Goal: Task Accomplishment & Management: Manage account settings

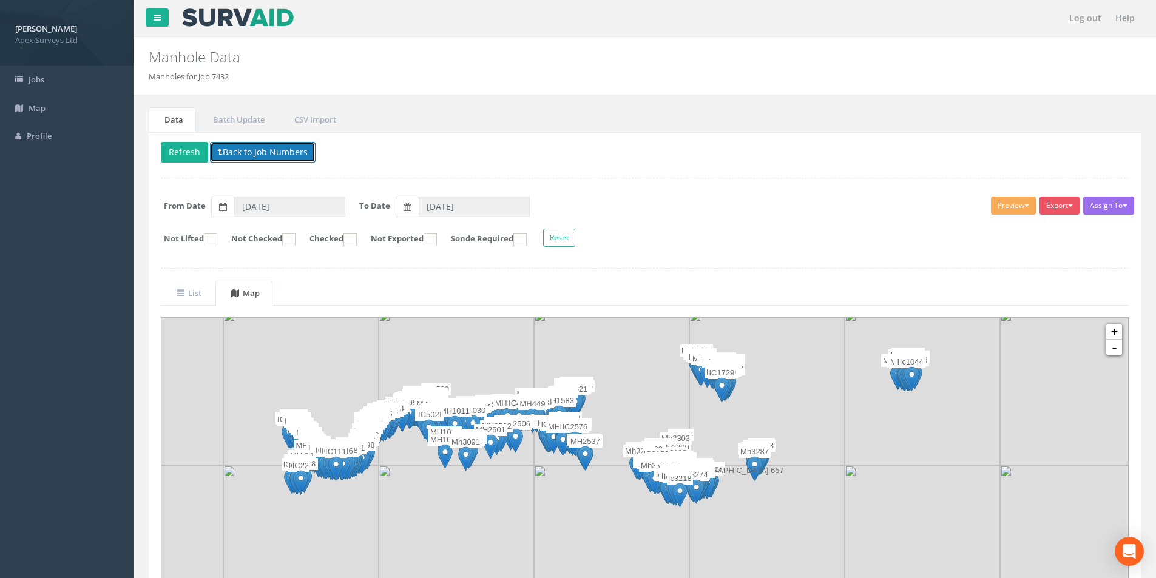
click at [224, 154] on button "Back to Job Numbers" at bounding box center [263, 152] width 106 height 21
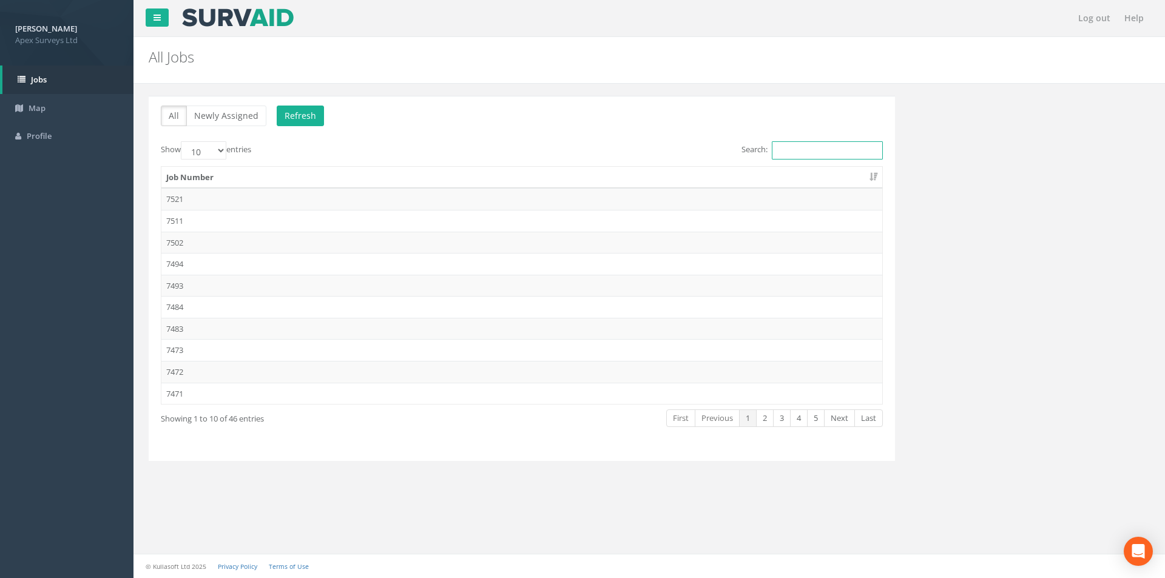
click at [818, 152] on input "Search:" at bounding box center [827, 150] width 111 height 18
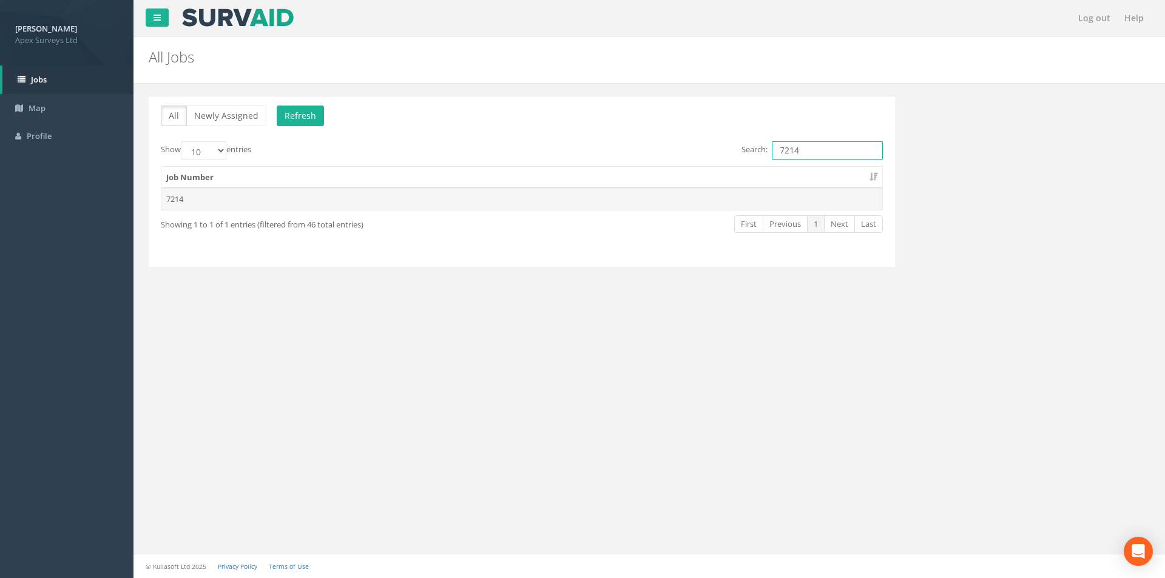
type input "7214"
click at [683, 196] on td "7214" at bounding box center [521, 199] width 721 height 22
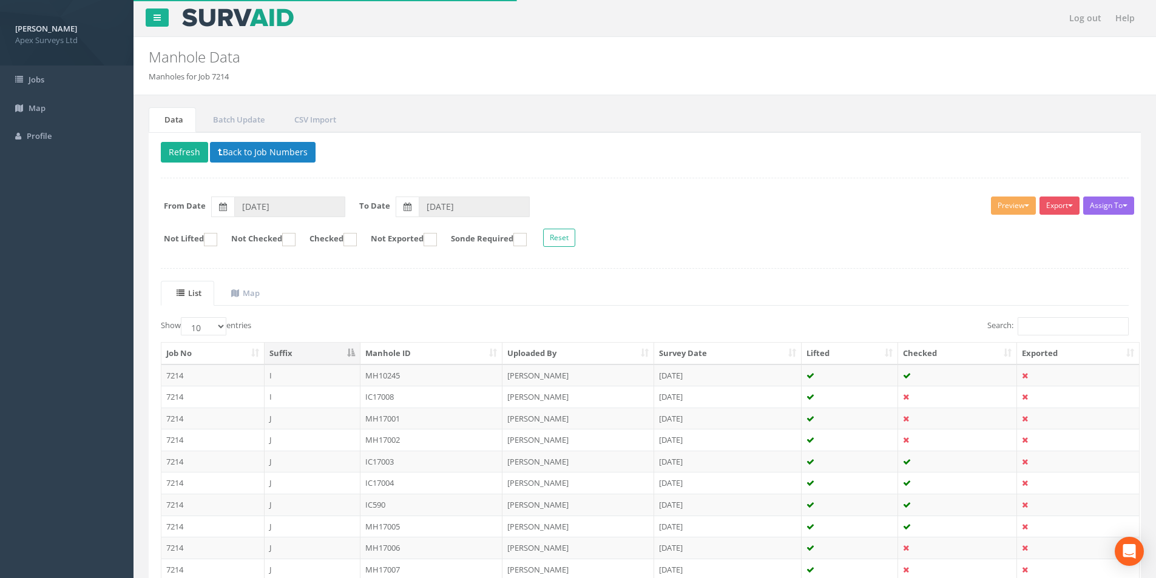
scroll to position [98, 0]
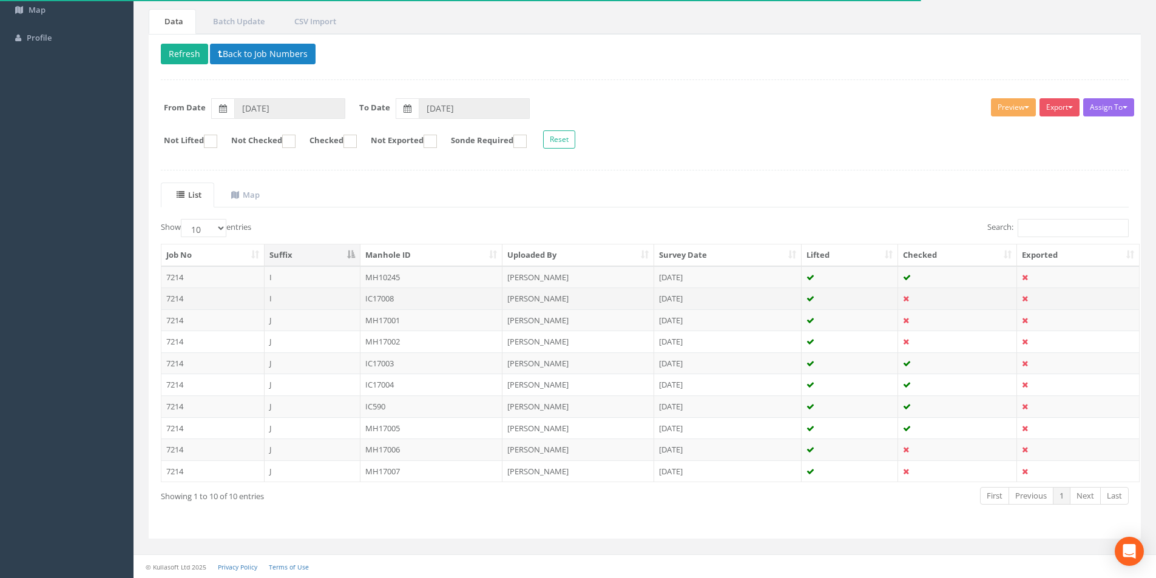
click at [321, 296] on td "I" at bounding box center [312, 299] width 96 height 22
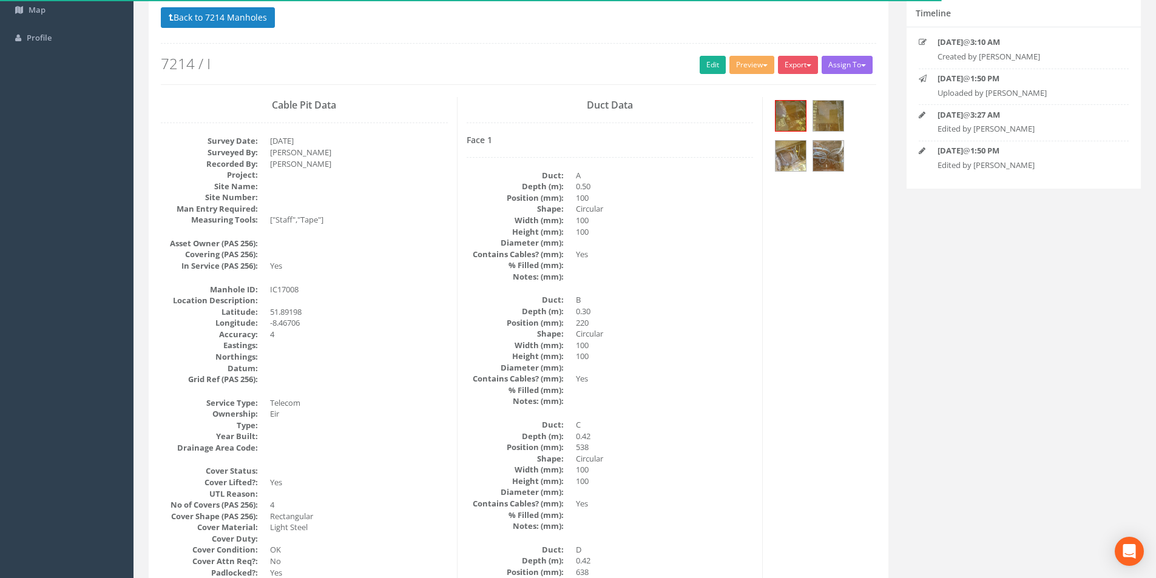
scroll to position [0, 0]
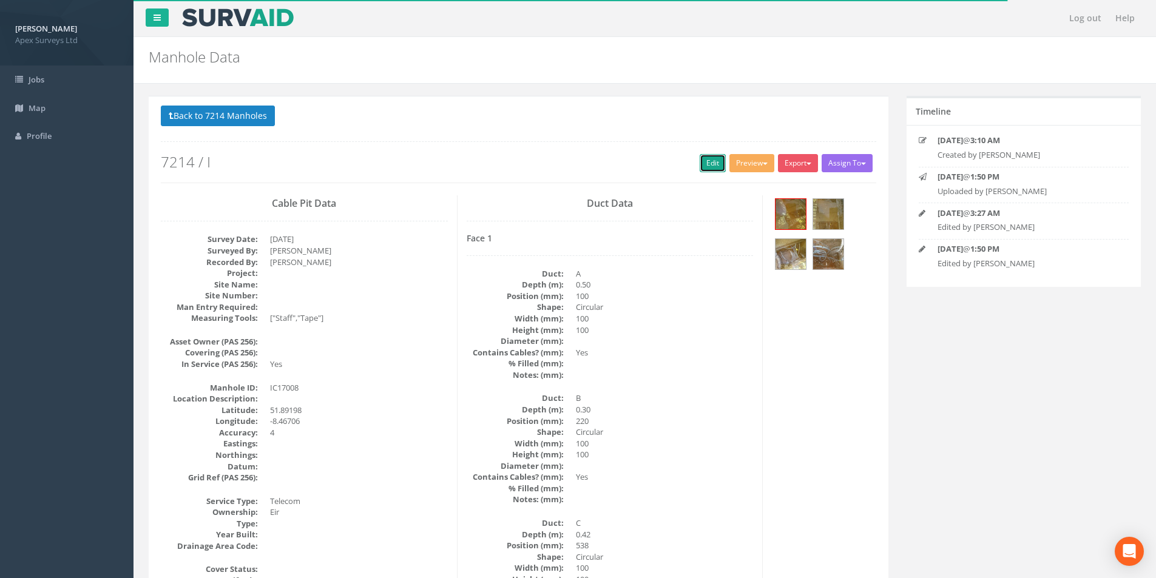
click at [716, 163] on link "Edit" at bounding box center [712, 163] width 26 height 18
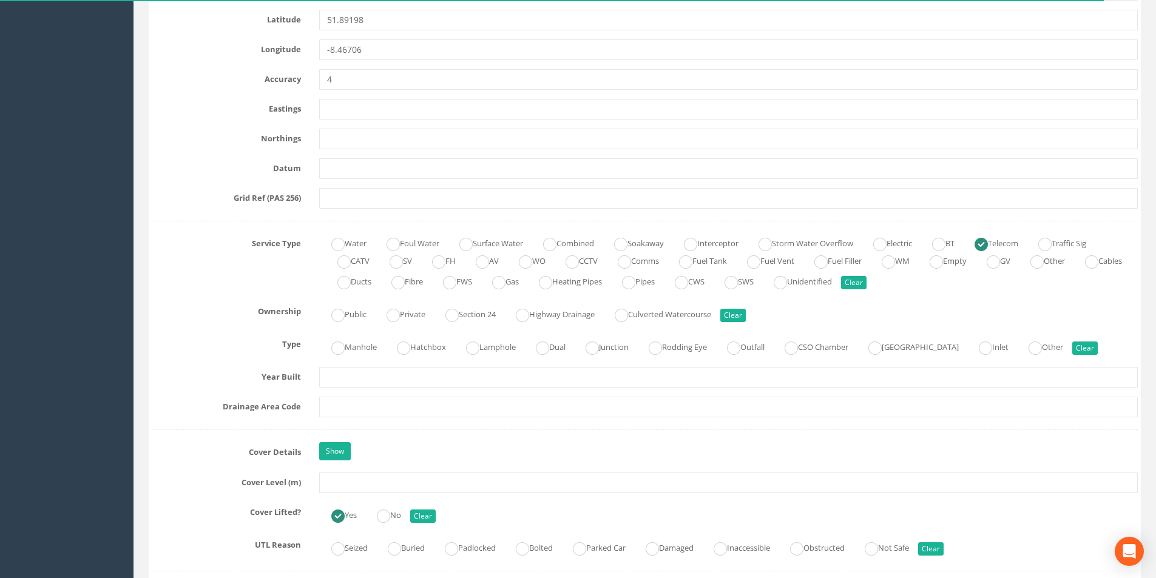
scroll to position [728, 0]
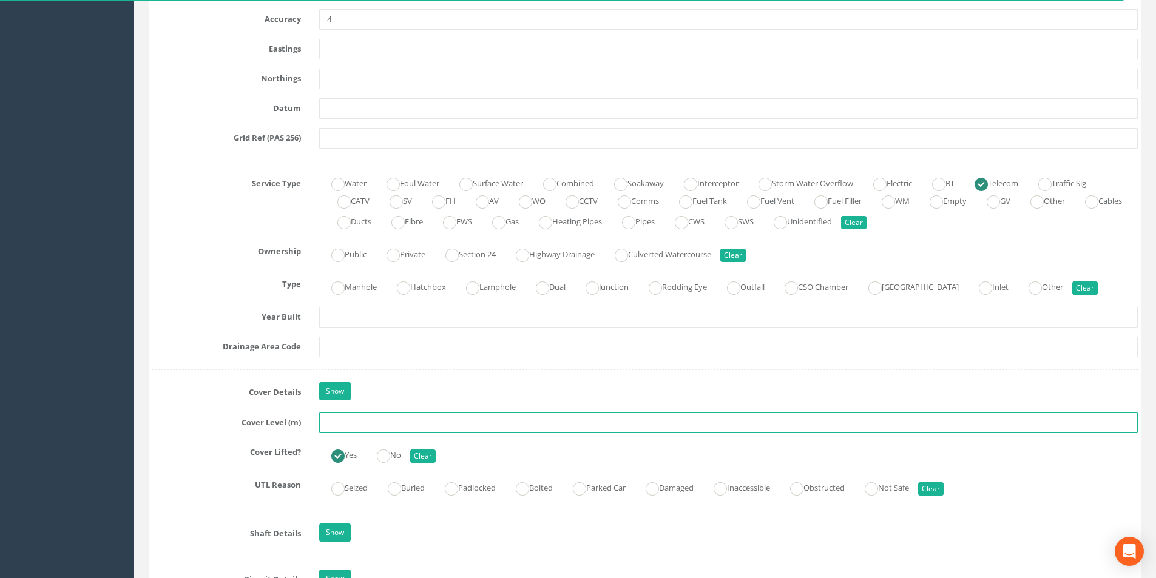
click at [366, 426] on input "text" at bounding box center [728, 423] width 818 height 21
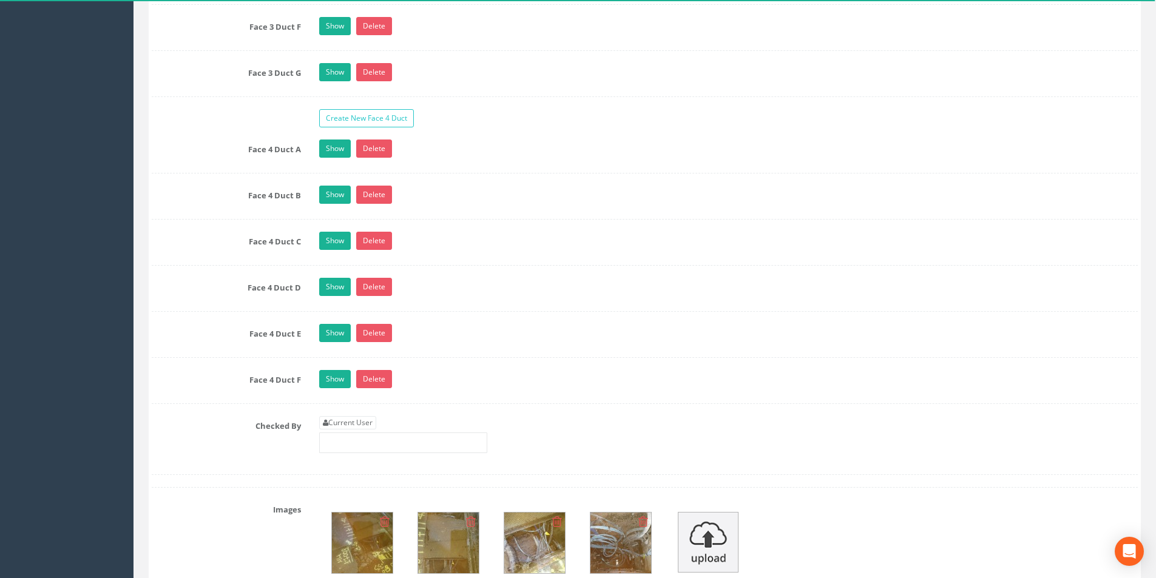
type input "8.80"
click at [363, 422] on link "Current User" at bounding box center [347, 422] width 57 height 13
type input "[PERSON_NAME]"
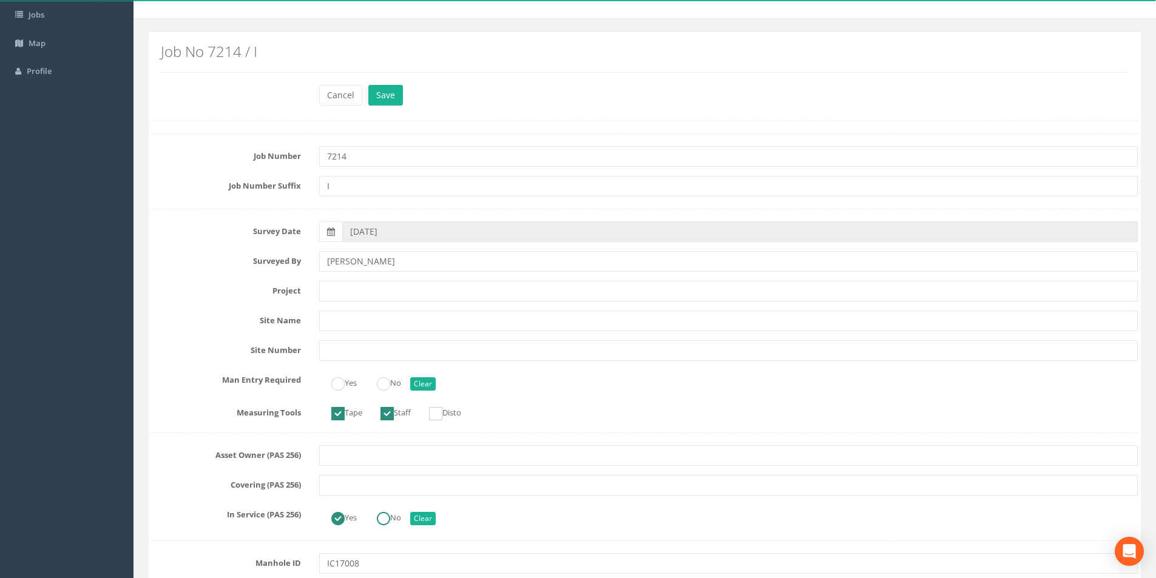
scroll to position [0, 0]
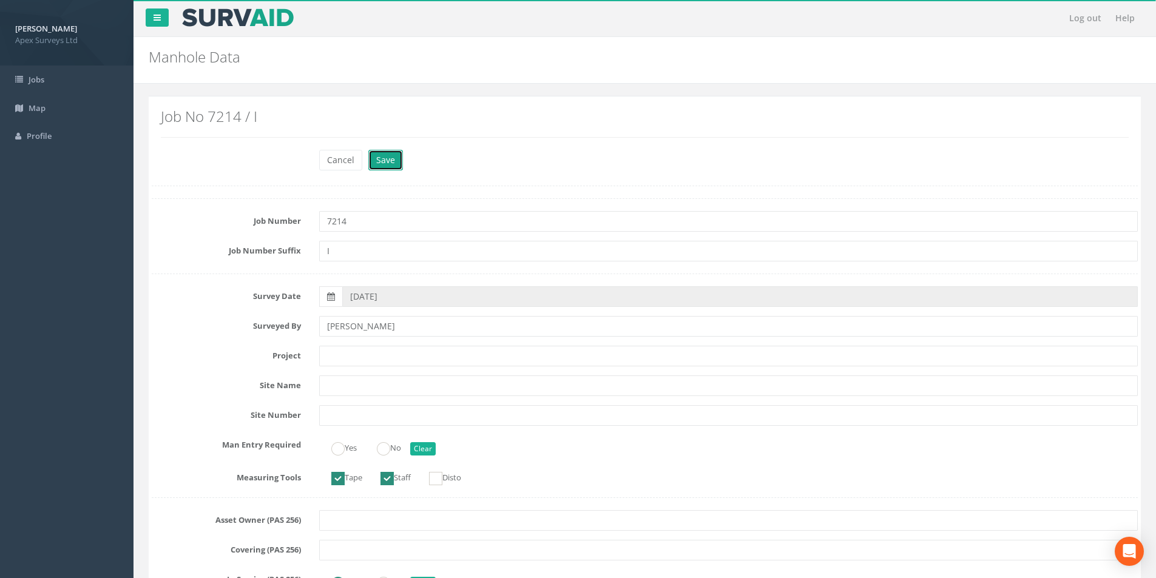
click at [392, 156] on button "Save" at bounding box center [385, 160] width 35 height 21
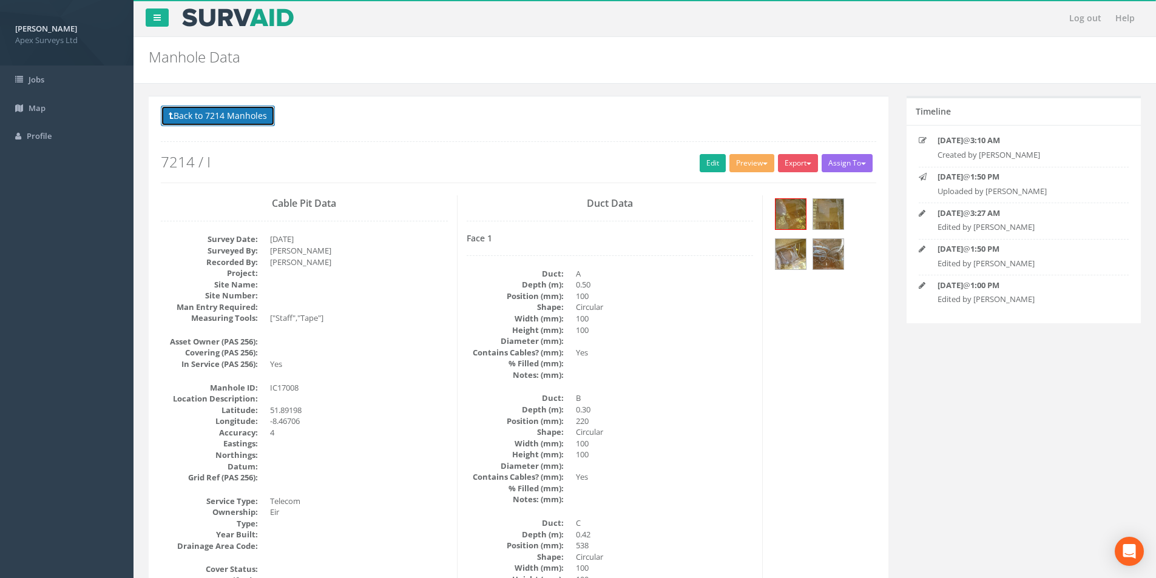
click at [212, 106] on button "Back to 7214 Manholes" at bounding box center [218, 116] width 114 height 21
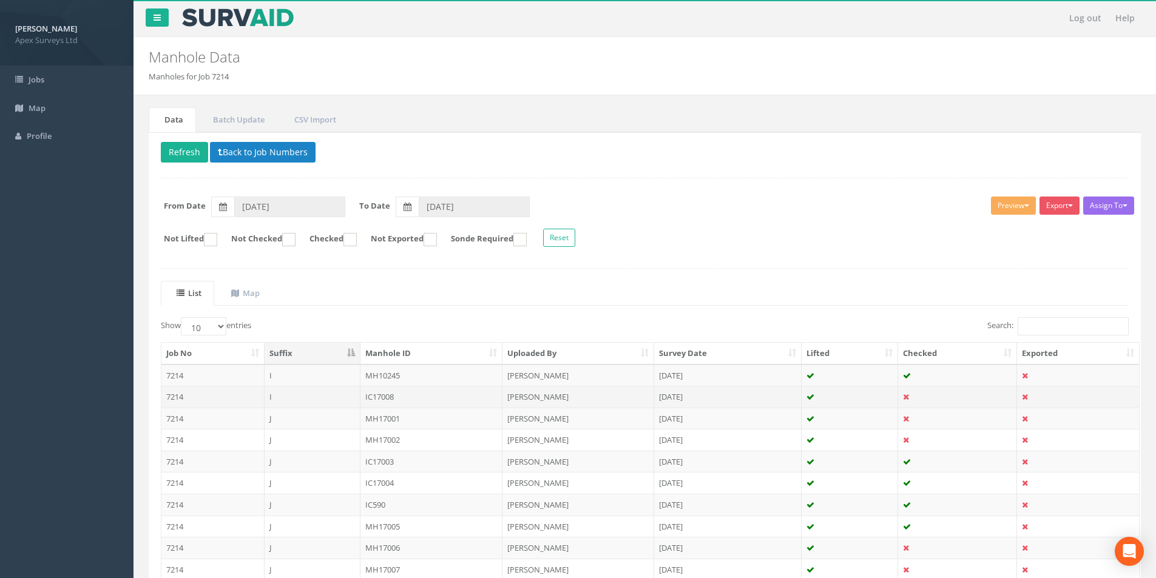
click at [409, 397] on td "IC17008" at bounding box center [431, 397] width 143 height 22
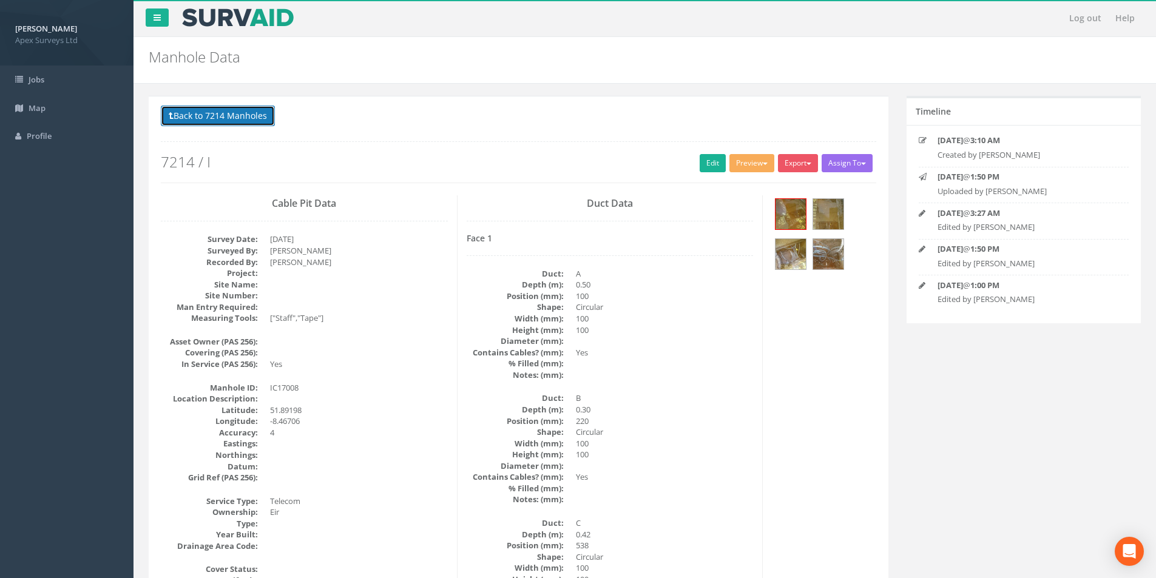
click at [202, 115] on button "Back to 7214 Manholes" at bounding box center [218, 116] width 114 height 21
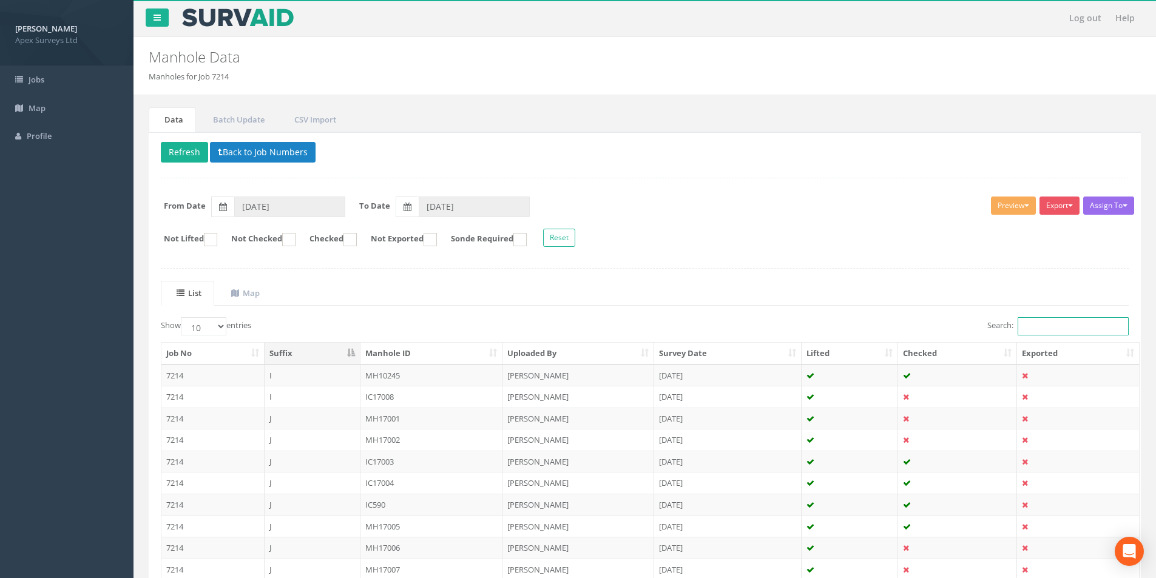
click at [1031, 328] on input "Search:" at bounding box center [1072, 326] width 111 height 18
type input "1"
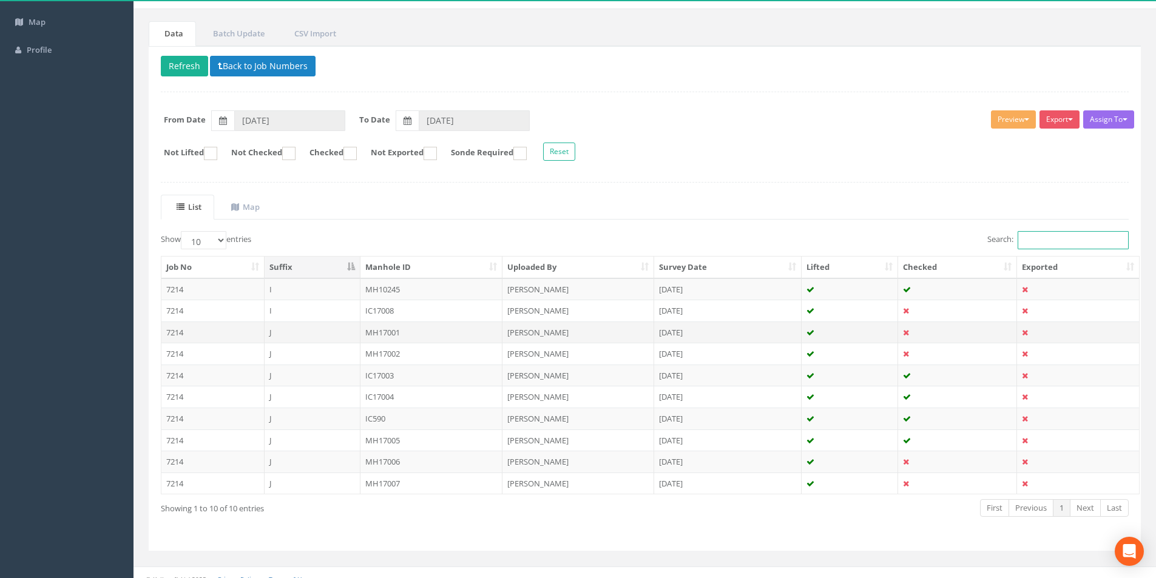
scroll to position [98, 0]
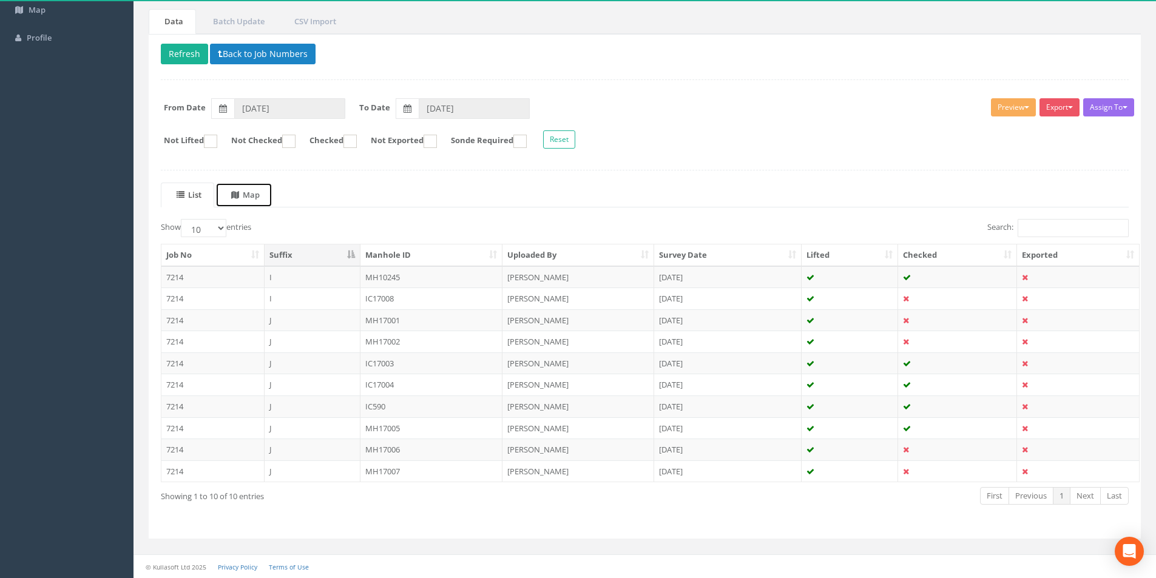
click at [260, 190] on uib-tab-heading "Map" at bounding box center [245, 194] width 29 height 11
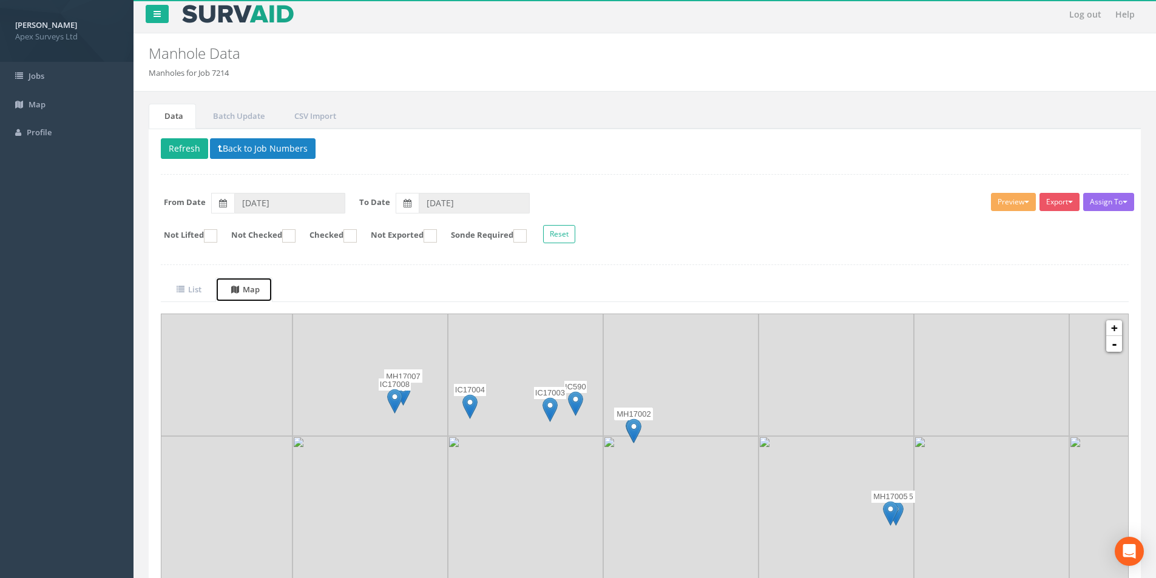
scroll to position [95, 0]
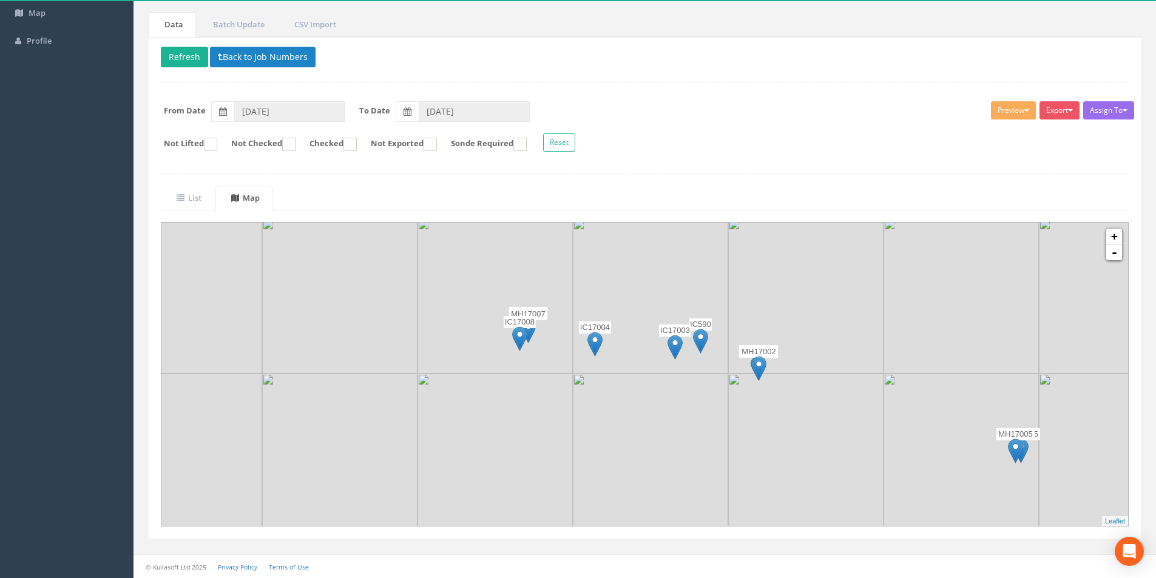
drag, startPoint x: 507, startPoint y: 388, endPoint x: 633, endPoint y: 417, distance: 128.9
click at [633, 417] on img at bounding box center [650, 451] width 155 height 155
click at [519, 334] on img at bounding box center [519, 338] width 15 height 25
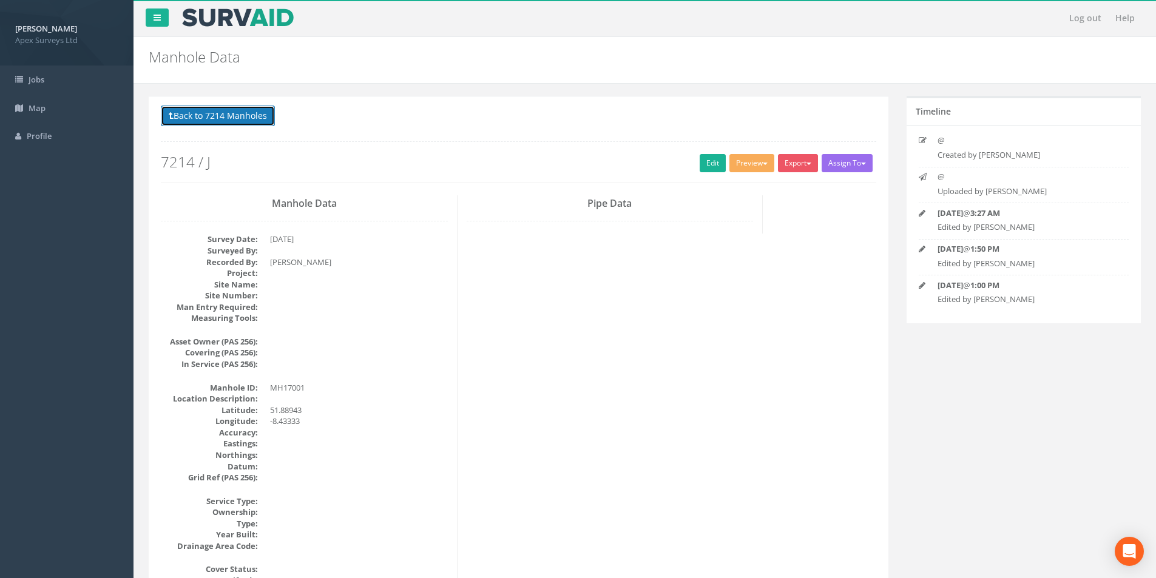
click at [193, 116] on button "Back to 7214 Manholes" at bounding box center [218, 116] width 114 height 21
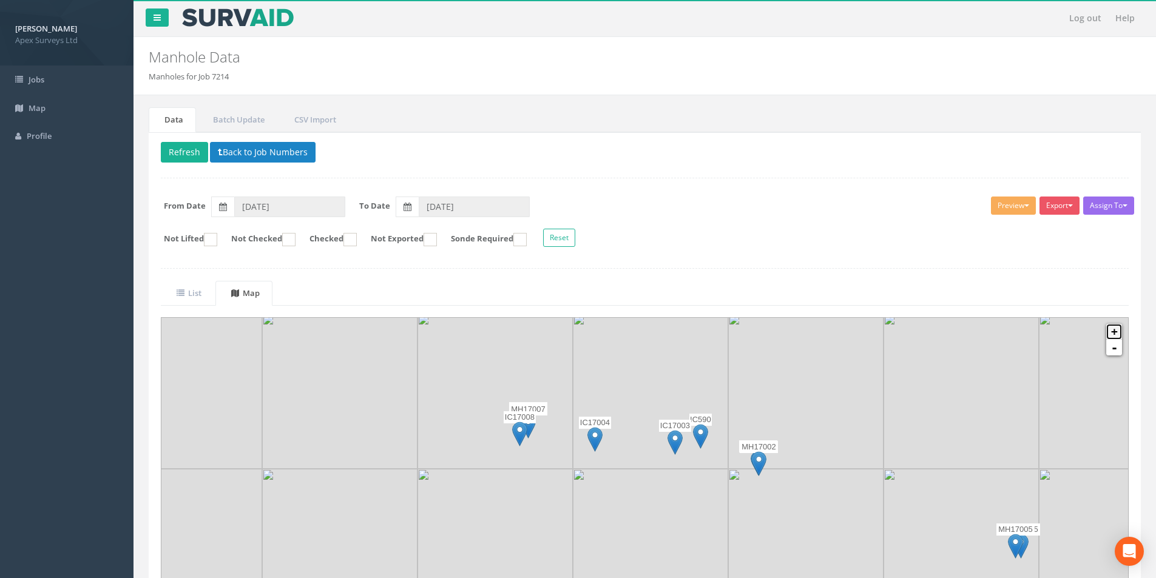
click at [1110, 334] on link "+" at bounding box center [1114, 332] width 16 height 16
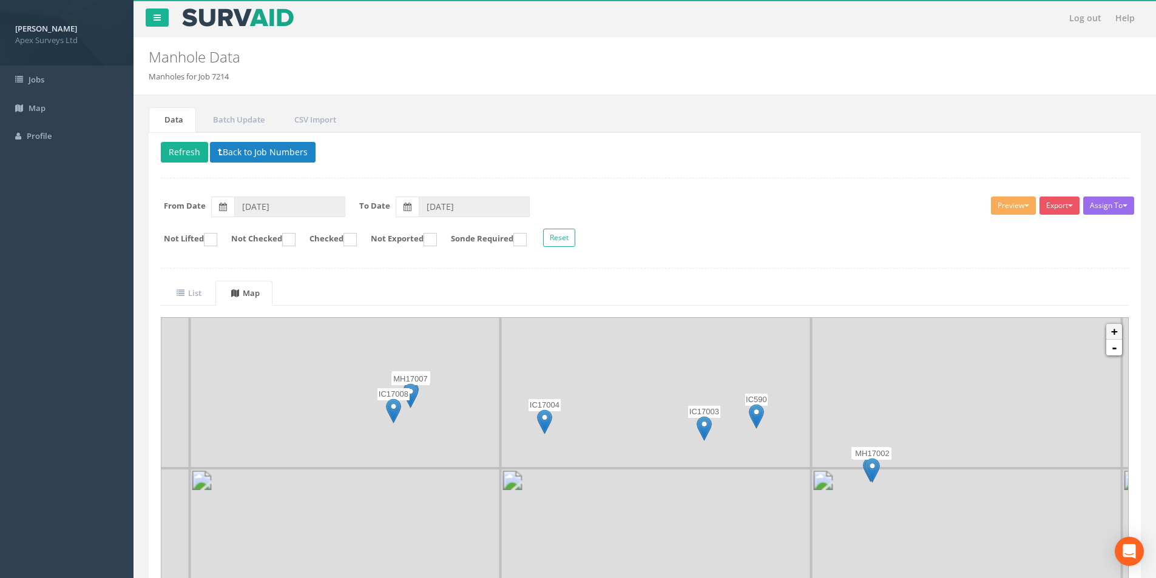
scroll to position [43, 0]
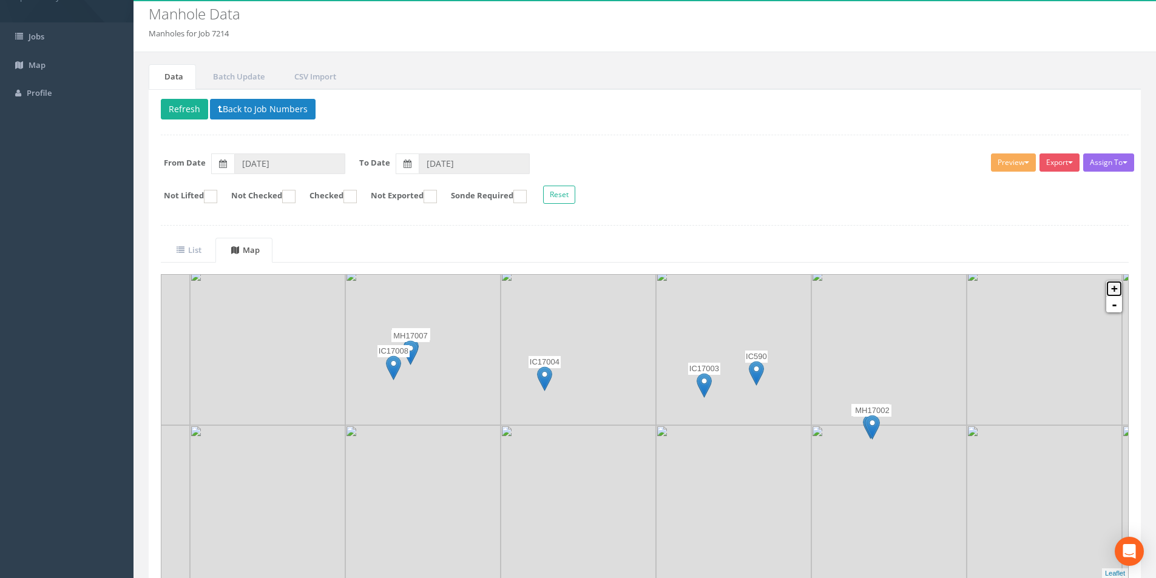
click at [1112, 288] on link "+" at bounding box center [1114, 289] width 16 height 16
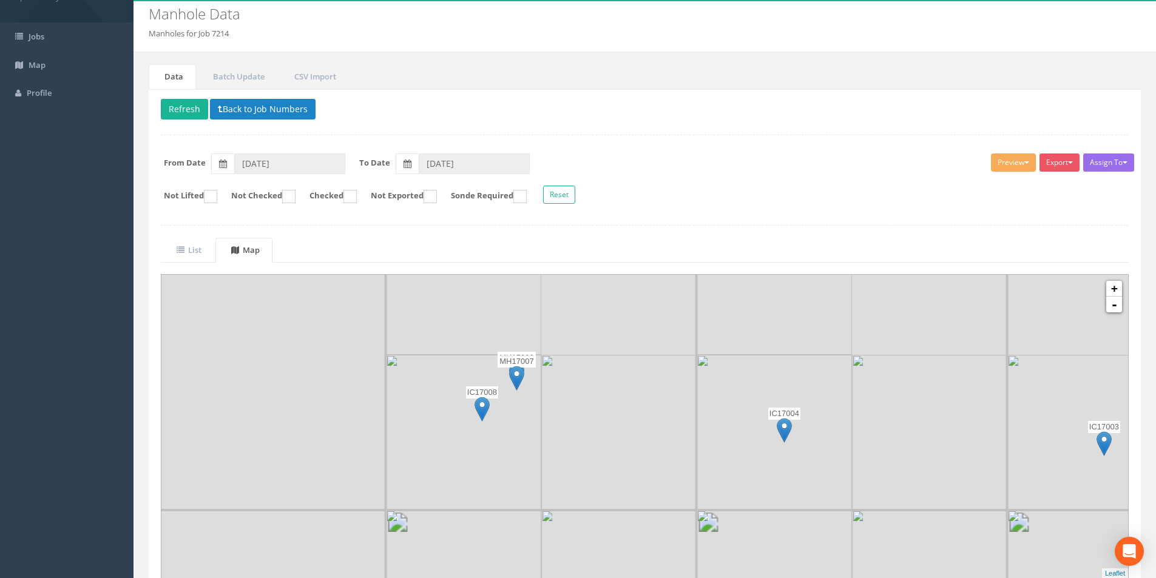
drag, startPoint x: 269, startPoint y: 397, endPoint x: 630, endPoint y: 491, distance: 372.4
click at [630, 491] on img at bounding box center [618, 432] width 155 height 155
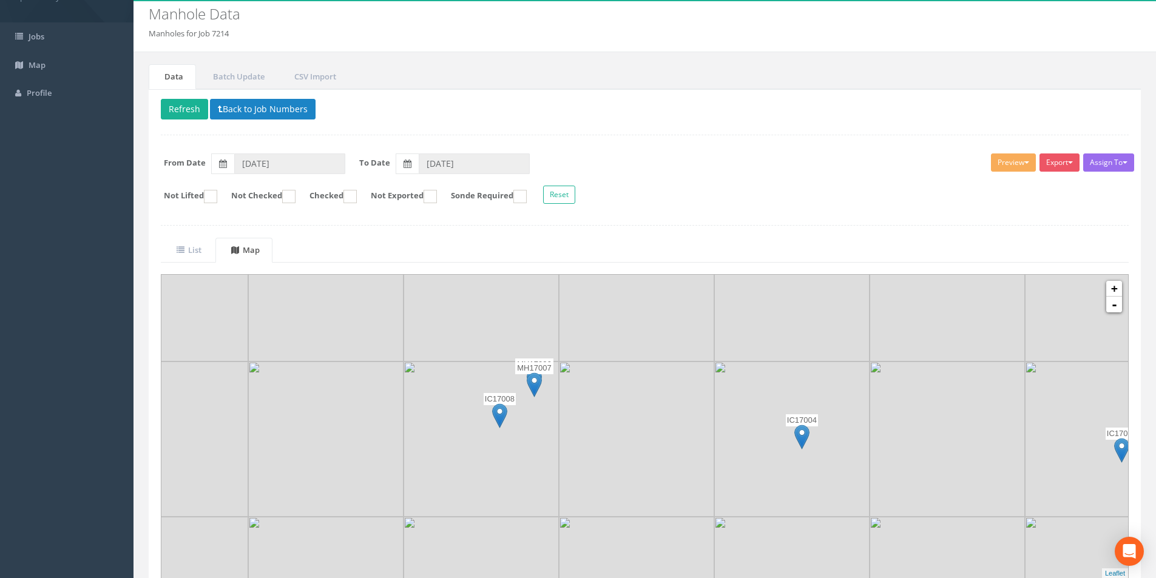
click at [499, 414] on img at bounding box center [499, 415] width 15 height 25
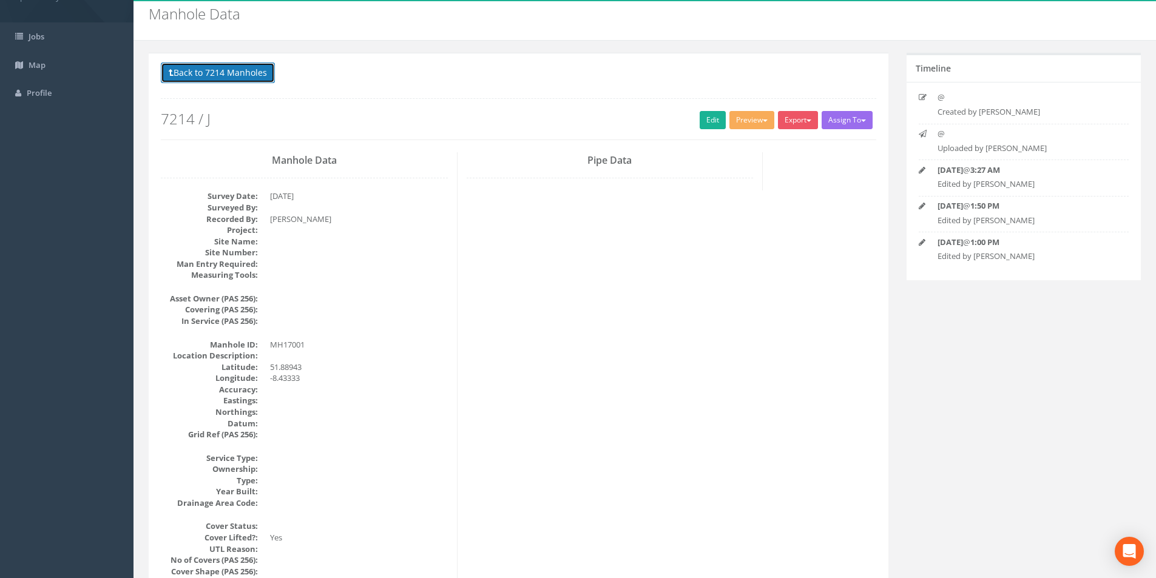
click at [197, 78] on button "Back to 7214 Manholes" at bounding box center [218, 72] width 114 height 21
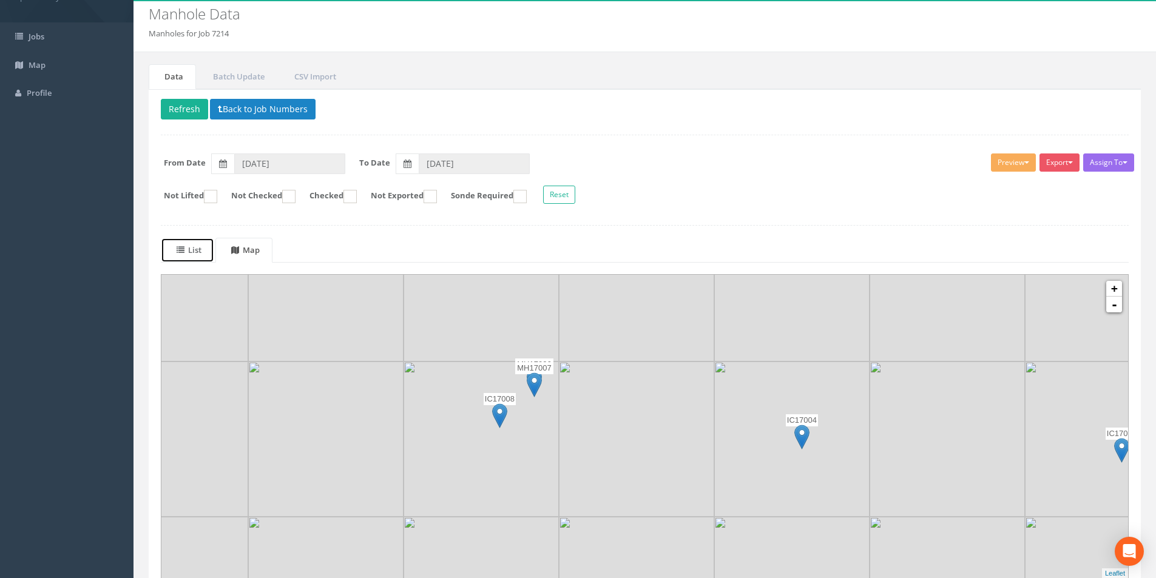
click at [196, 246] on uib-tab-heading "List" at bounding box center [189, 249] width 25 height 11
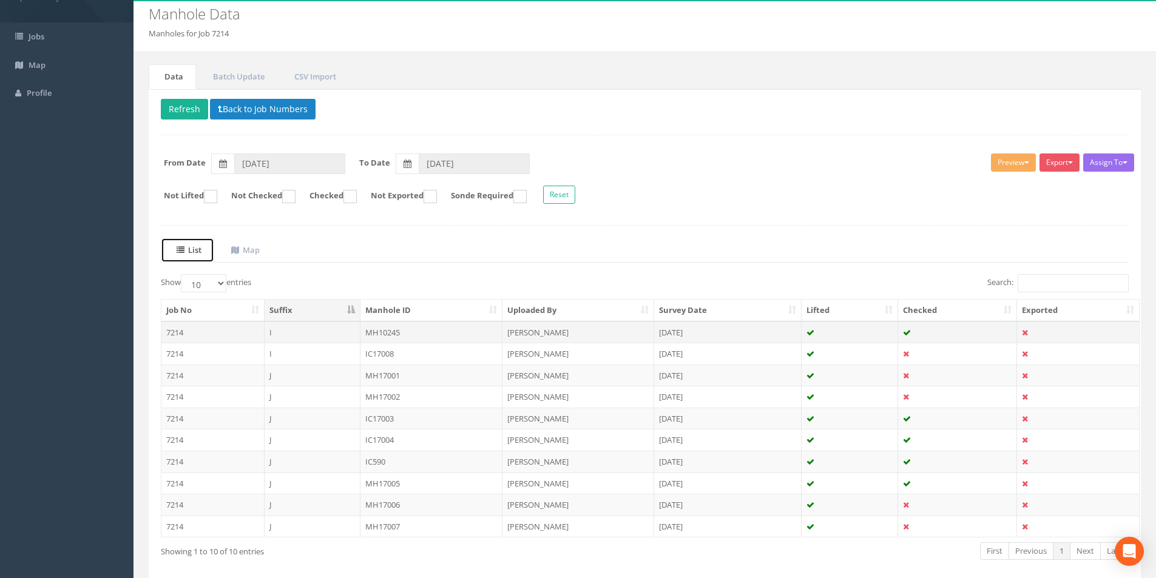
scroll to position [98, 0]
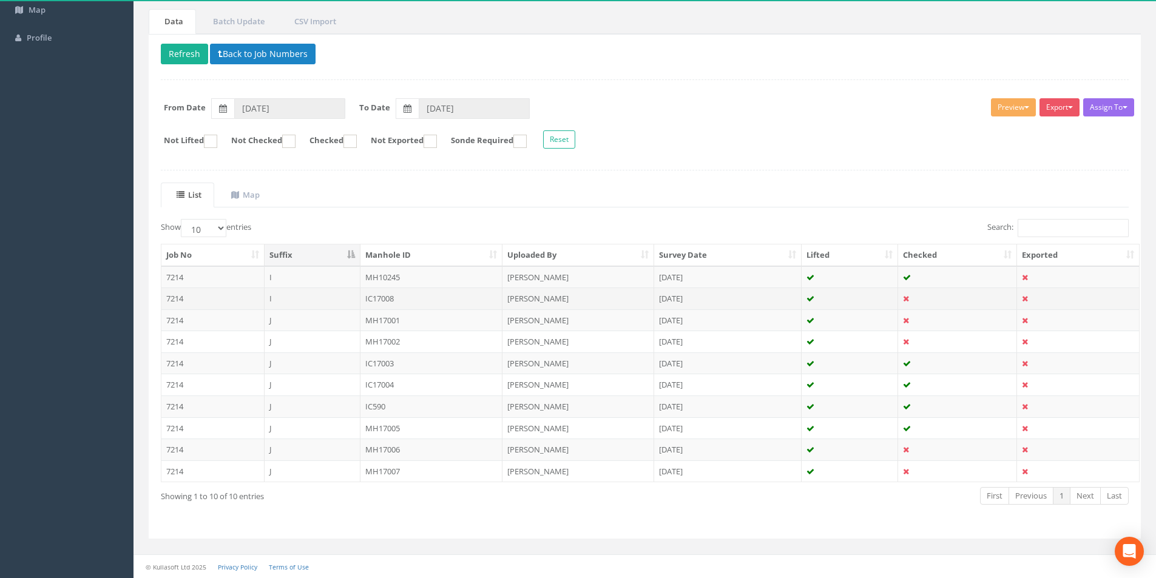
click at [394, 297] on td "IC17008" at bounding box center [431, 299] width 143 height 22
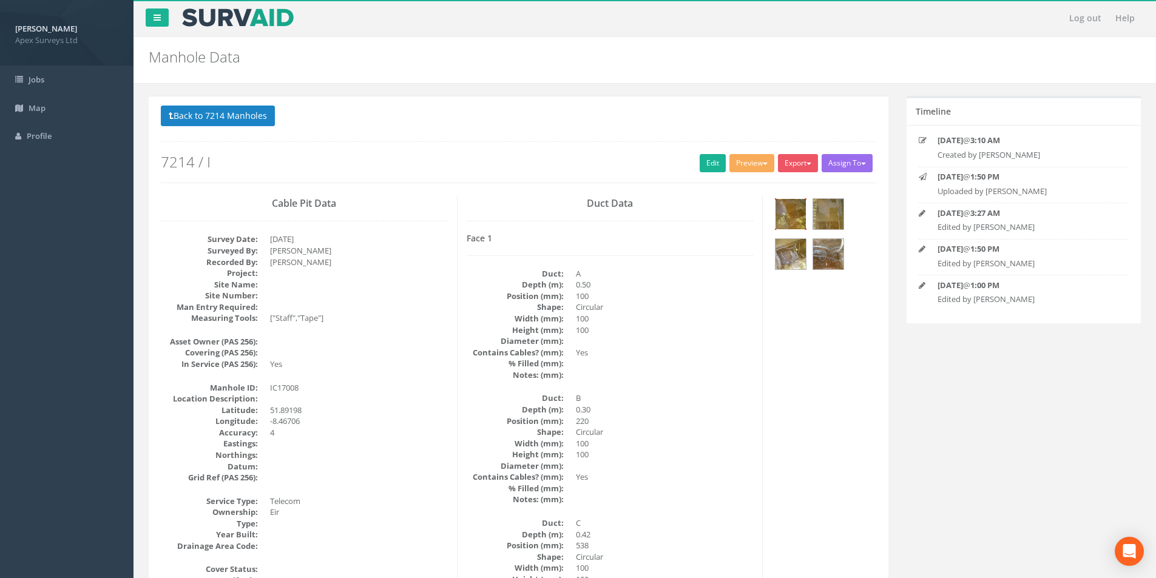
click at [800, 214] on img at bounding box center [790, 214] width 30 height 30
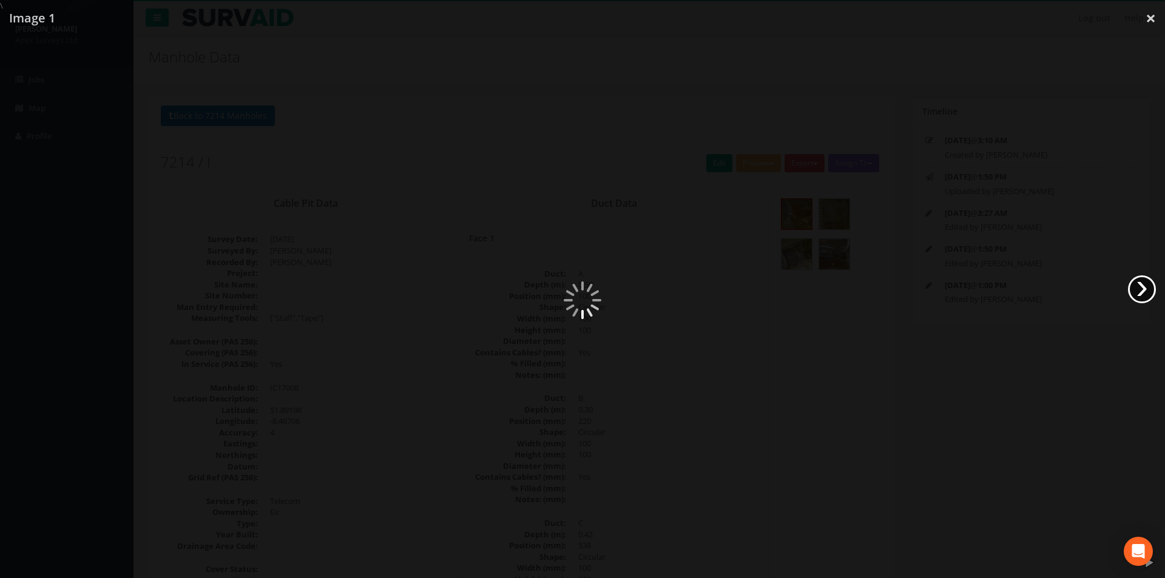
click at [1136, 288] on link "›" at bounding box center [1142, 289] width 28 height 28
click at [37, 291] on div at bounding box center [582, 301] width 1165 height 578
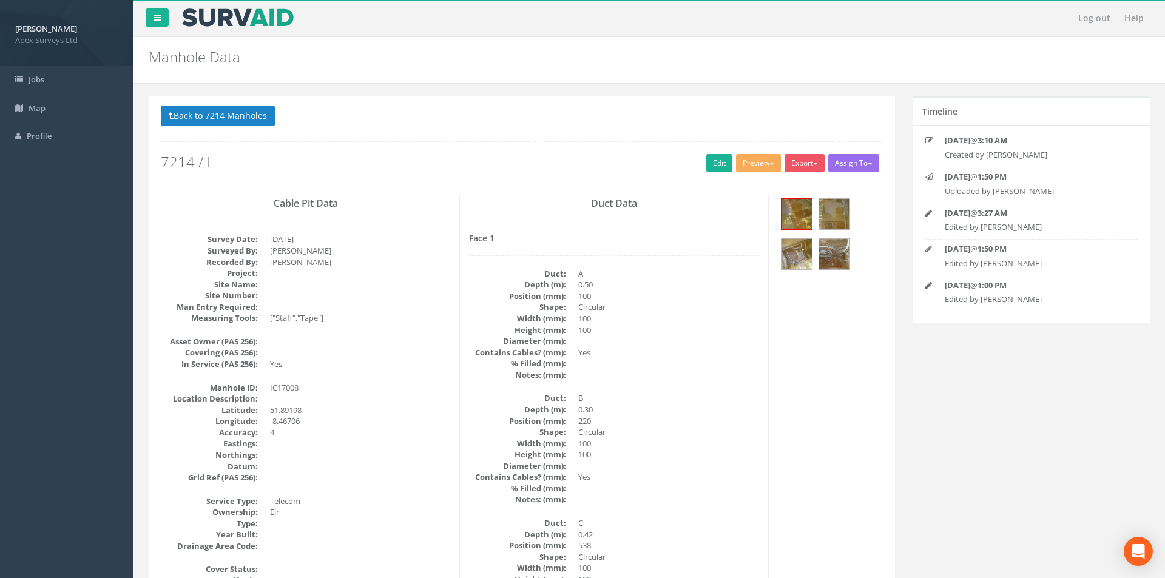
click at [26, 291] on link "‹" at bounding box center [23, 289] width 28 height 28
click at [806, 209] on img at bounding box center [790, 214] width 30 height 30
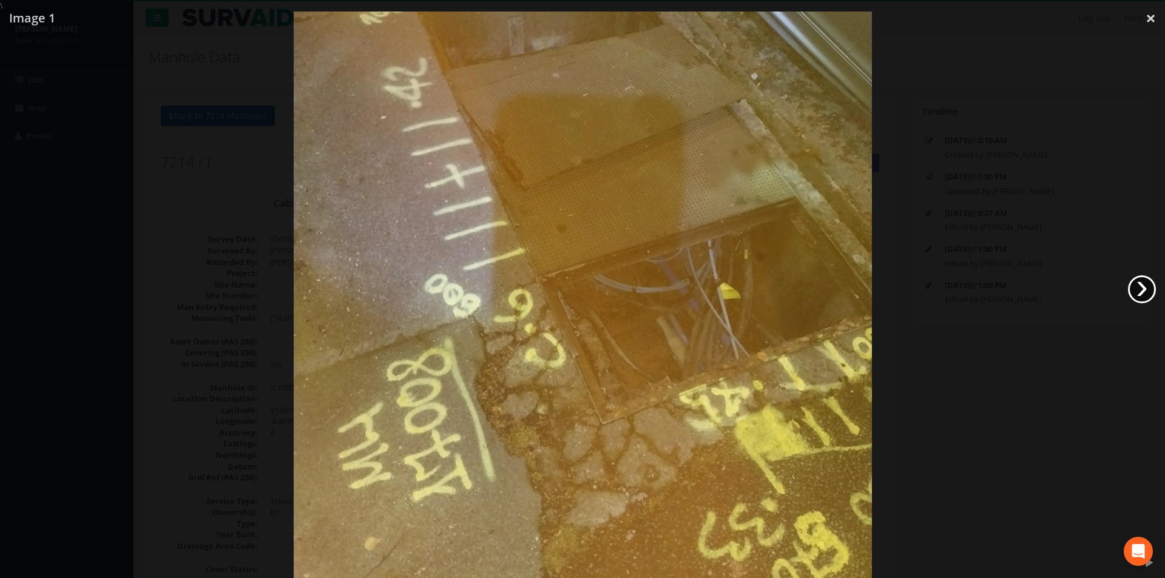
click at [1137, 286] on link "›" at bounding box center [1142, 289] width 28 height 28
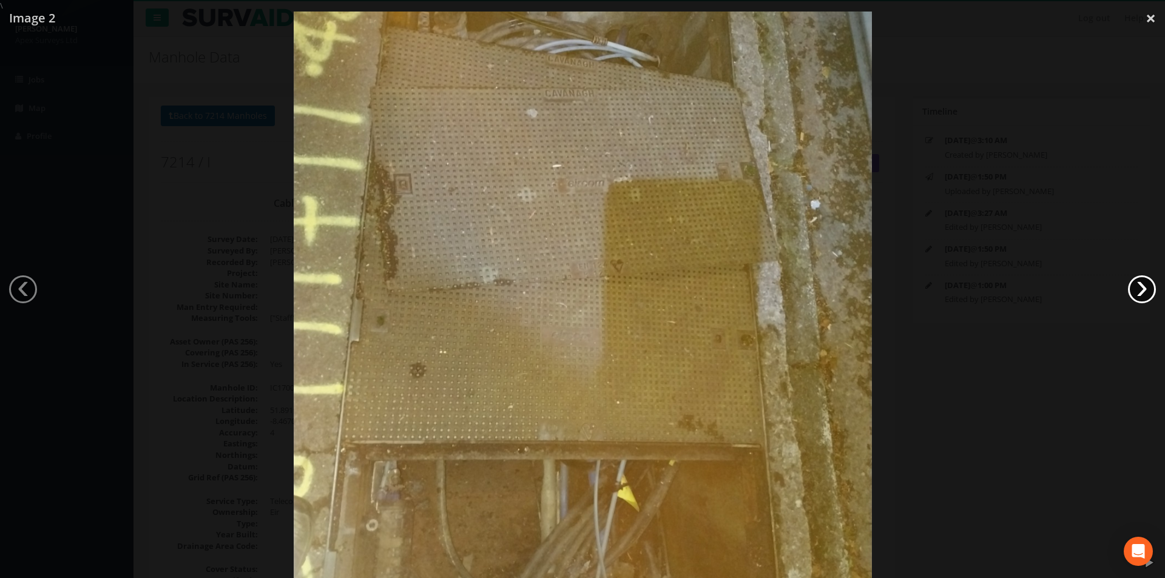
click at [1137, 286] on link "›" at bounding box center [1142, 289] width 28 height 28
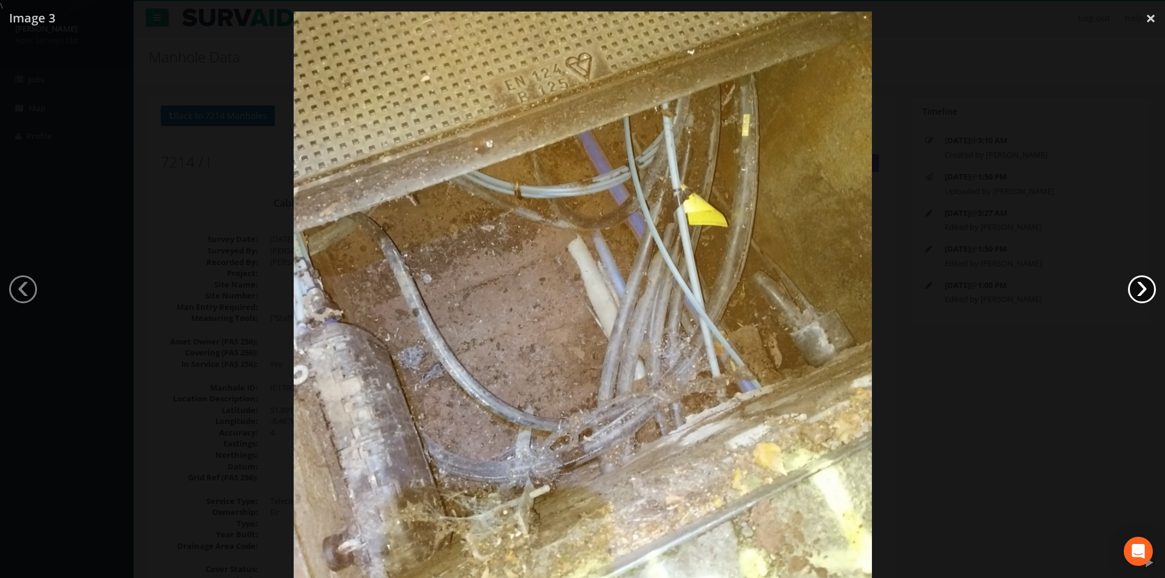
click at [1137, 286] on link "›" at bounding box center [1142, 289] width 28 height 28
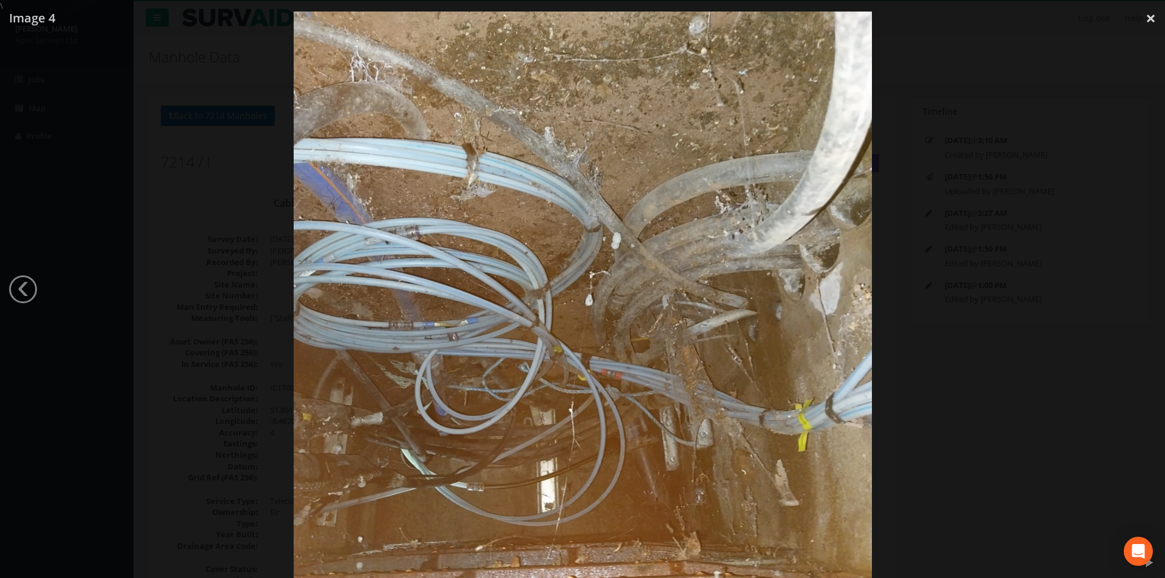
click at [1137, 286] on div at bounding box center [582, 301] width 1165 height 578
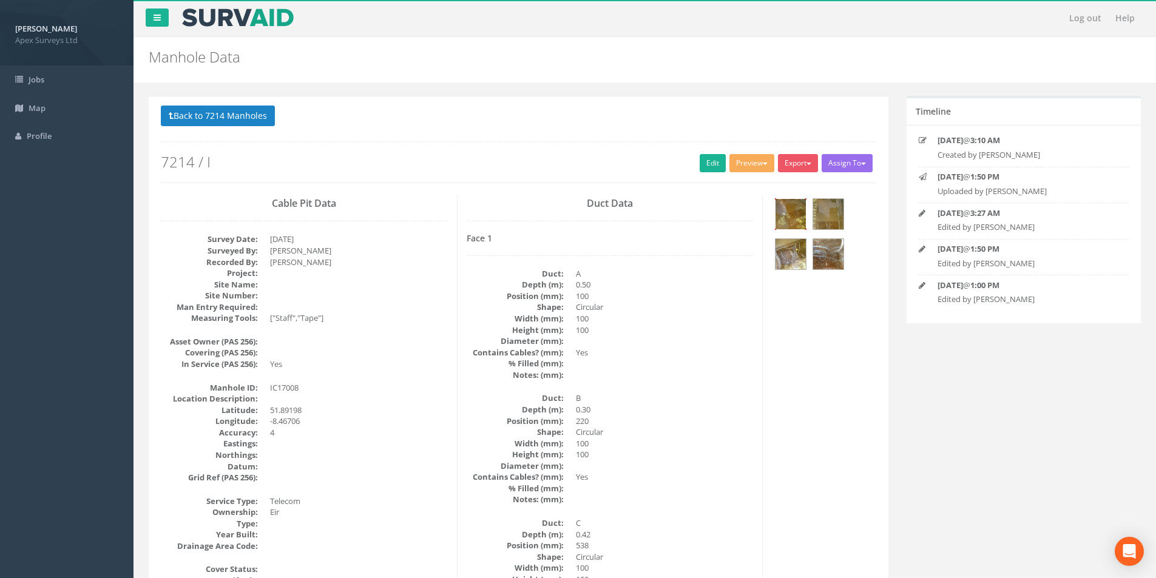
click at [800, 218] on img at bounding box center [790, 214] width 30 height 30
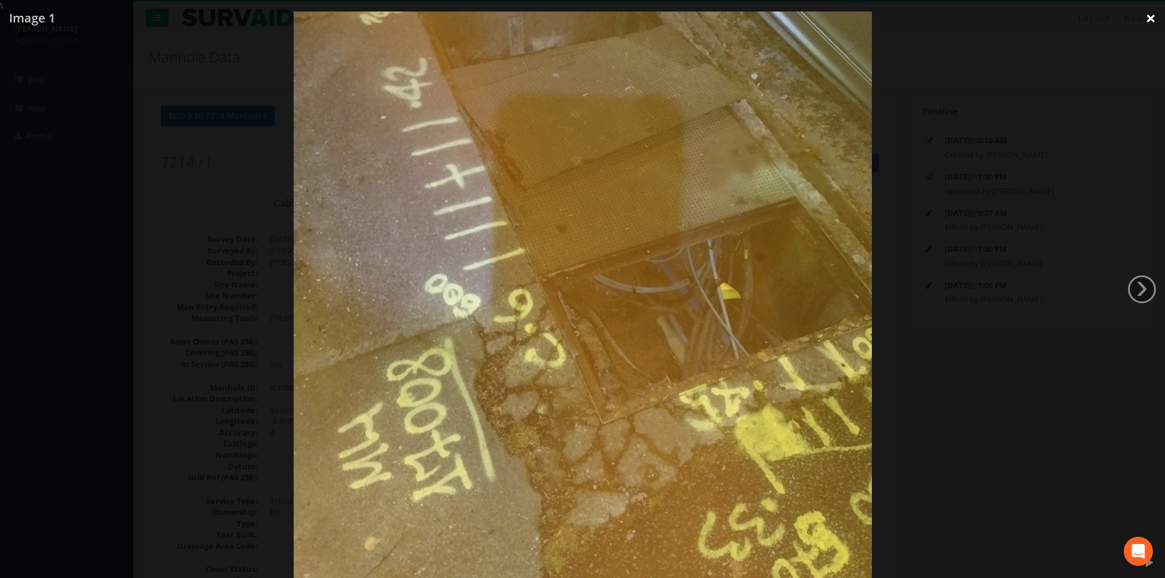
click at [1151, 16] on link "×" at bounding box center [1150, 18] width 29 height 36
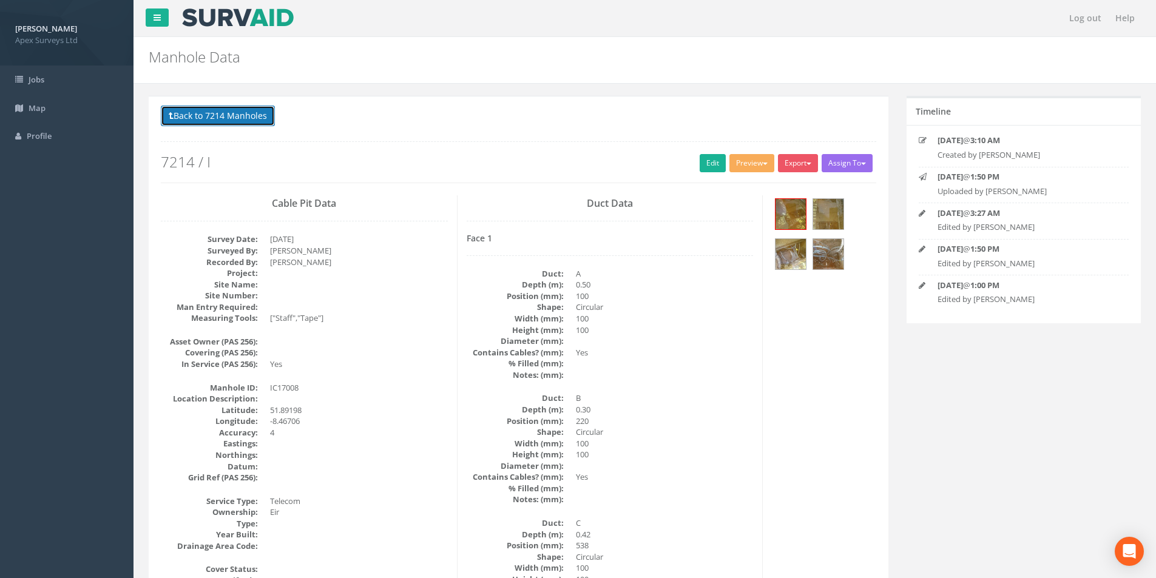
drag, startPoint x: 257, startPoint y: 121, endPoint x: 401, endPoint y: 199, distance: 164.2
click at [257, 121] on button "Back to 7214 Manholes" at bounding box center [218, 116] width 114 height 21
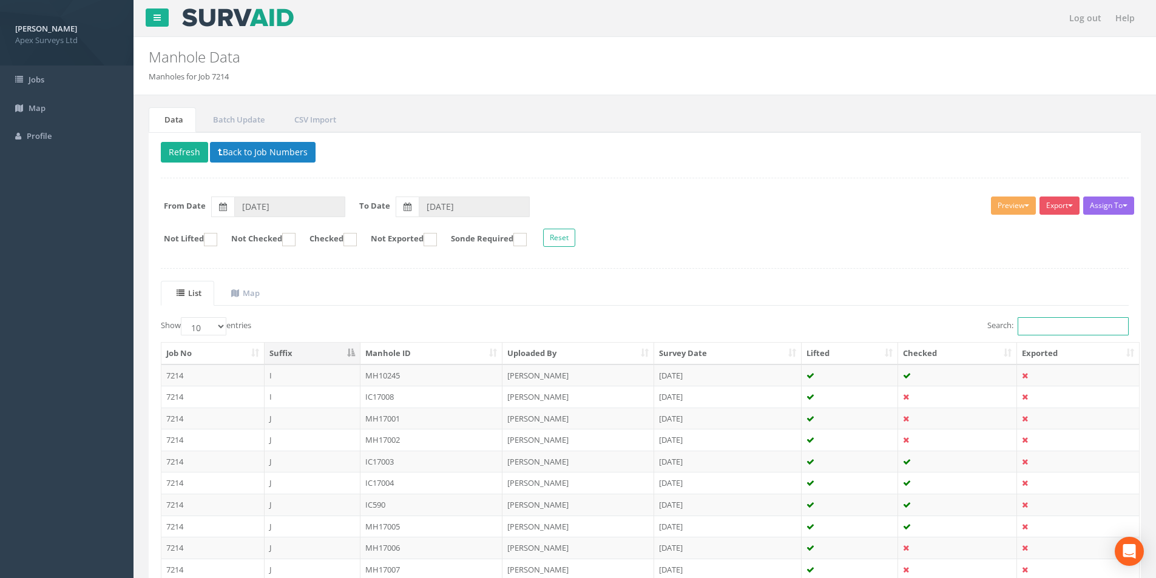
click at [1049, 326] on input "Search:" at bounding box center [1072, 326] width 111 height 18
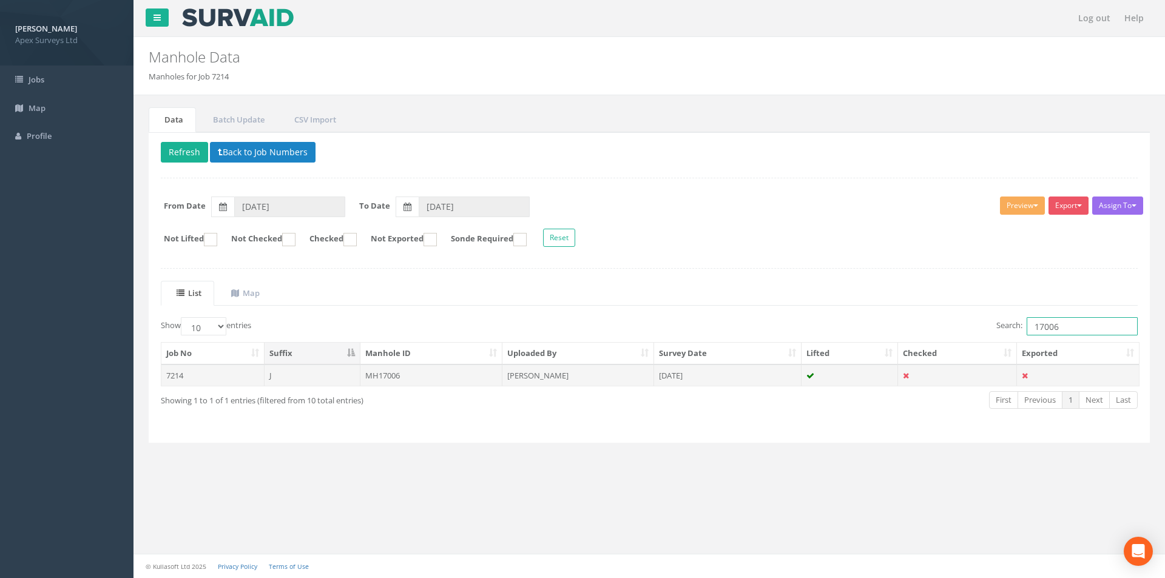
type input "17006"
click at [616, 383] on td "[PERSON_NAME]" at bounding box center [578, 376] width 152 height 22
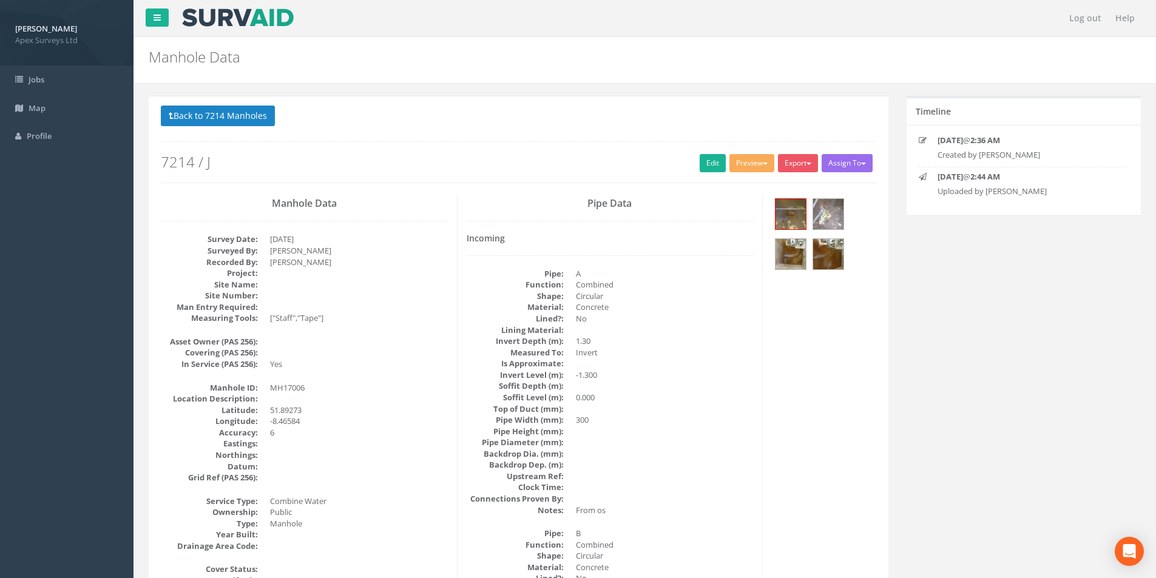
click at [710, 174] on div "Back to 7214 Manholes Back to Map Assign To No Companies Added Export Heathrow …" at bounding box center [518, 144] width 715 height 77
click at [707, 164] on link "Edit" at bounding box center [712, 163] width 26 height 18
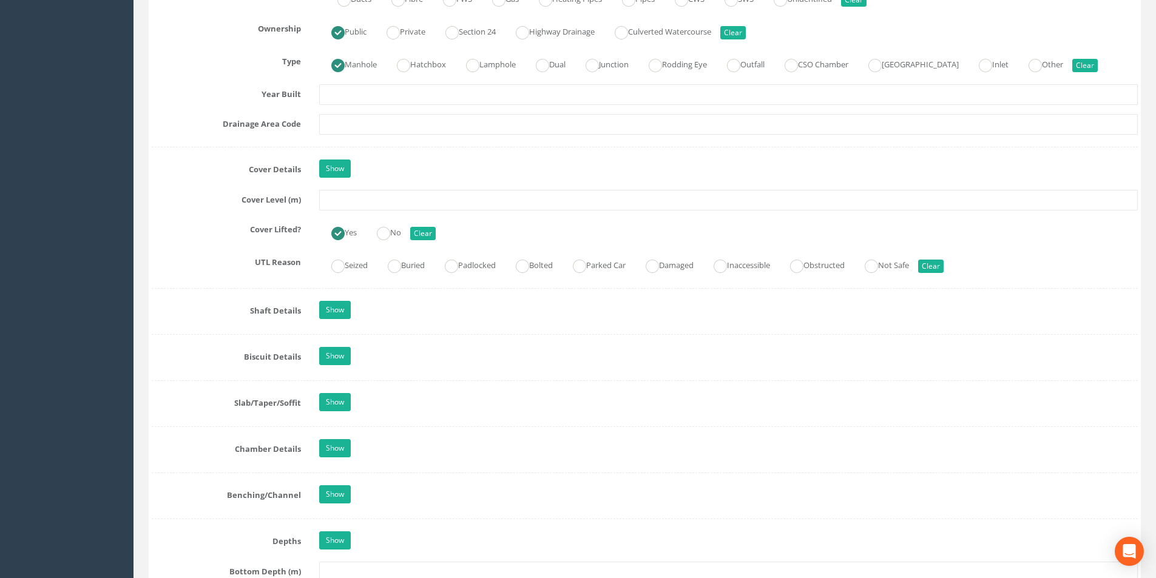
scroll to position [849, 0]
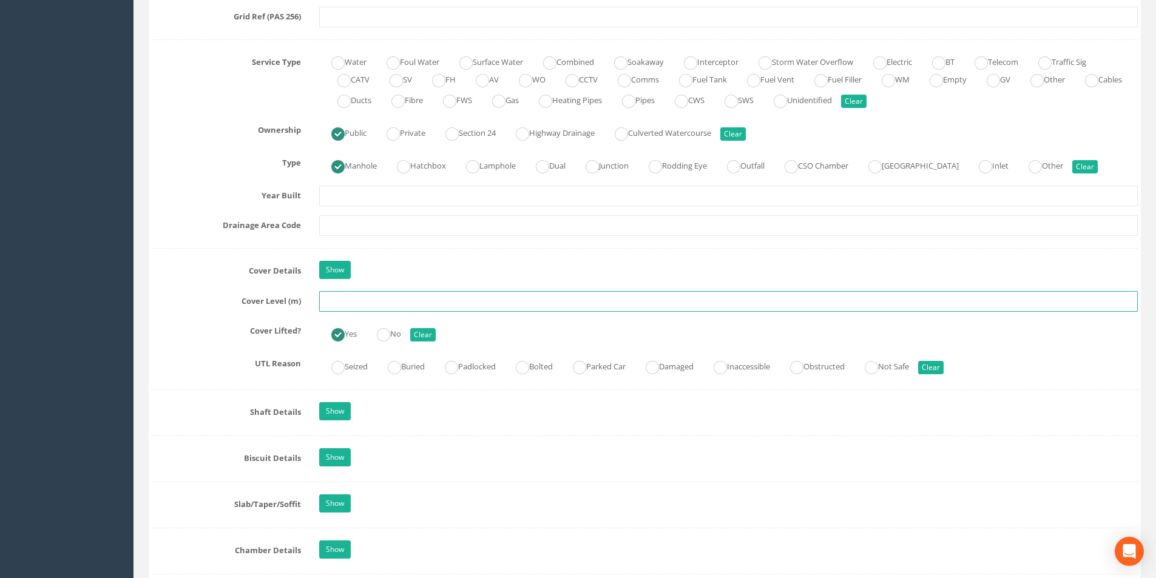
click at [364, 301] on input "text" at bounding box center [728, 301] width 818 height 21
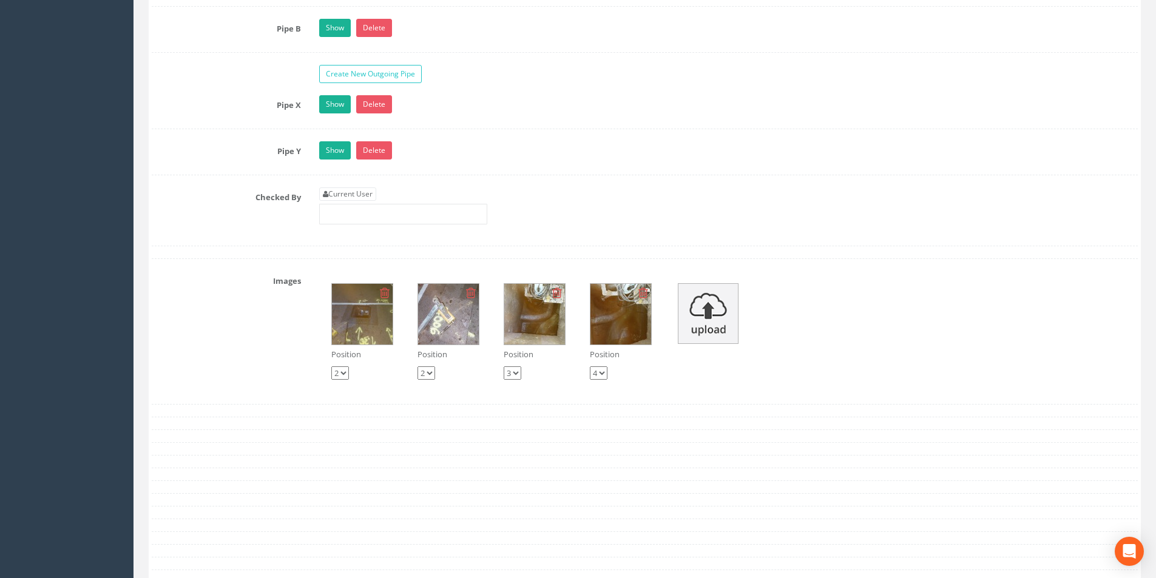
scroll to position [2063, 0]
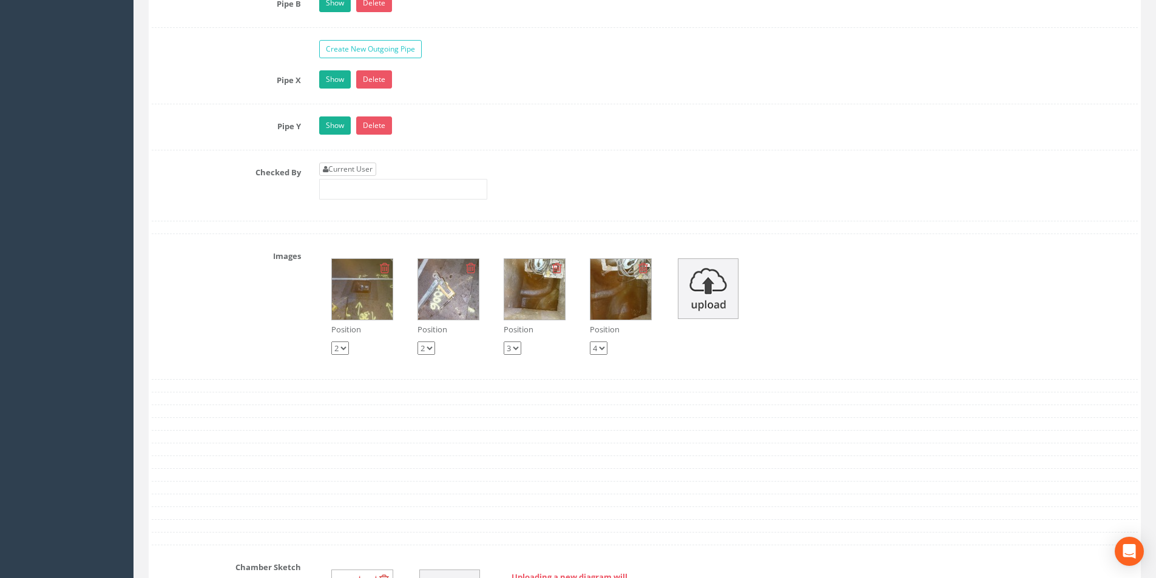
type input "4.87"
click at [357, 169] on link "Current User" at bounding box center [347, 169] width 57 height 13
type input "[PERSON_NAME]"
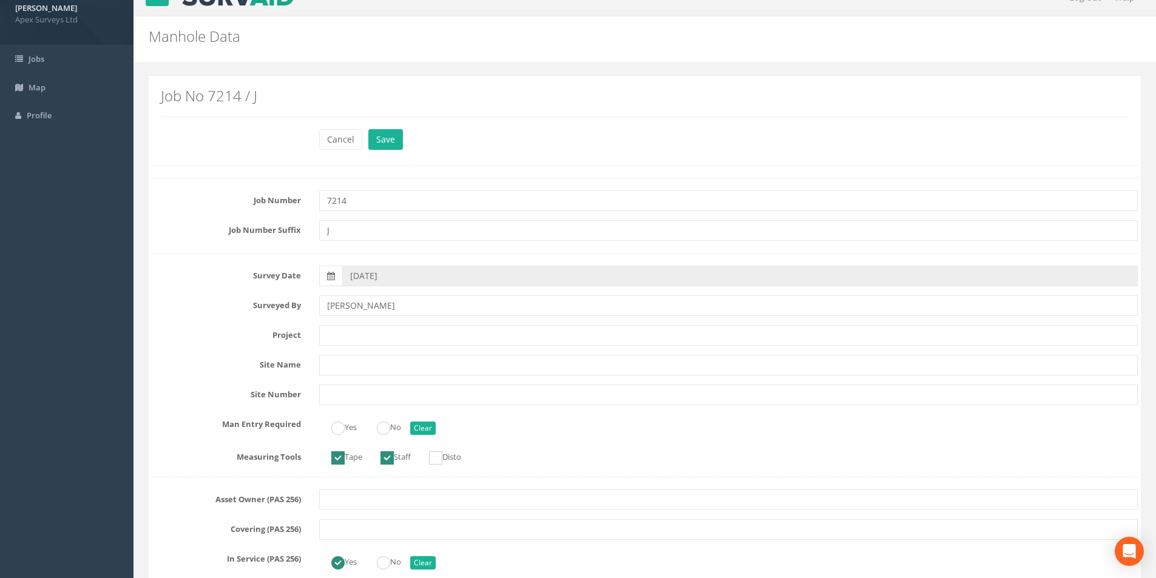
scroll to position [0, 0]
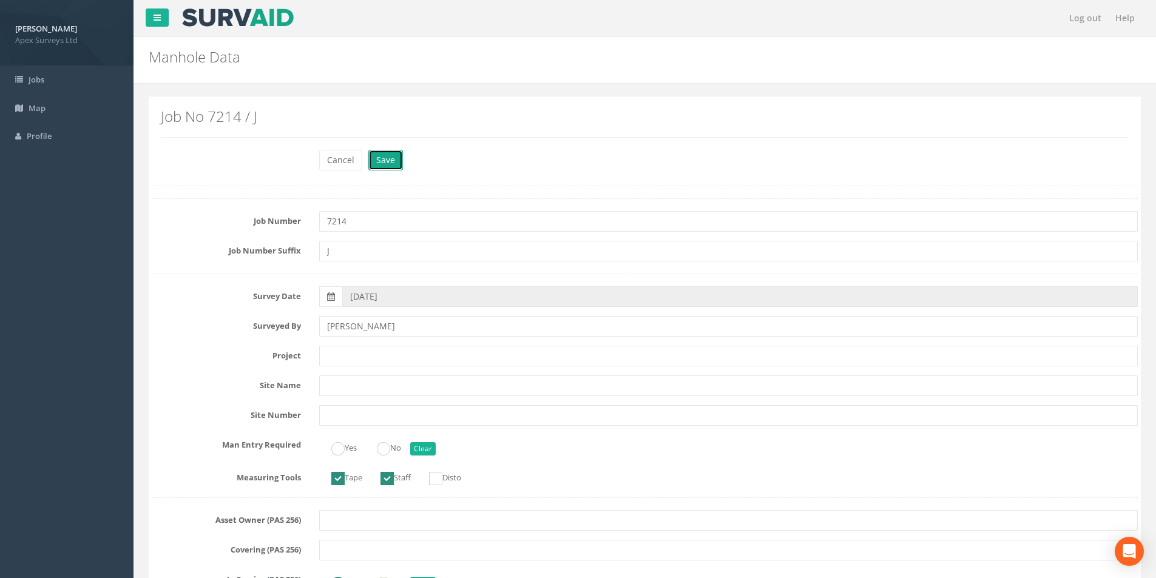
click at [384, 163] on button "Save" at bounding box center [385, 160] width 35 height 21
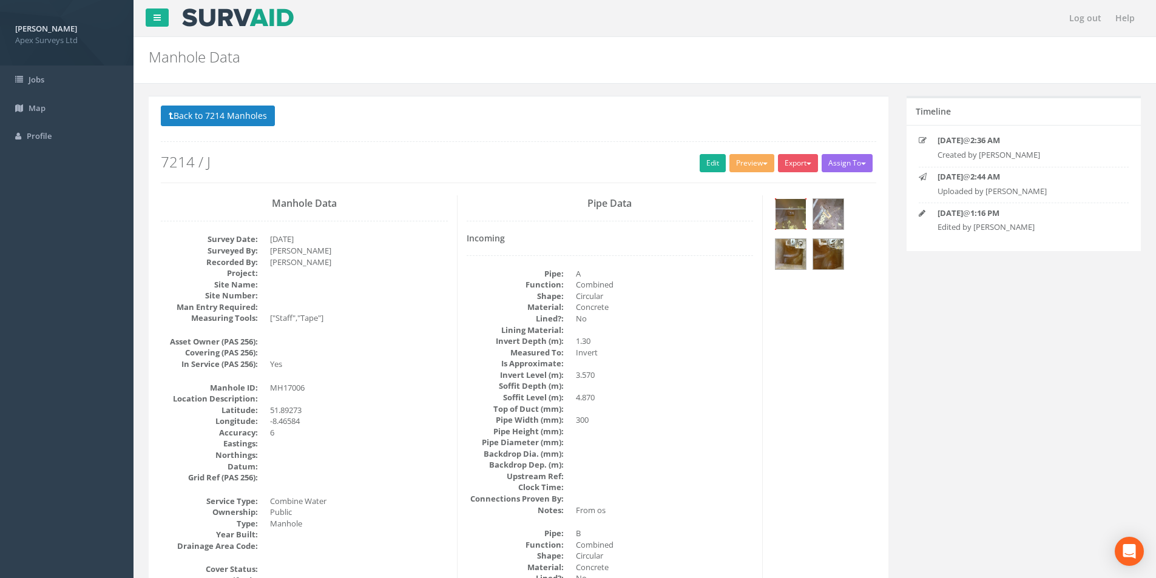
click at [794, 220] on img at bounding box center [790, 214] width 30 height 30
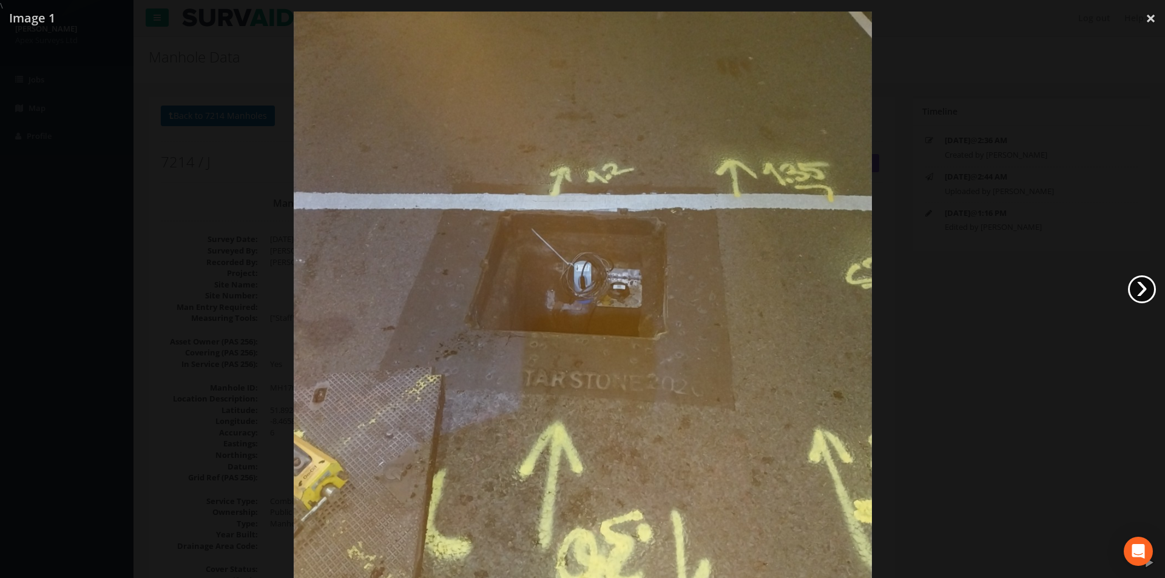
click at [1134, 283] on link "›" at bounding box center [1142, 289] width 28 height 28
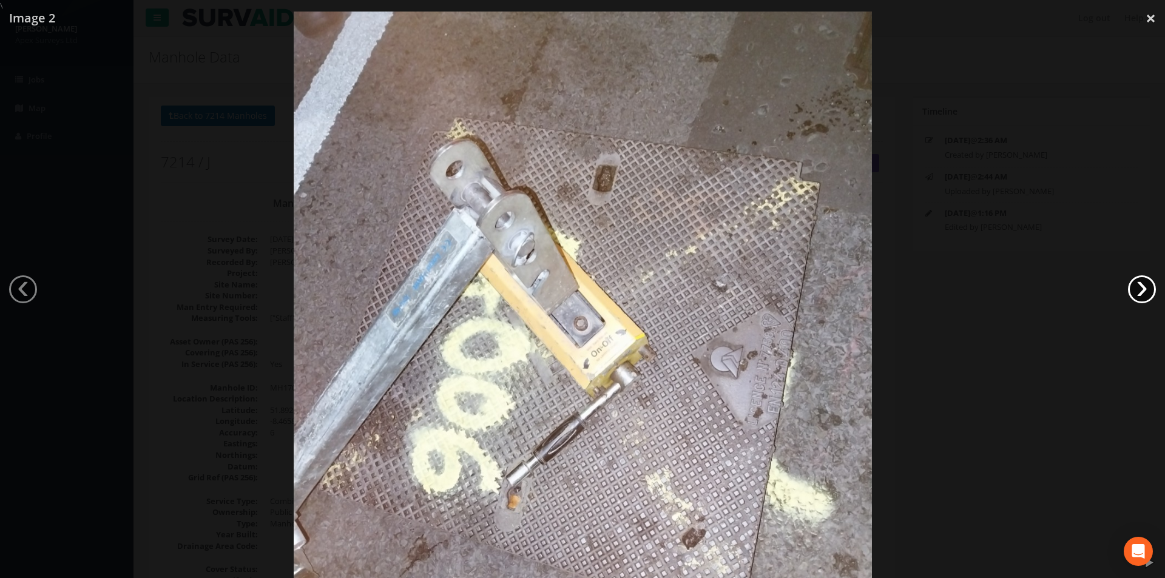
click at [1134, 283] on link "›" at bounding box center [1142, 289] width 28 height 28
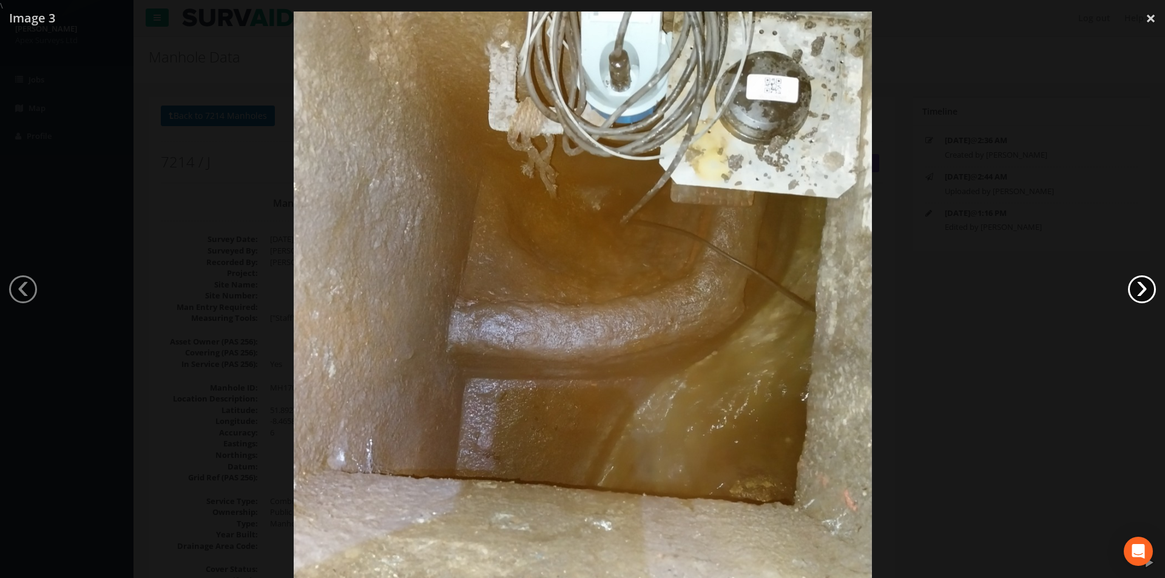
click at [1134, 283] on link "›" at bounding box center [1142, 289] width 28 height 28
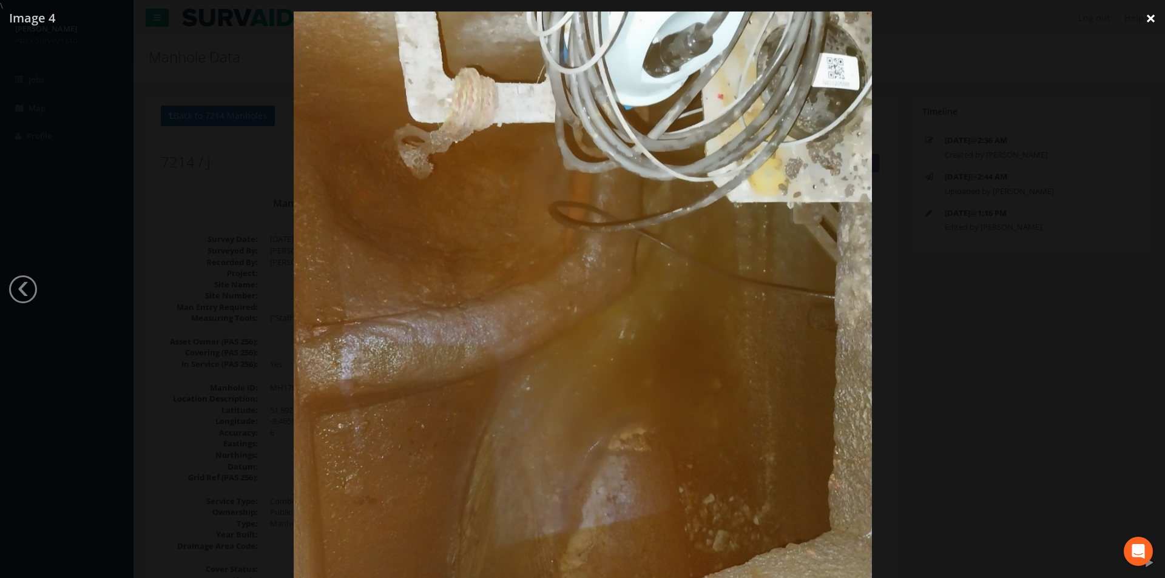
click at [1148, 22] on link "×" at bounding box center [1150, 18] width 29 height 36
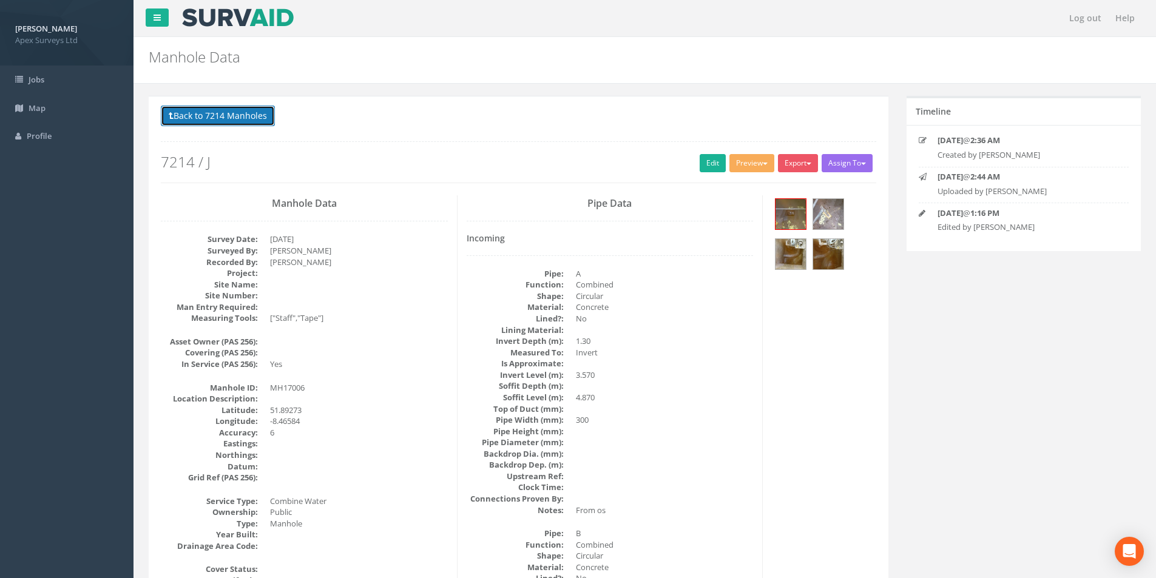
drag, startPoint x: 232, startPoint y: 118, endPoint x: 308, endPoint y: 159, distance: 86.9
click at [232, 118] on button "Back to 7214 Manholes" at bounding box center [218, 116] width 114 height 21
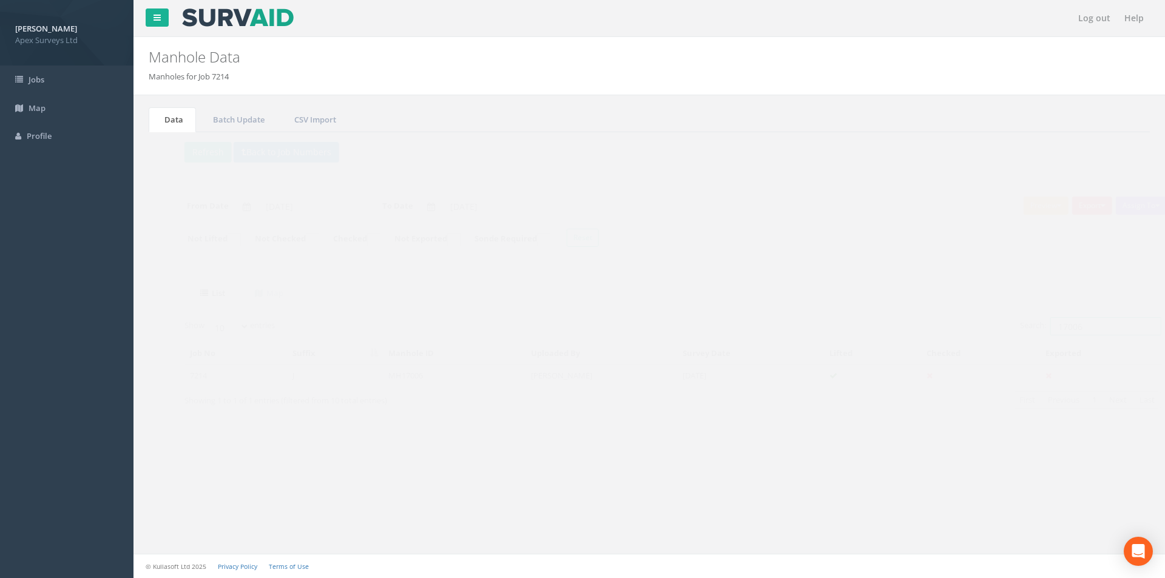
click at [1077, 325] on input "17006" at bounding box center [1081, 326] width 111 height 18
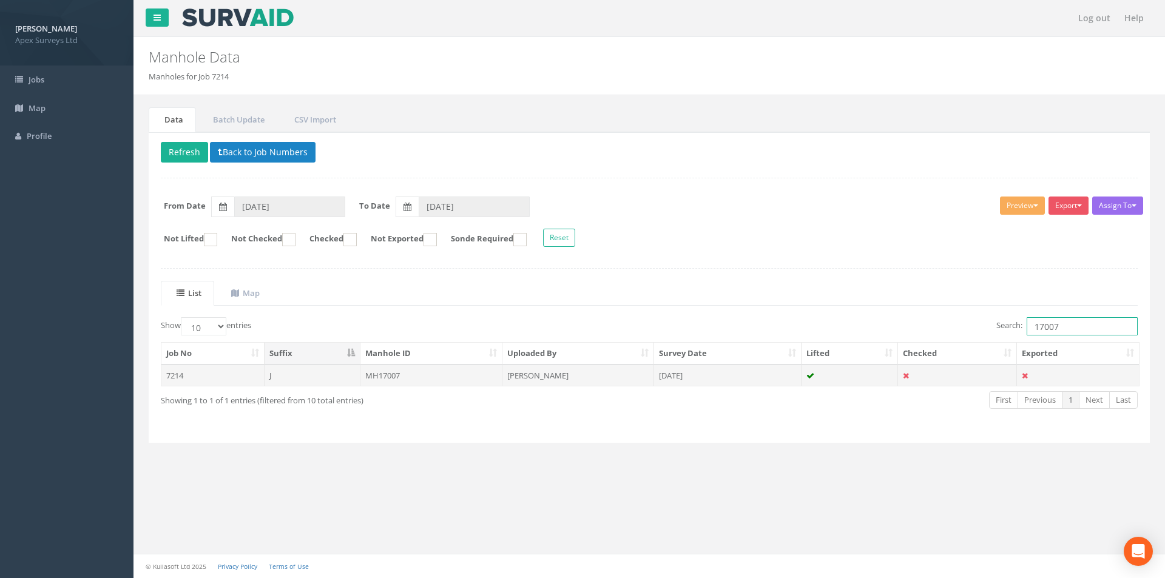
type input "17007"
click at [746, 377] on td "[DATE]" at bounding box center [727, 376] width 147 height 22
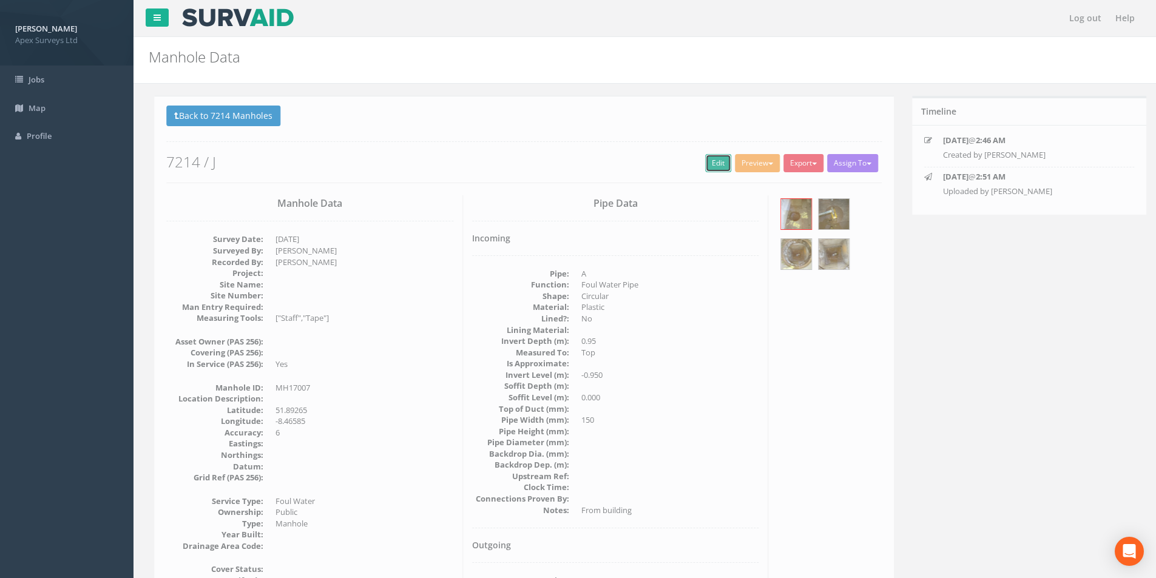
click at [699, 170] on link "Edit" at bounding box center [712, 163] width 26 height 18
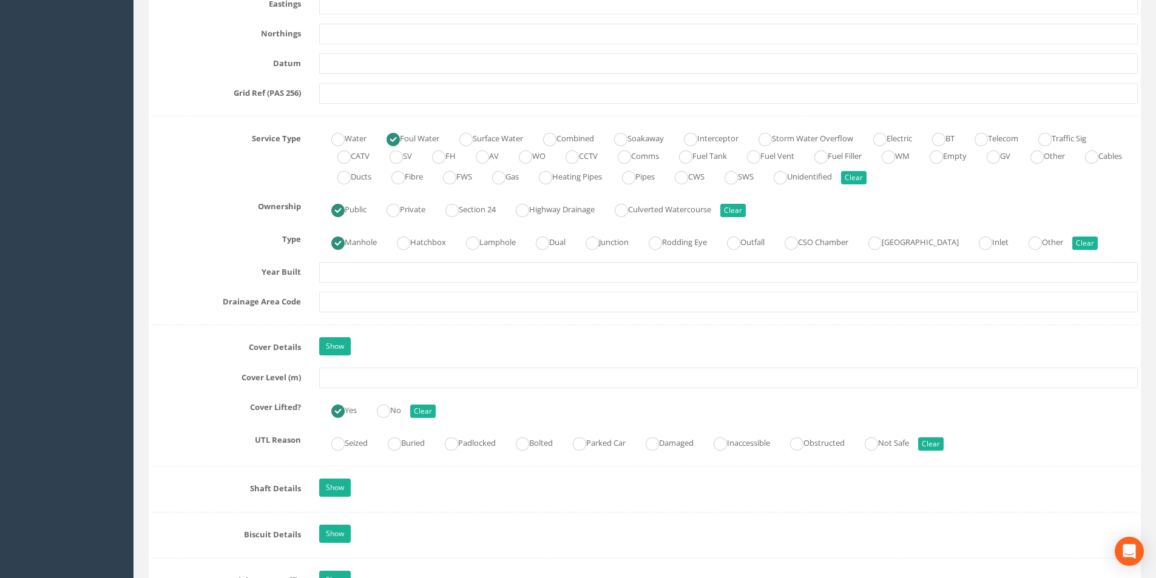
scroll to position [849, 0]
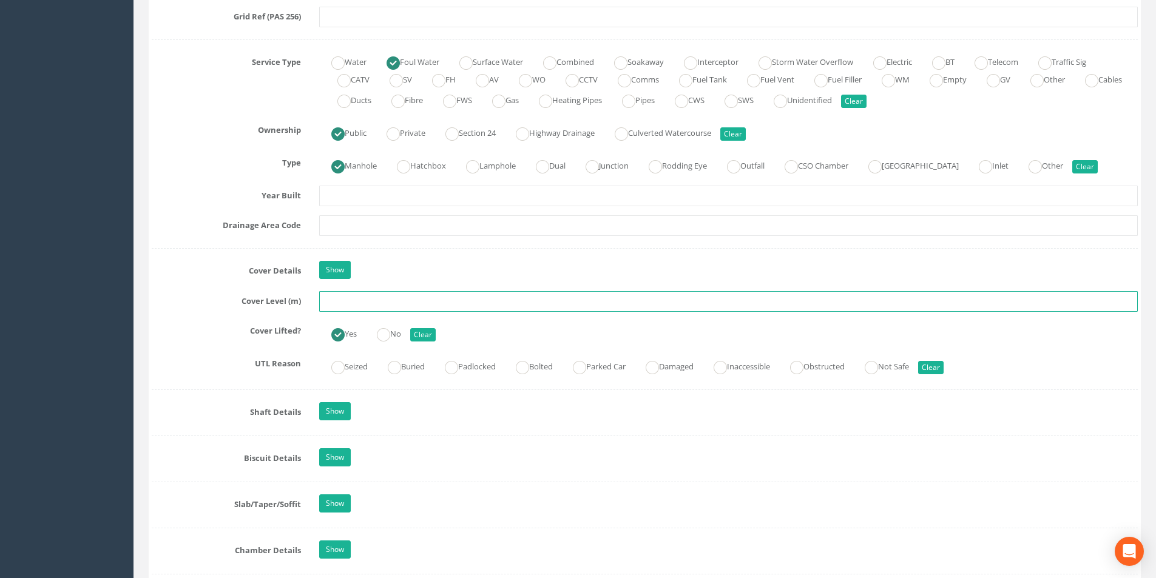
click at [359, 305] on input "text" at bounding box center [728, 301] width 818 height 21
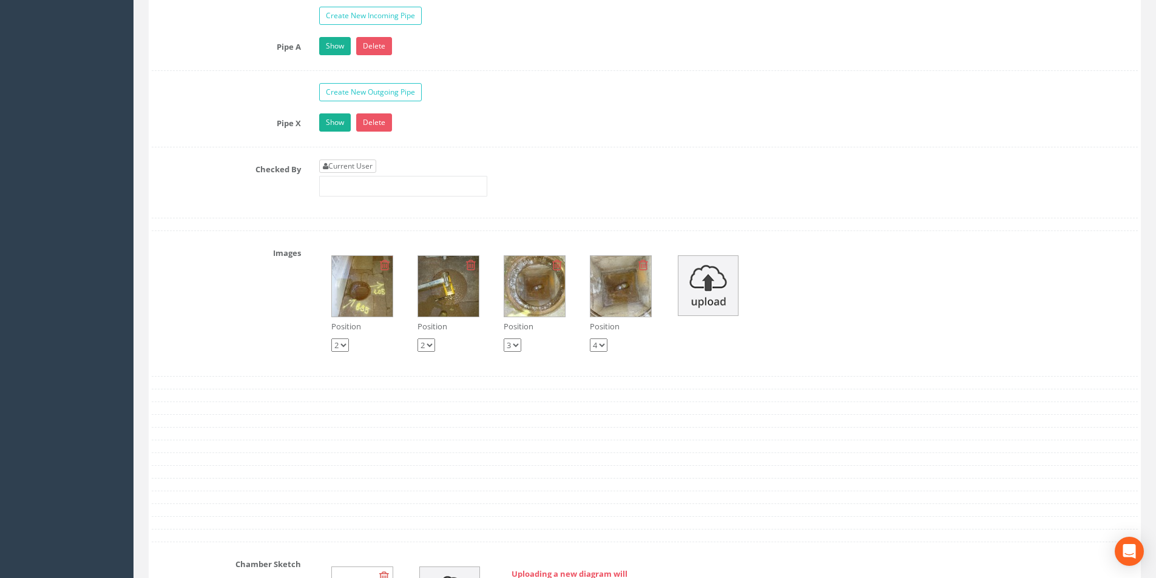
scroll to position [2002, 0]
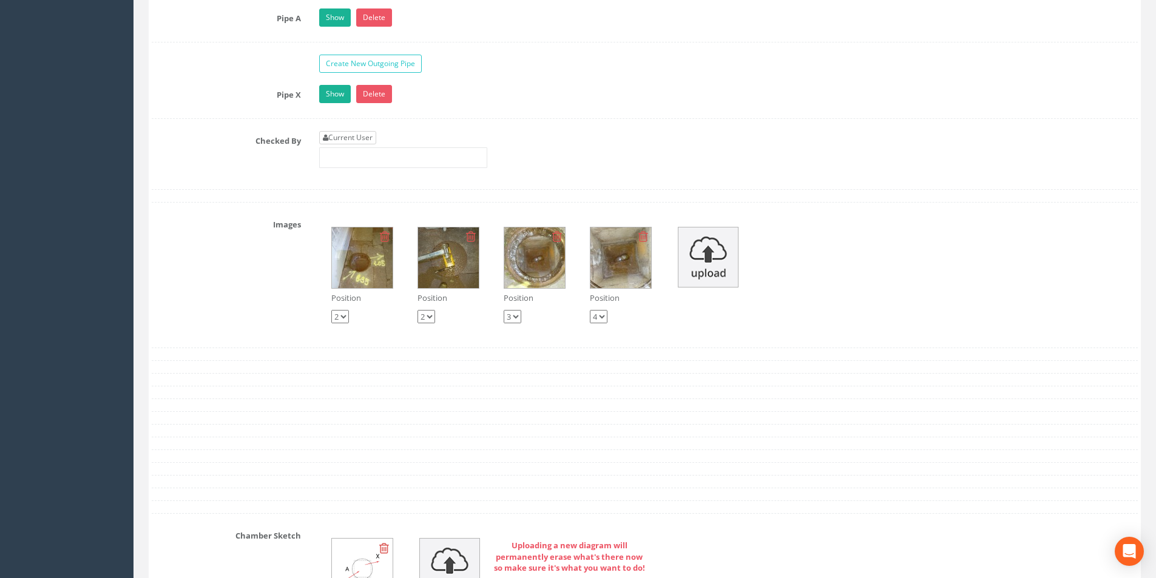
type input "4.87"
click at [362, 133] on link "Current User" at bounding box center [347, 137] width 57 height 13
type input "[PERSON_NAME]"
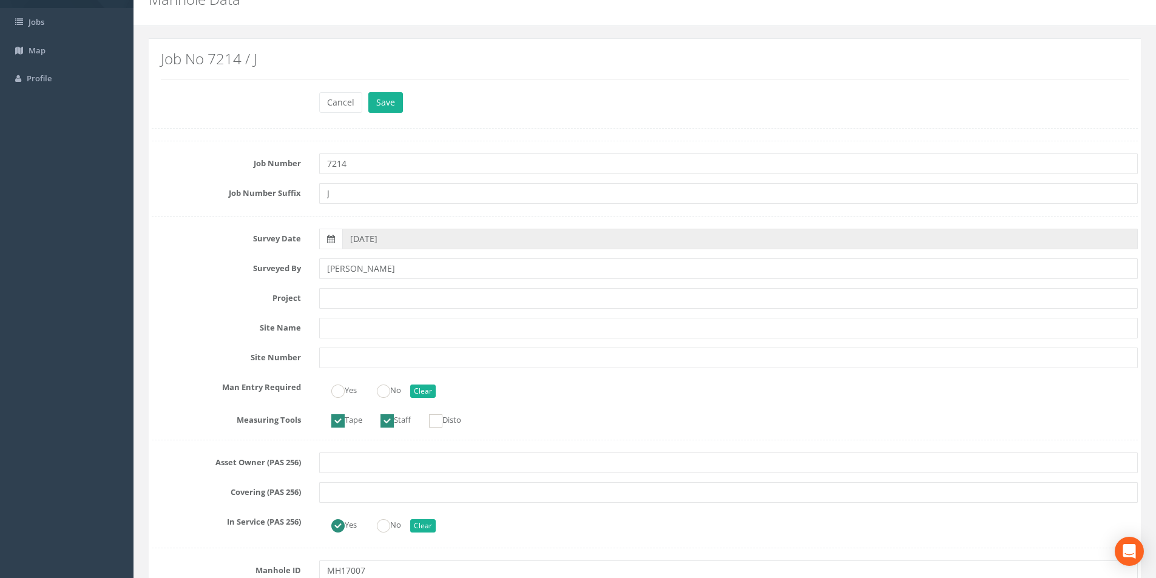
scroll to position [0, 0]
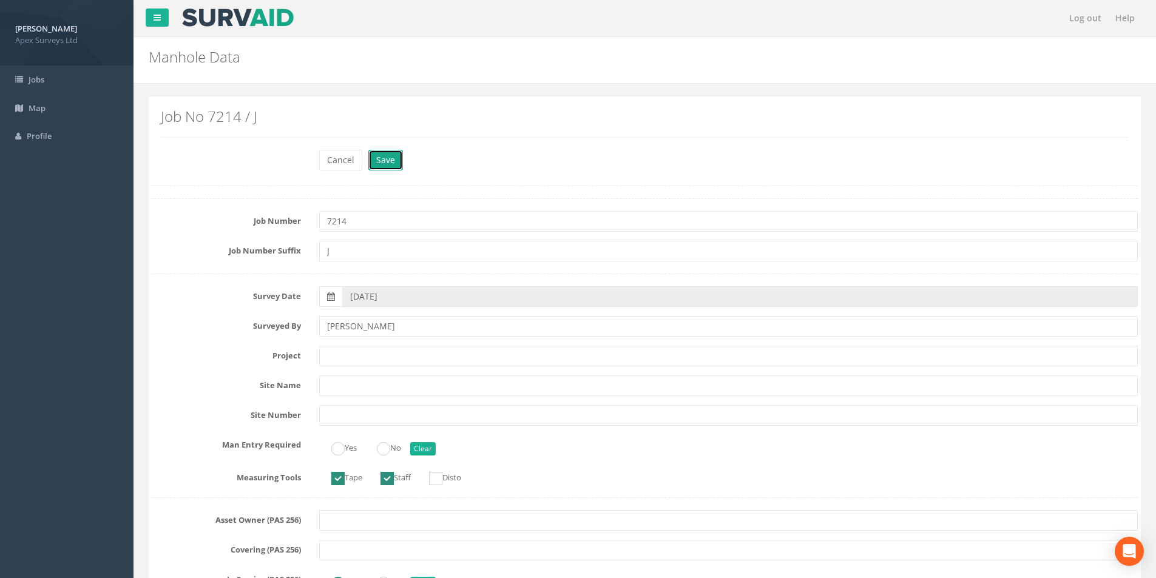
click at [390, 163] on button "Save" at bounding box center [385, 160] width 35 height 21
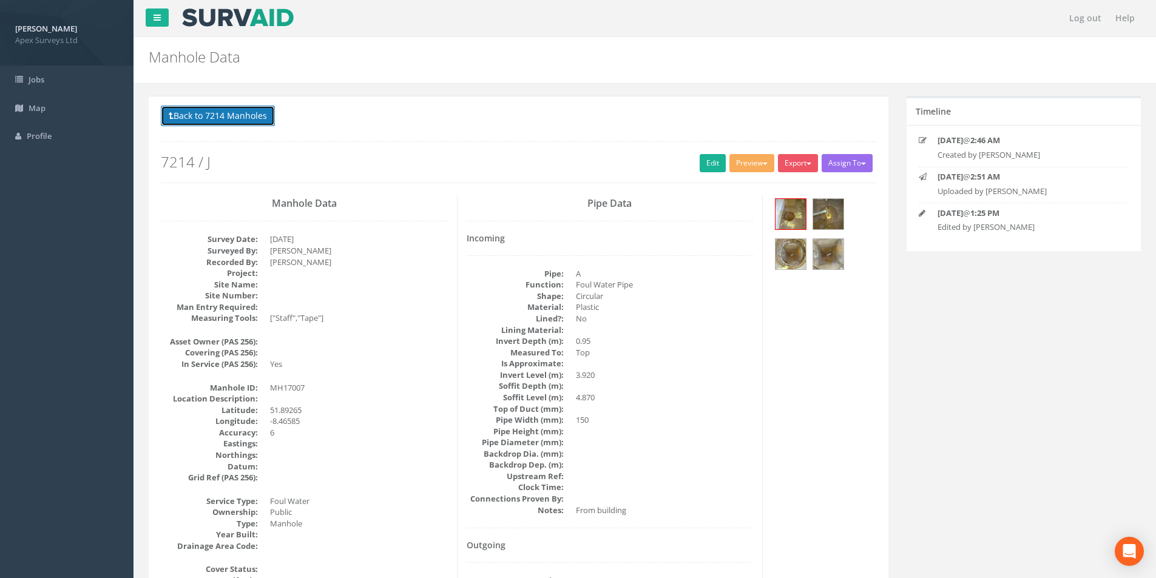
click at [214, 121] on button "Back to 7214 Manholes" at bounding box center [218, 116] width 114 height 21
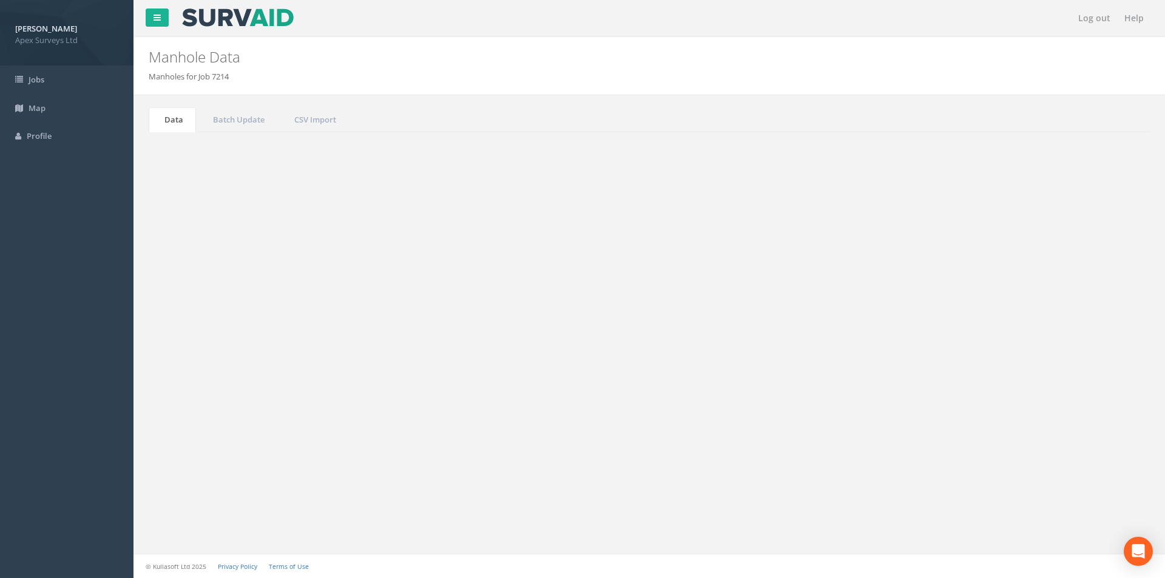
drag, startPoint x: 1042, startPoint y: 333, endPoint x: 1001, endPoint y: 335, distance: 41.3
click at [1001, 335] on label "Search: 17007" at bounding box center [1066, 326] width 141 height 18
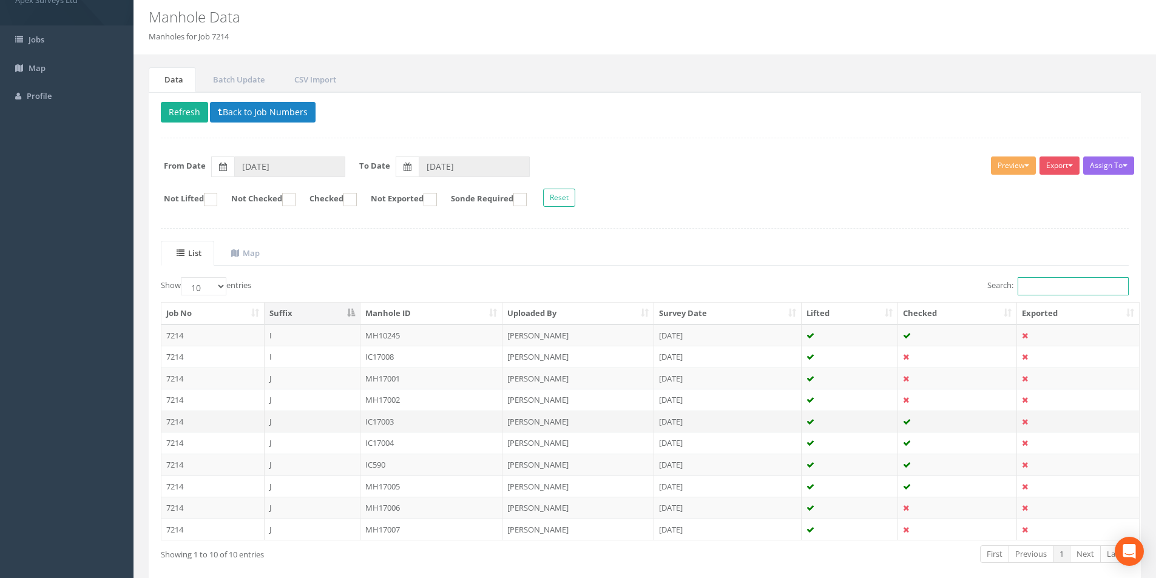
scroll to position [98, 0]
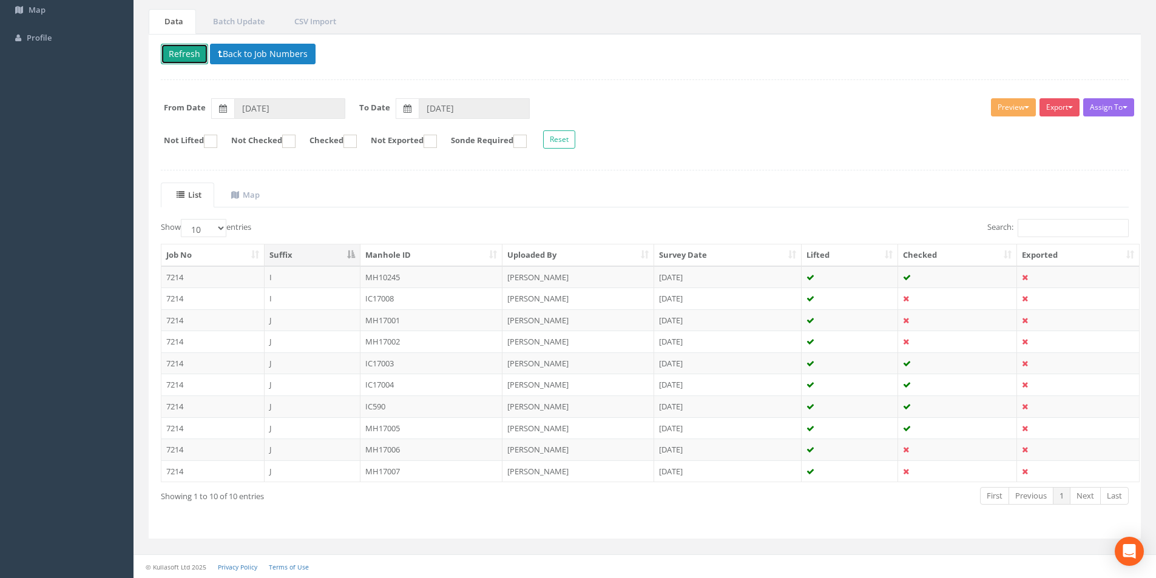
click at [191, 55] on button "Refresh" at bounding box center [184, 54] width 47 height 21
click at [330, 320] on td "J" at bounding box center [312, 320] width 96 height 22
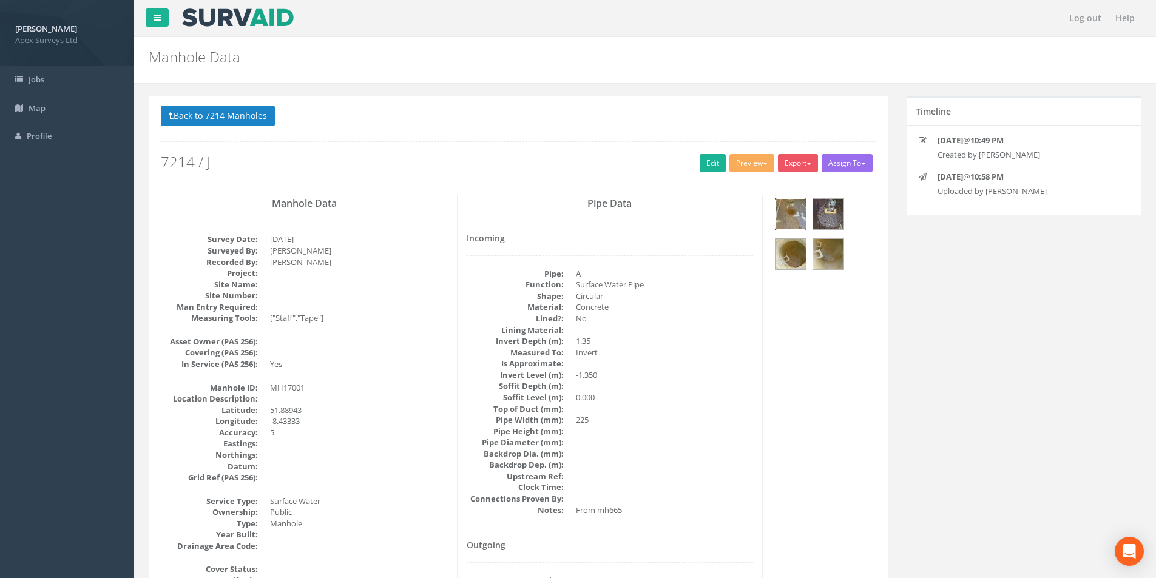
click at [782, 214] on img at bounding box center [790, 214] width 30 height 30
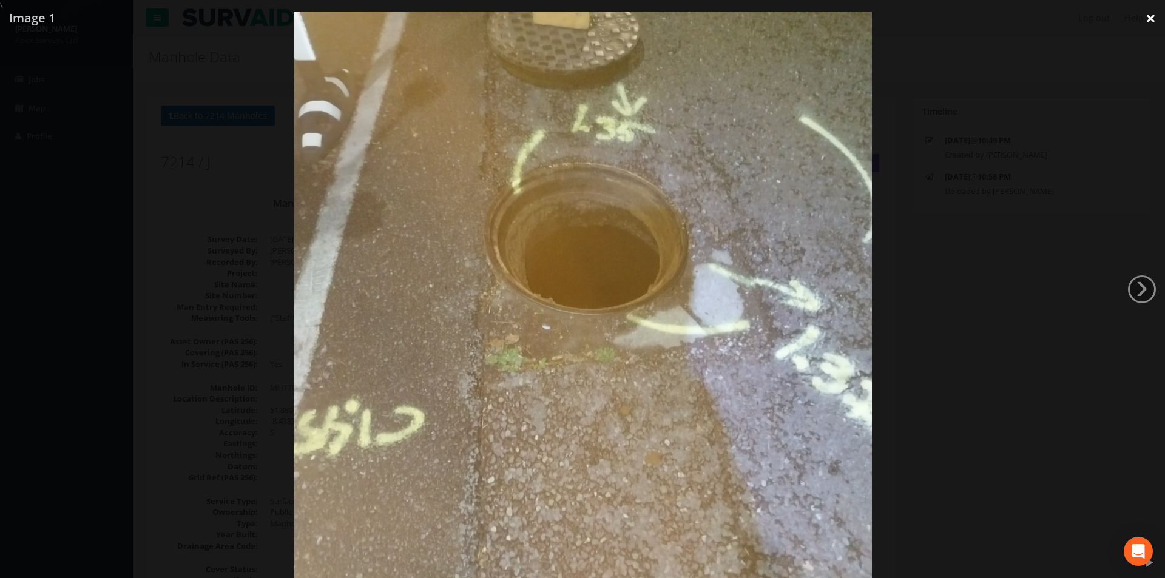
click at [1142, 18] on link "×" at bounding box center [1150, 18] width 29 height 36
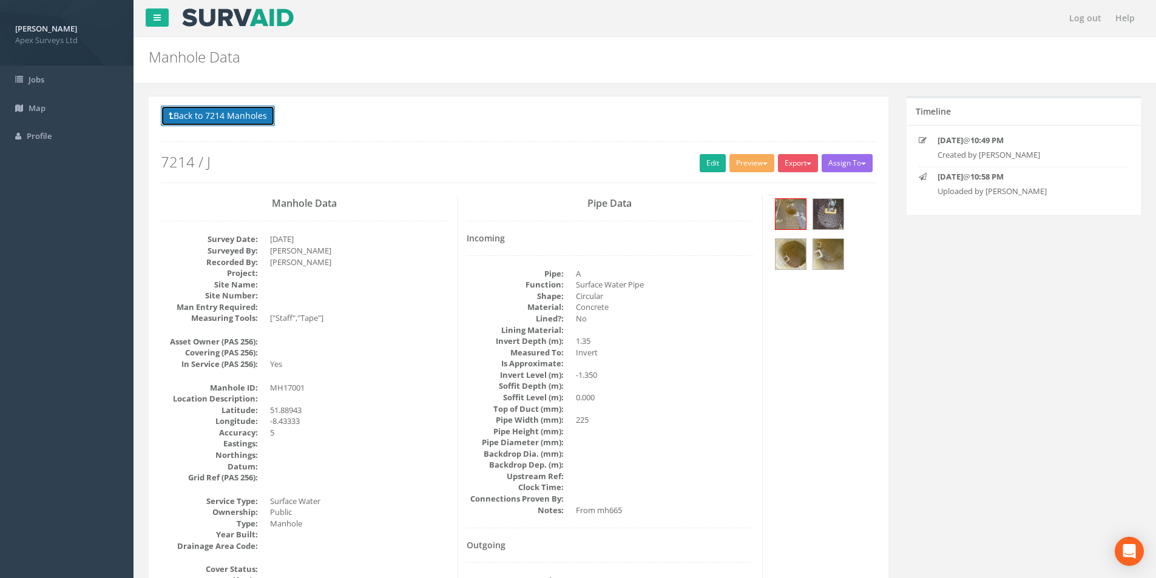
click at [187, 112] on button "Back to 7214 Manholes" at bounding box center [218, 116] width 114 height 21
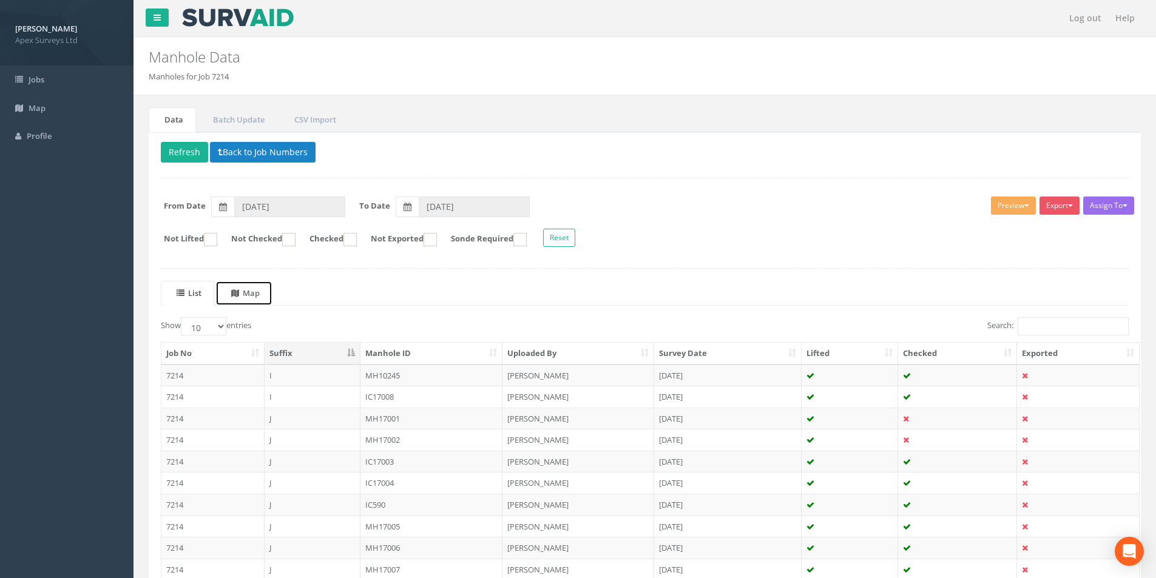
click at [252, 294] on uib-tab-heading "Map" at bounding box center [245, 293] width 29 height 11
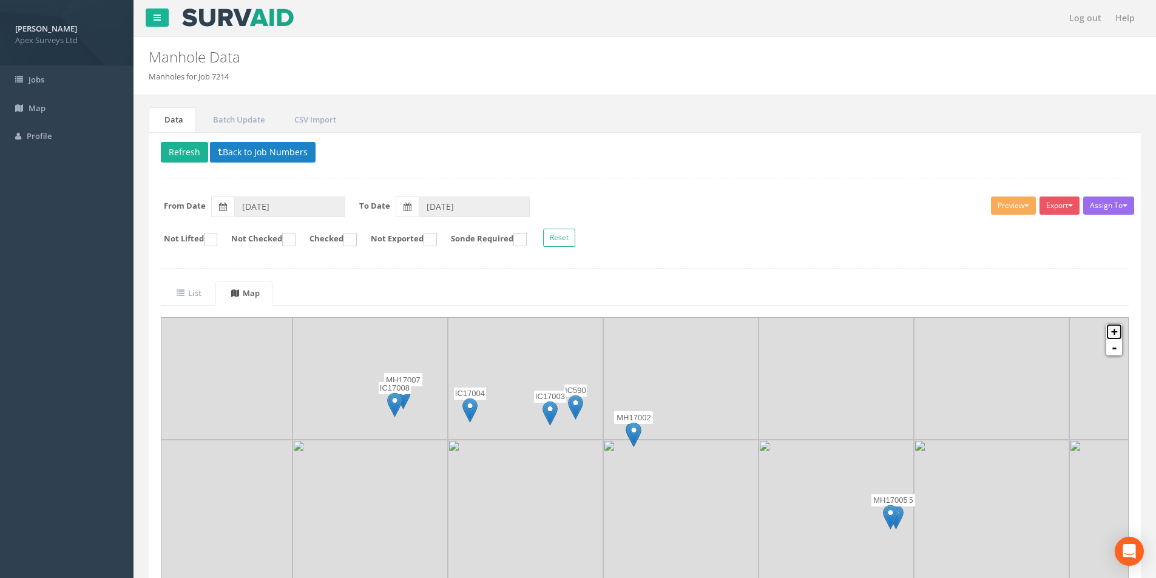
click at [1114, 331] on link "+" at bounding box center [1114, 332] width 16 height 16
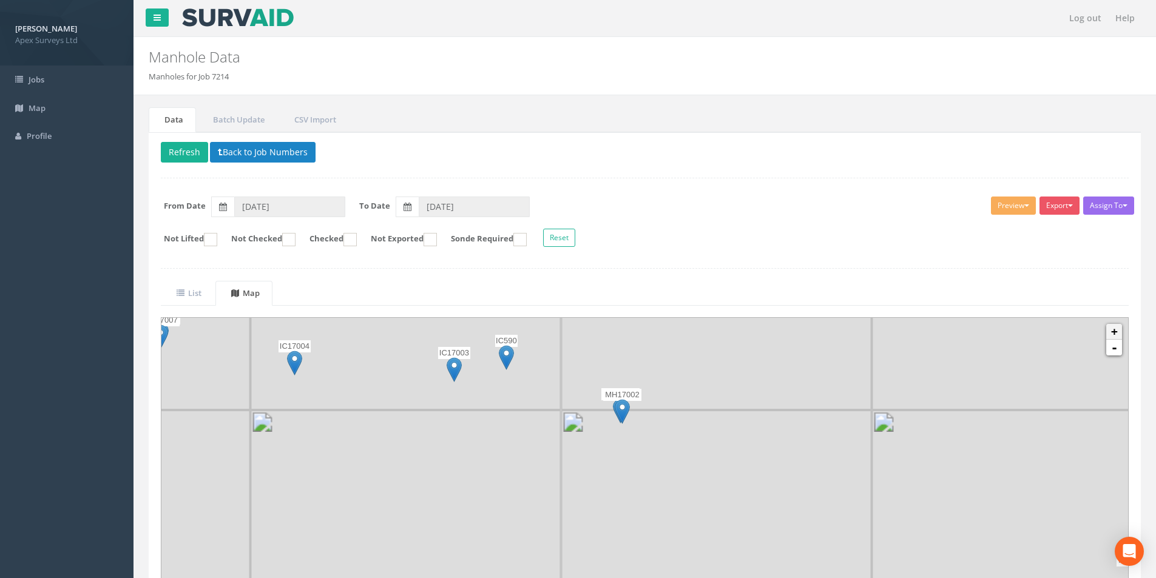
scroll to position [43, 0]
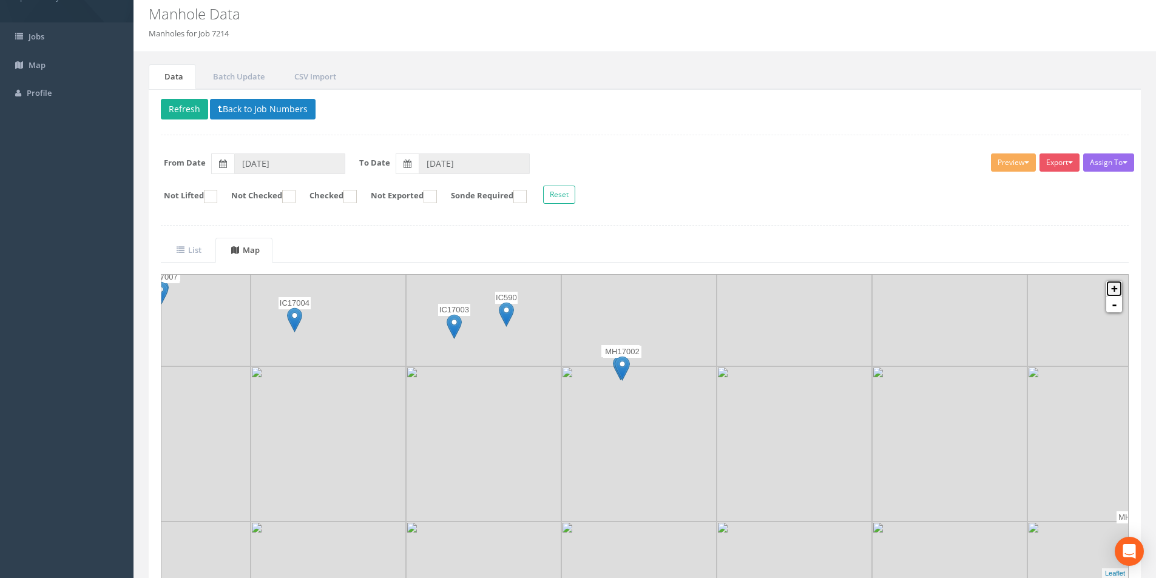
click at [1116, 288] on link "+" at bounding box center [1114, 289] width 16 height 16
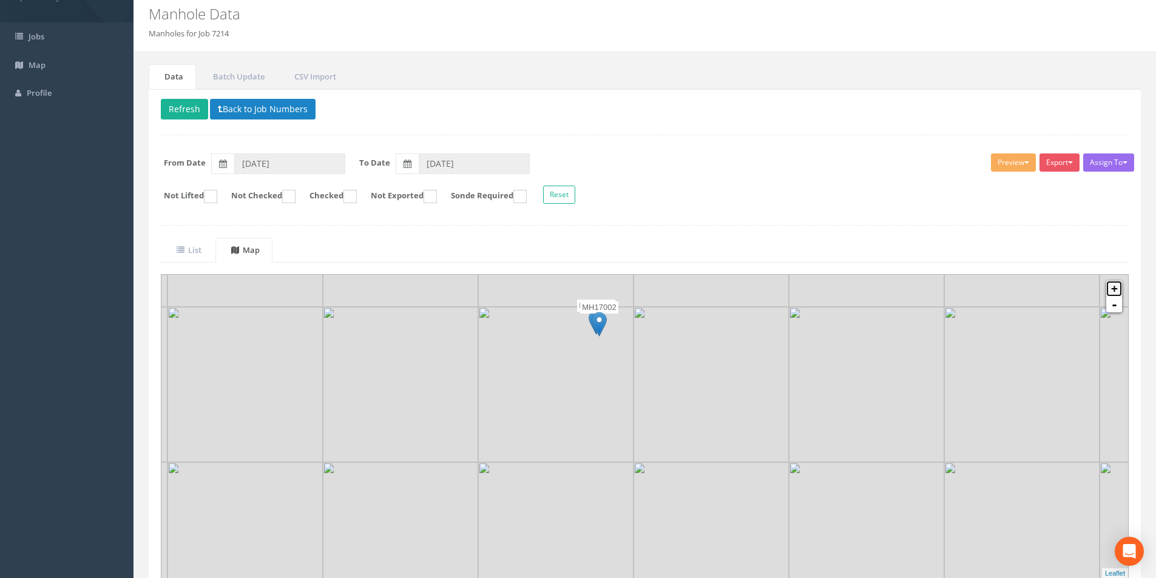
click at [1114, 289] on link "+" at bounding box center [1114, 289] width 16 height 16
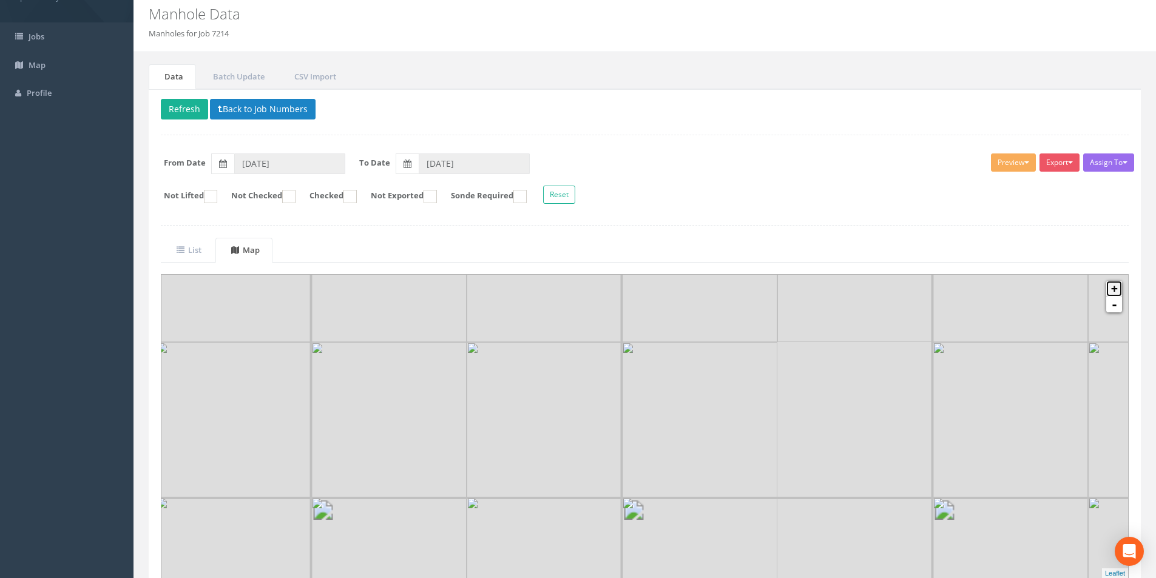
click at [1114, 289] on link "+" at bounding box center [1114, 289] width 16 height 16
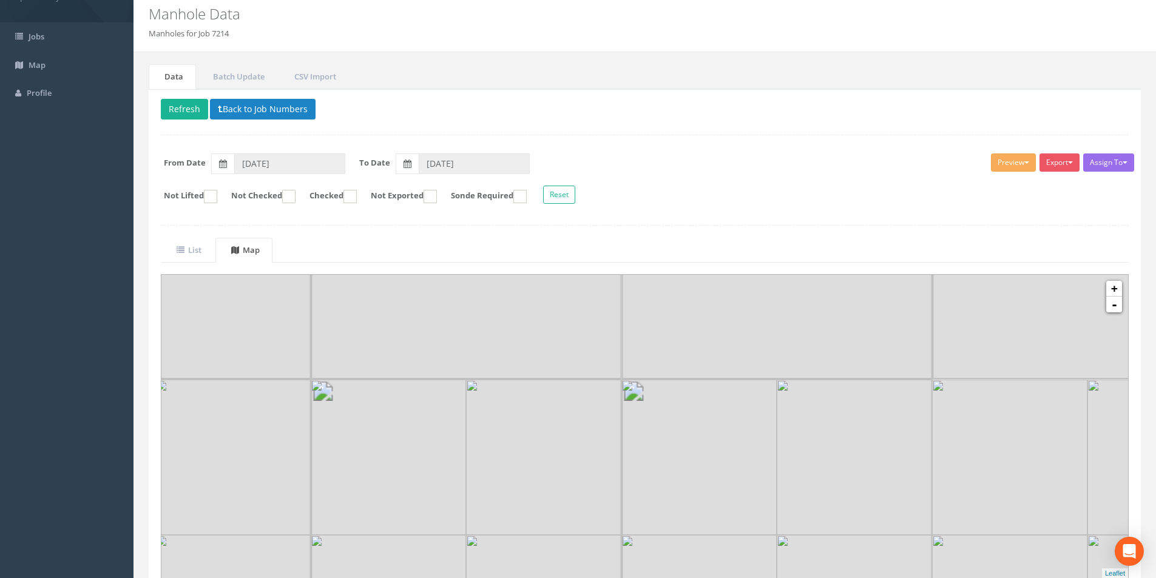
drag, startPoint x: 488, startPoint y: 366, endPoint x: 499, endPoint y: 395, distance: 30.5
click at [516, 514] on img at bounding box center [543, 457] width 155 height 155
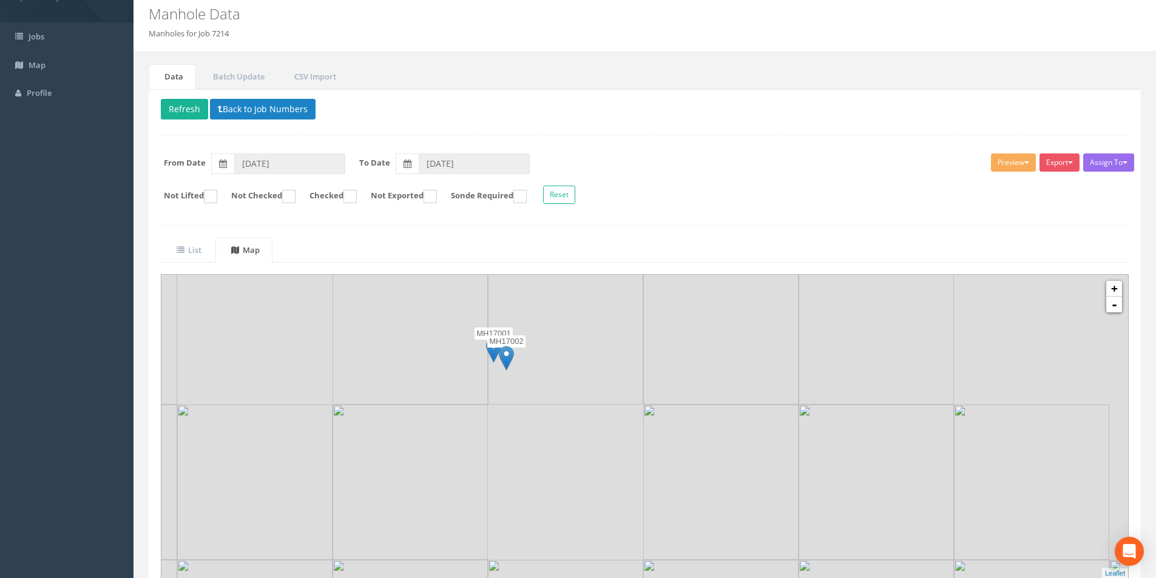
drag, startPoint x: 502, startPoint y: 356, endPoint x: 515, endPoint y: 510, distance: 154.6
click at [519, 533] on div "MH10245 IC17008 MH17001 MH17002 IC17003 IC17004 IC590 MH17005 MH17006 MH17007 +…" at bounding box center [644, 426] width 966 height 303
click at [1119, 307] on link "-" at bounding box center [1114, 305] width 16 height 16
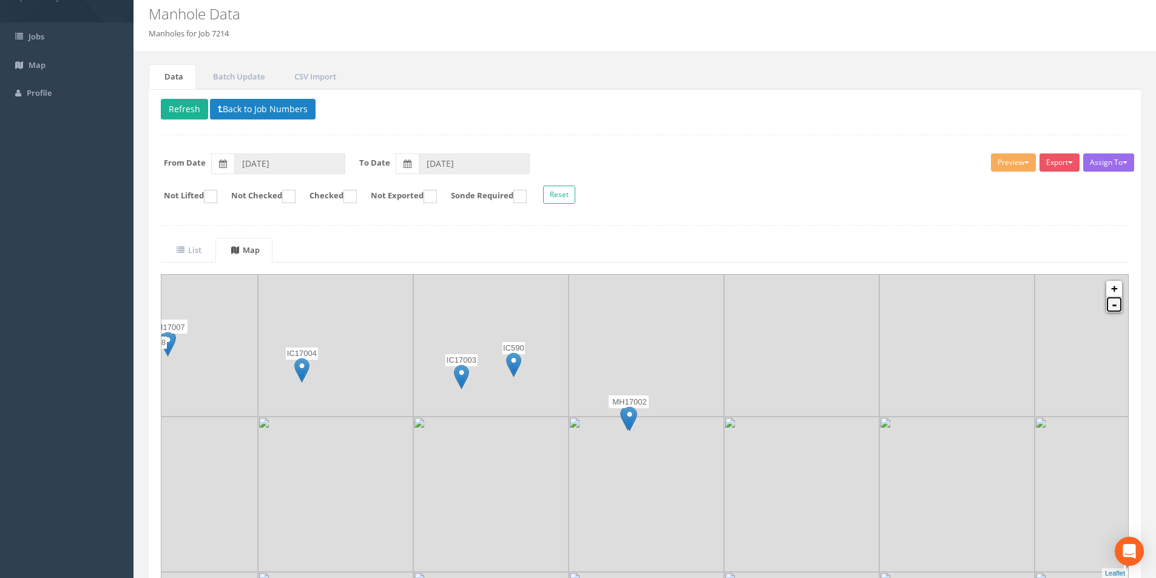
click at [1119, 307] on link "-" at bounding box center [1114, 305] width 16 height 16
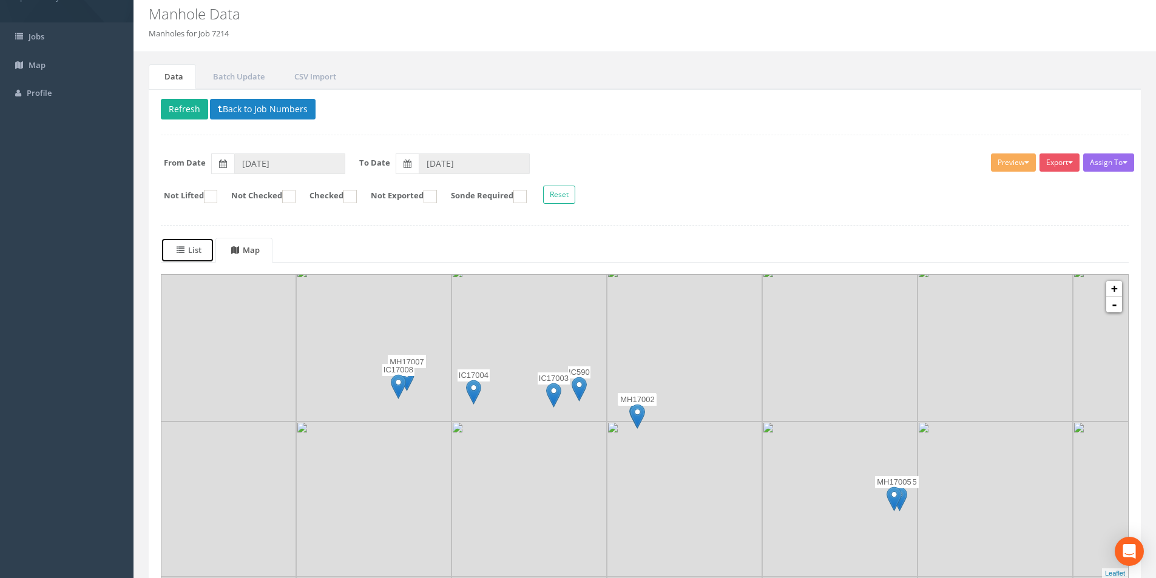
click at [214, 249] on link "List" at bounding box center [187, 250] width 53 height 25
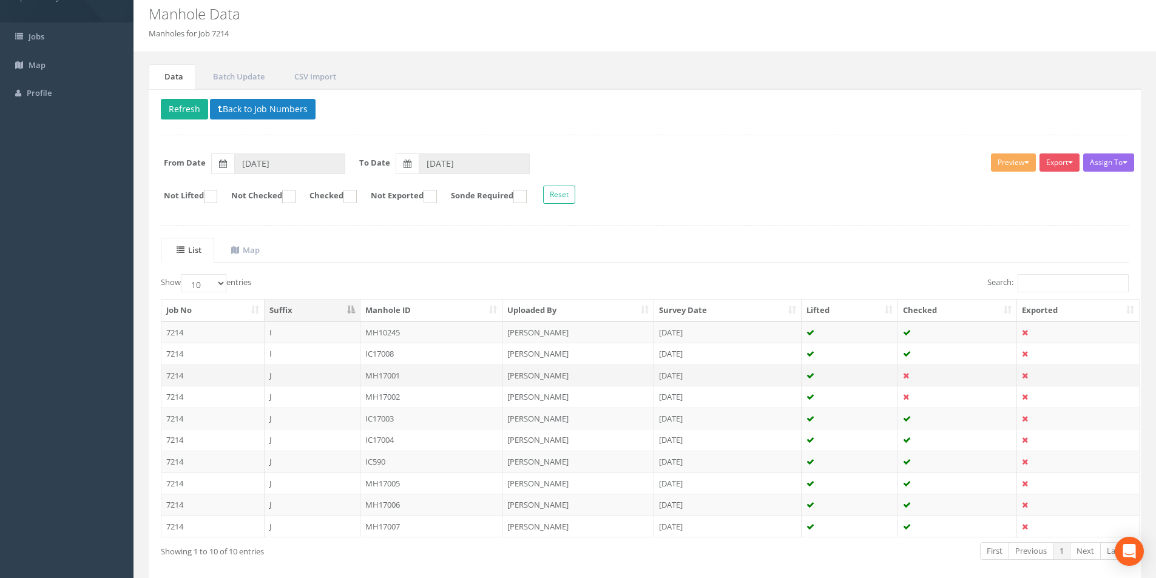
click at [221, 376] on td "7214" at bounding box center [212, 376] width 103 height 22
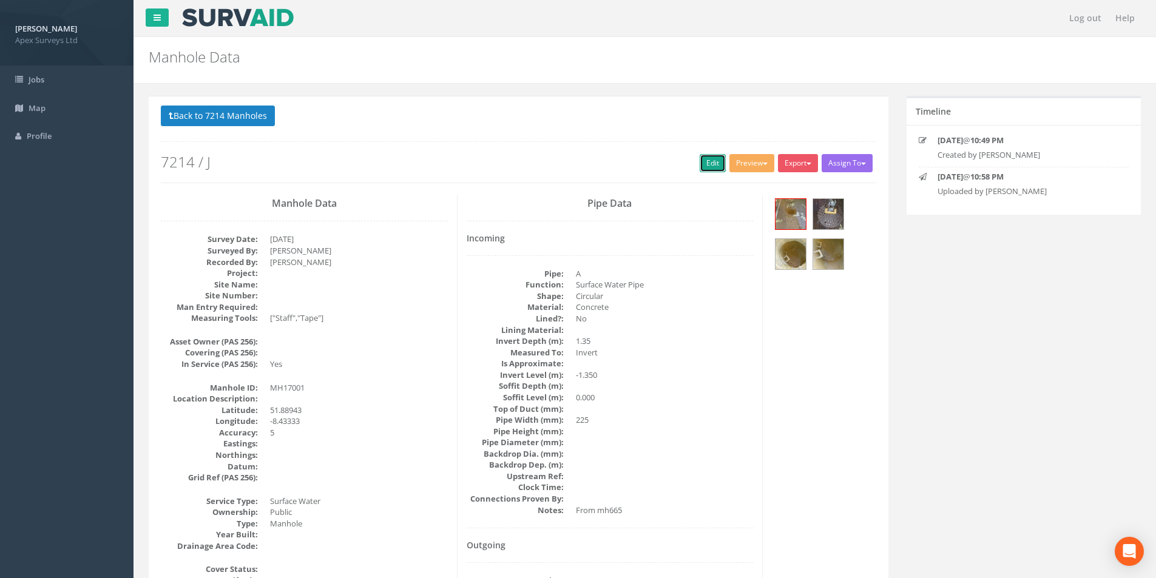
click at [701, 164] on link "Edit" at bounding box center [712, 163] width 26 height 18
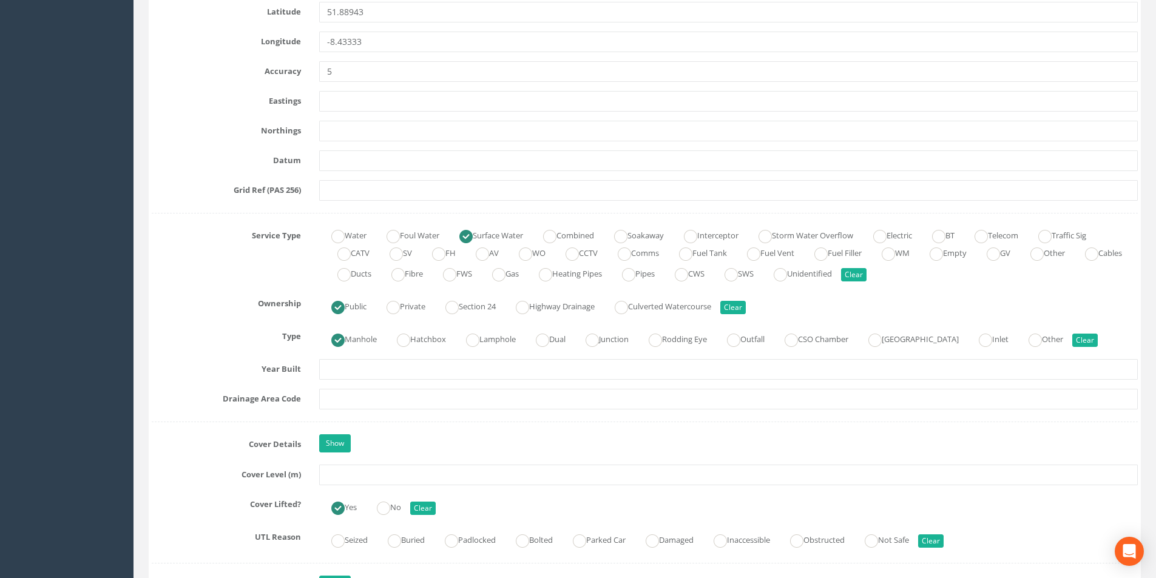
scroll to position [728, 0]
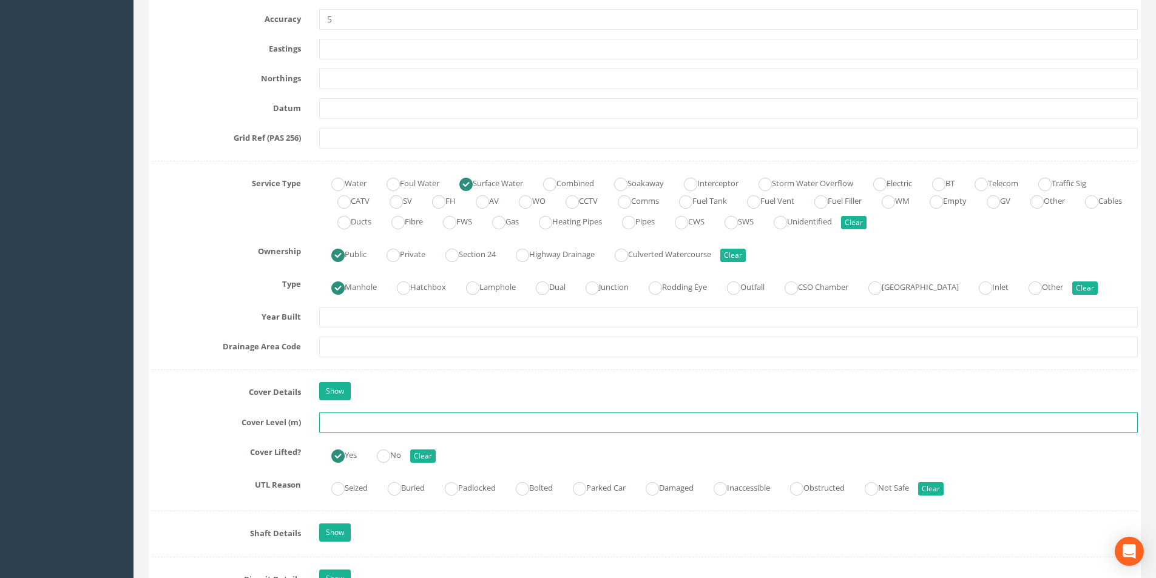
click at [363, 427] on input "text" at bounding box center [728, 423] width 818 height 21
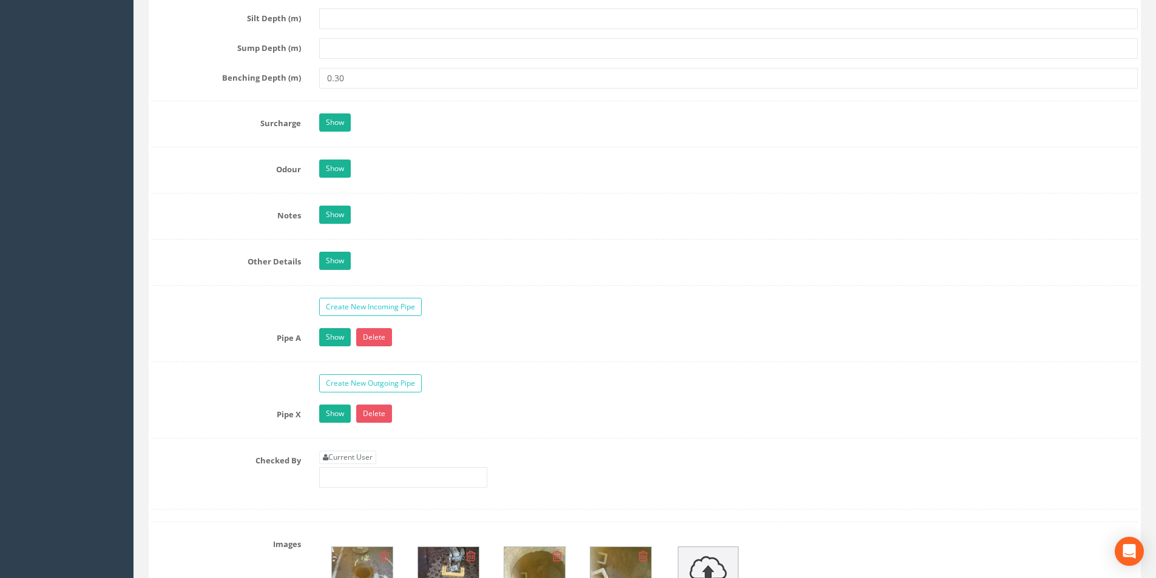
scroll to position [1881, 0]
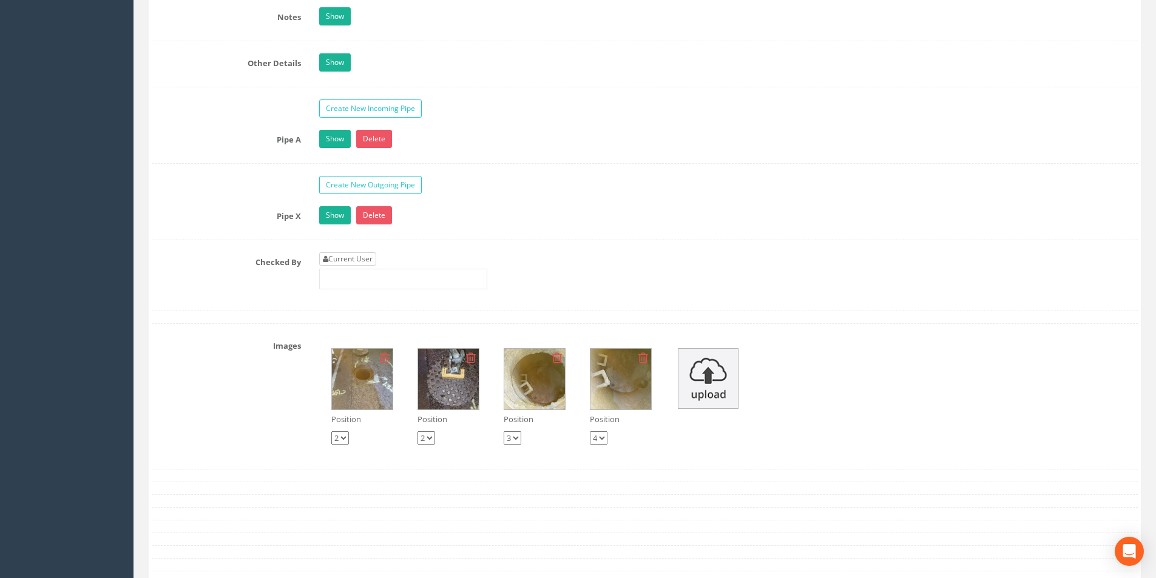
type input "30.90"
click at [346, 257] on link "Current User" at bounding box center [347, 258] width 57 height 13
type input "[PERSON_NAME]"
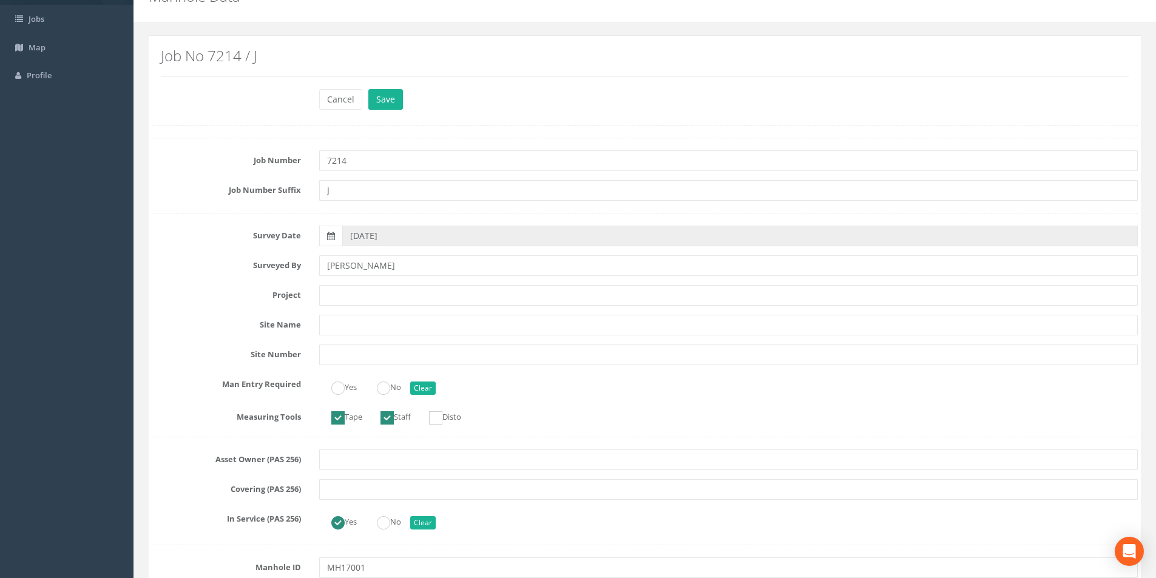
scroll to position [0, 0]
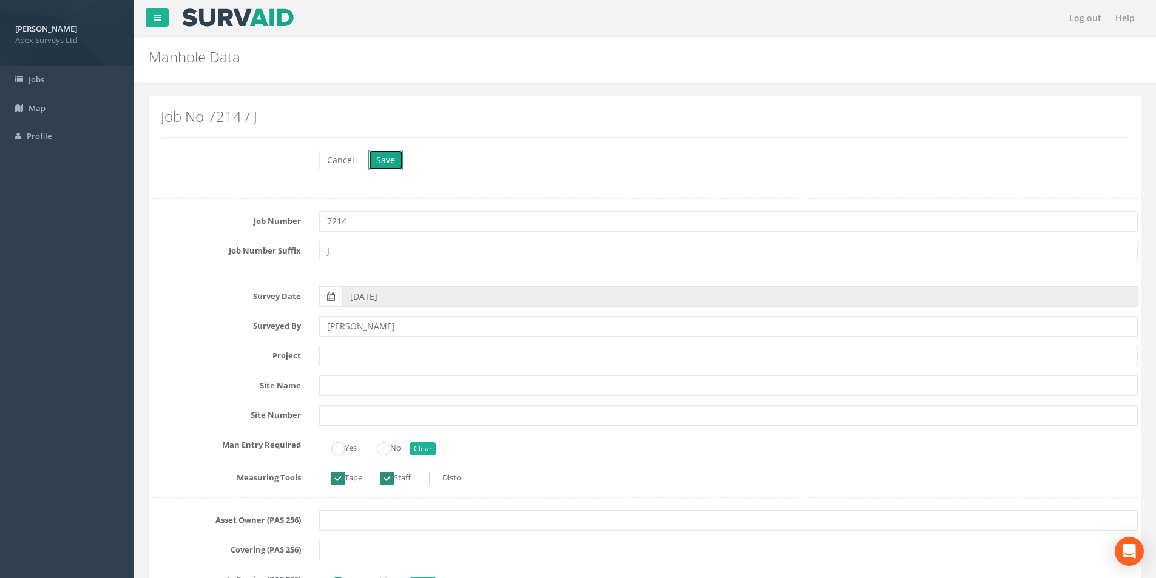
click at [385, 157] on button "Save" at bounding box center [385, 160] width 35 height 21
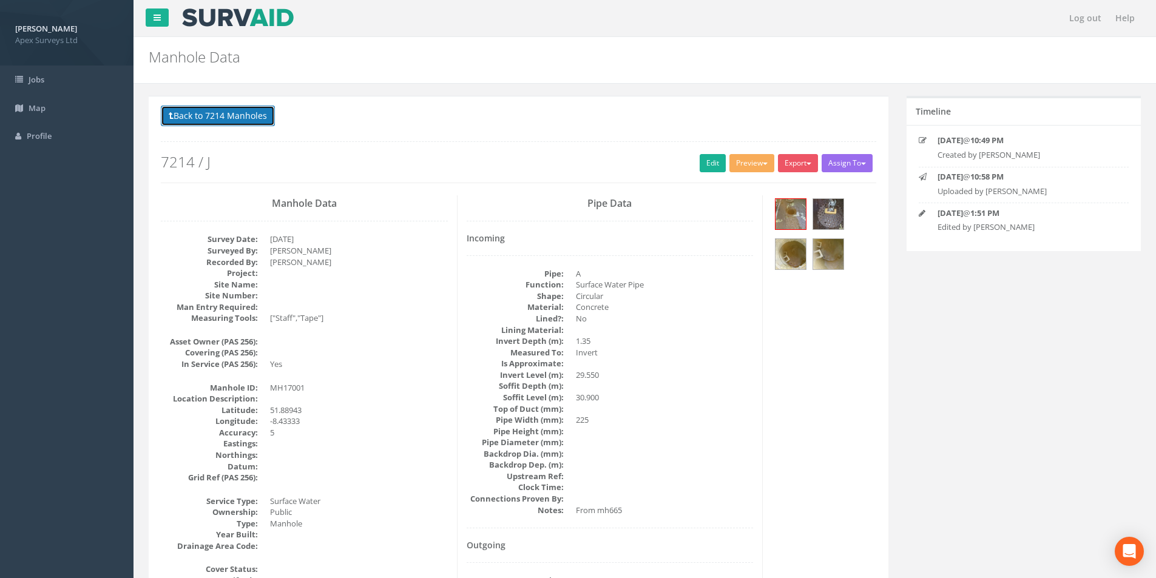
click at [225, 126] on button "Back to 7214 Manholes" at bounding box center [218, 116] width 114 height 21
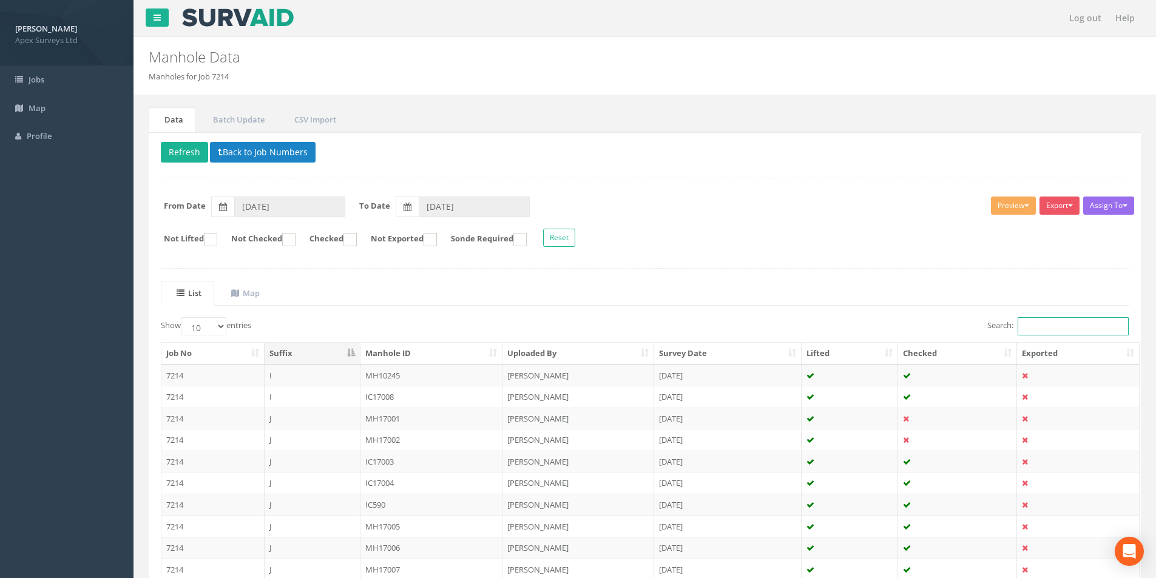
click at [1047, 330] on input "Search:" at bounding box center [1072, 326] width 111 height 18
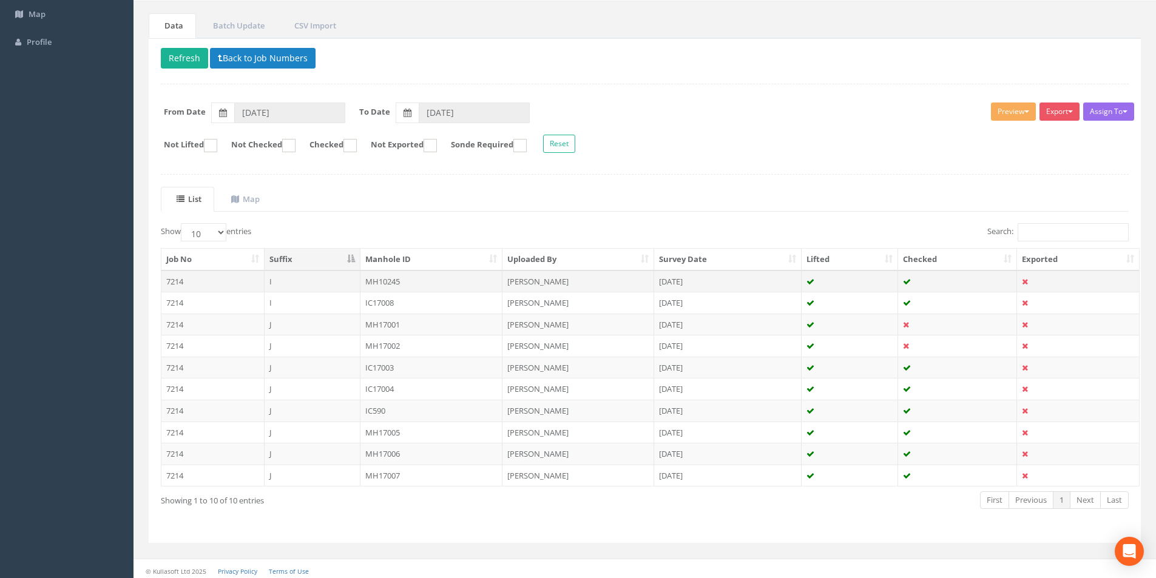
scroll to position [98, 0]
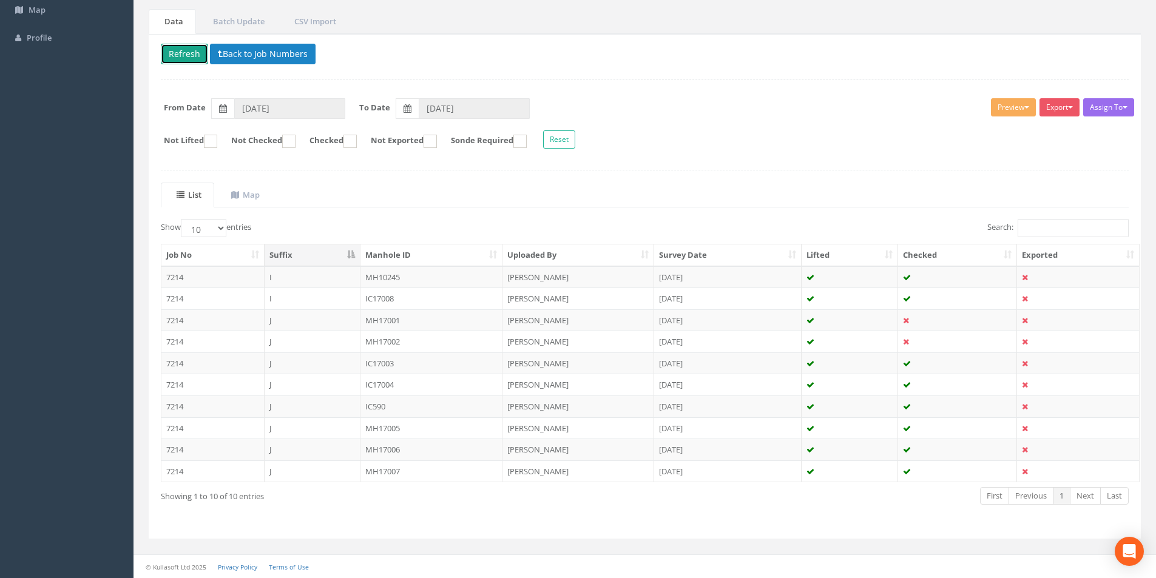
click at [192, 58] on button "Refresh" at bounding box center [184, 54] width 47 height 21
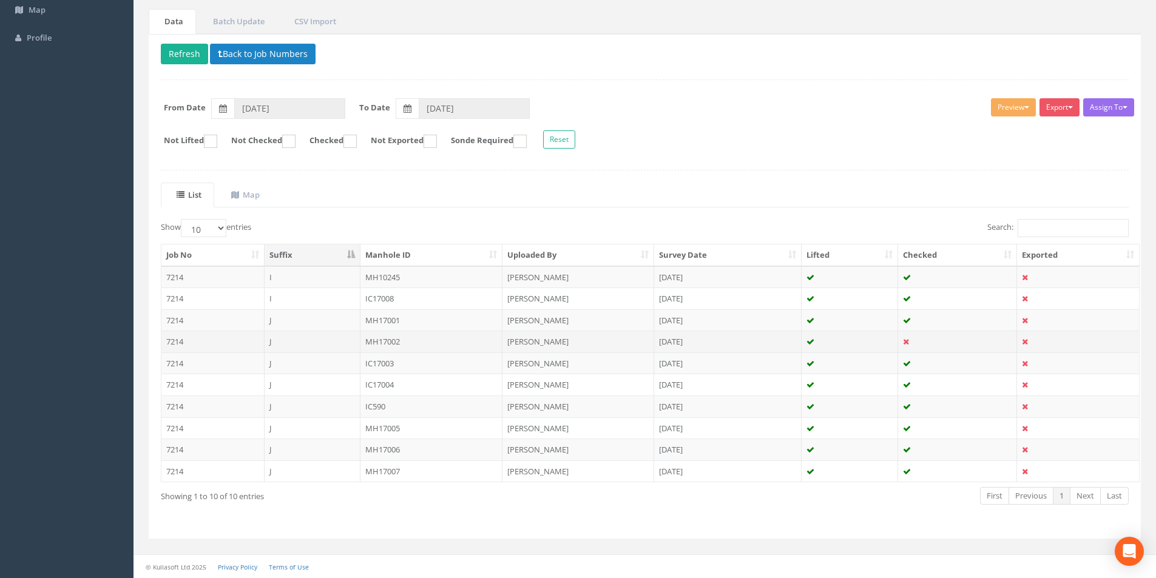
click at [434, 343] on td "MH17002" at bounding box center [431, 342] width 143 height 22
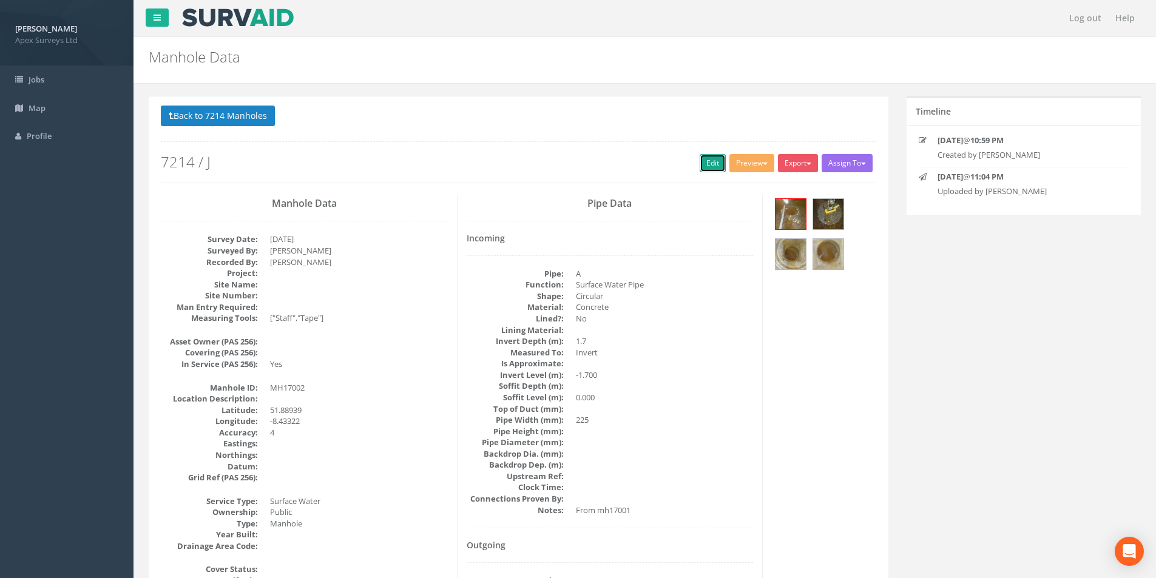
click at [707, 164] on link "Edit" at bounding box center [712, 163] width 26 height 18
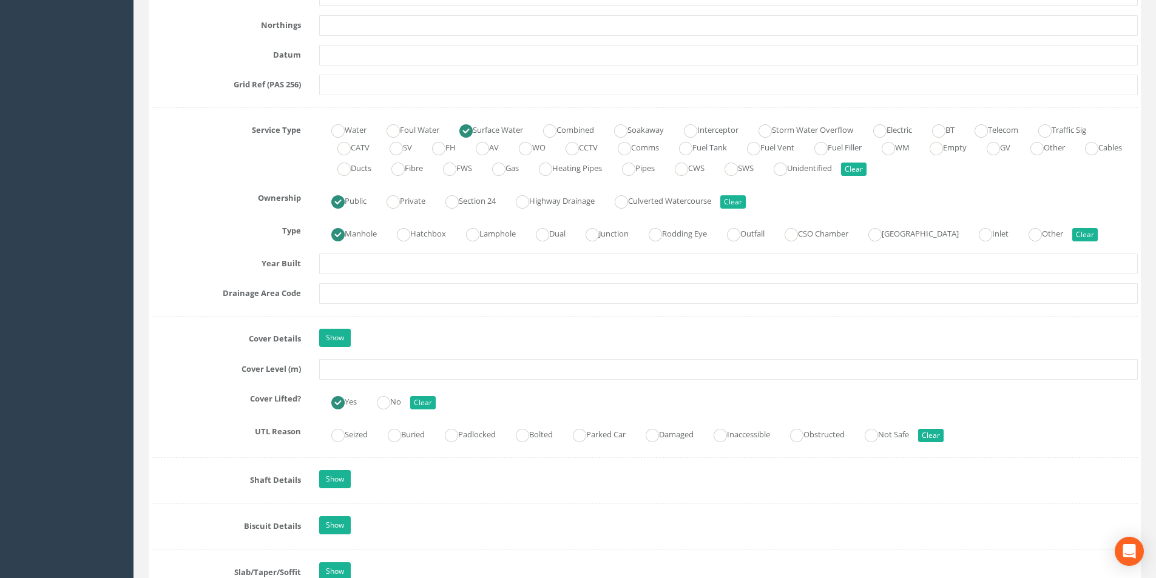
scroll to position [789, 0]
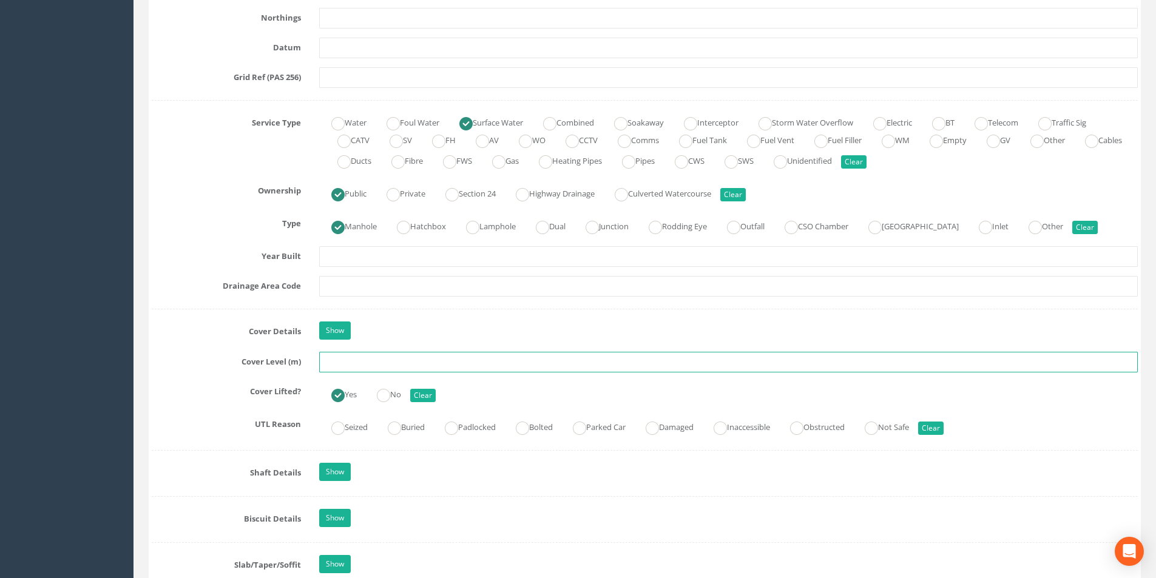
click at [394, 363] on input "text" at bounding box center [728, 362] width 818 height 21
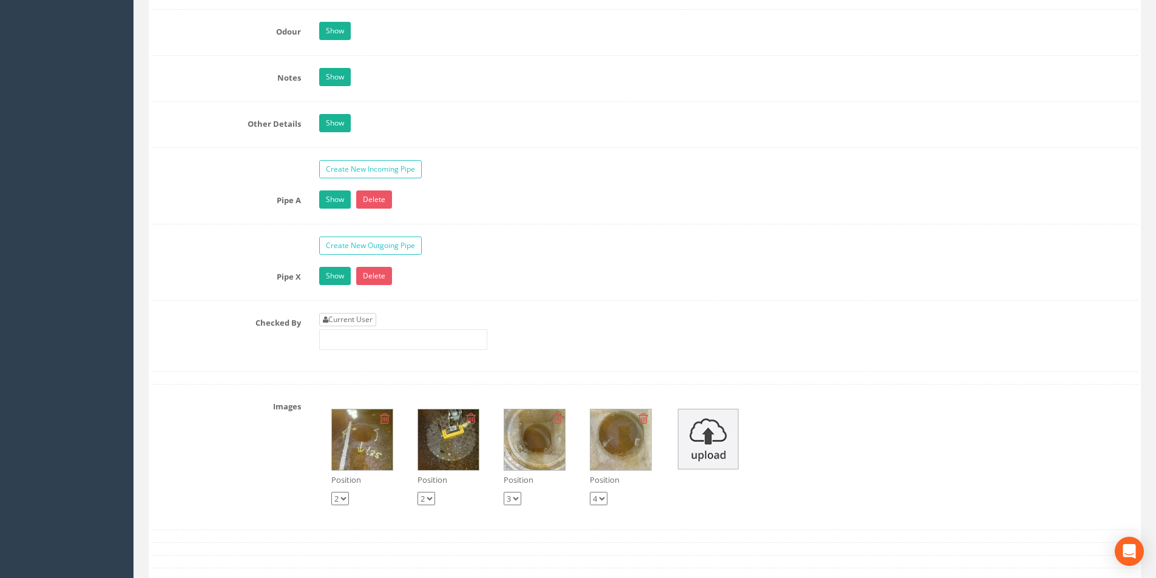
type input "30.80"
click at [364, 313] on link "Current User" at bounding box center [347, 319] width 57 height 13
type input "[PERSON_NAME]"
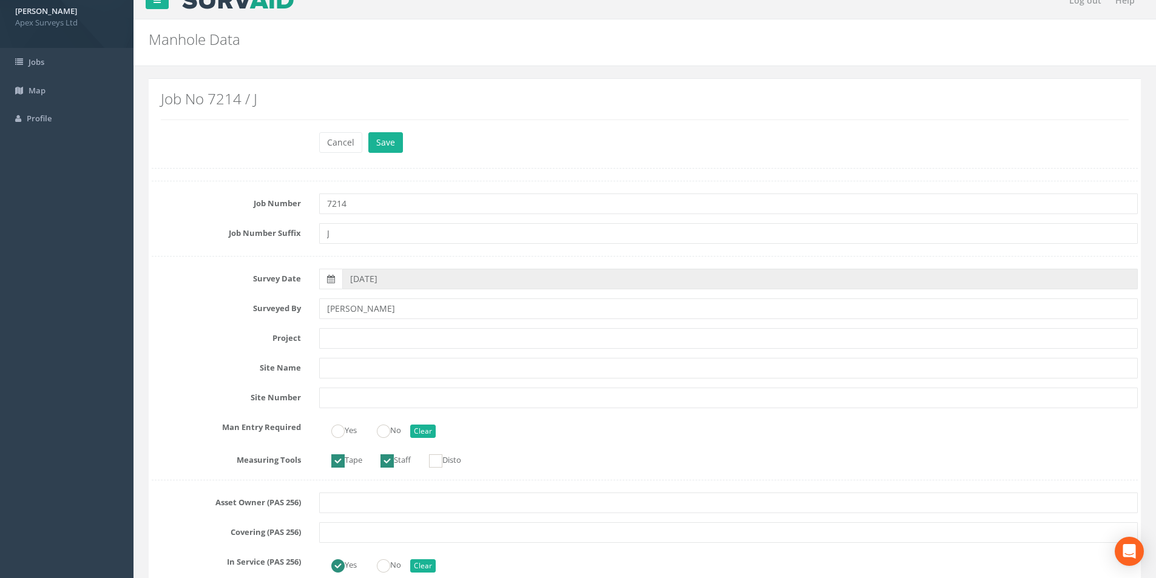
scroll to position [0, 0]
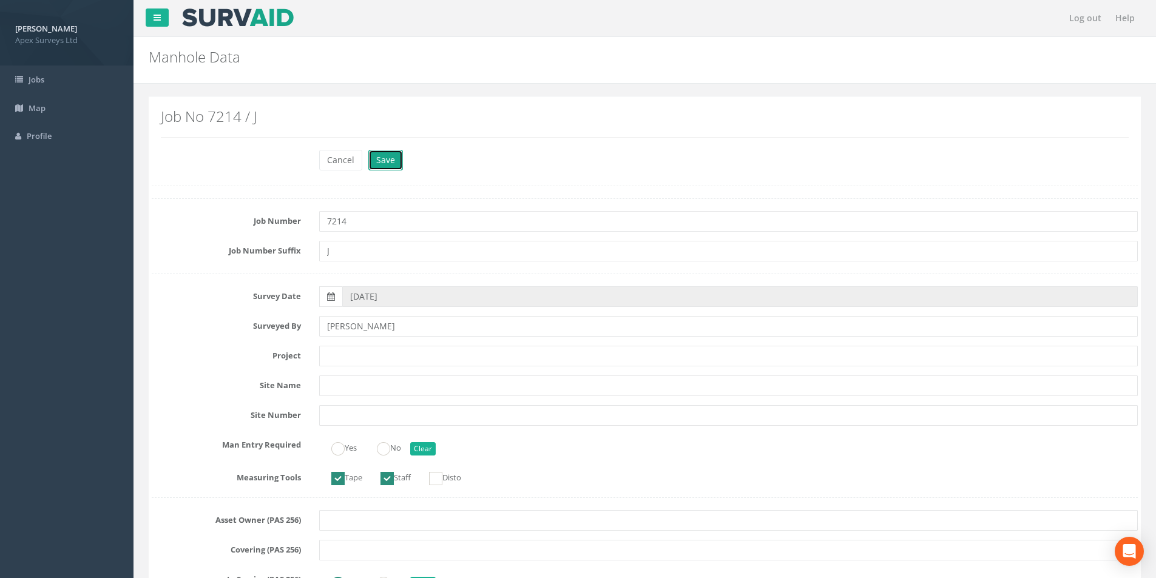
click at [385, 166] on button "Save" at bounding box center [385, 160] width 35 height 21
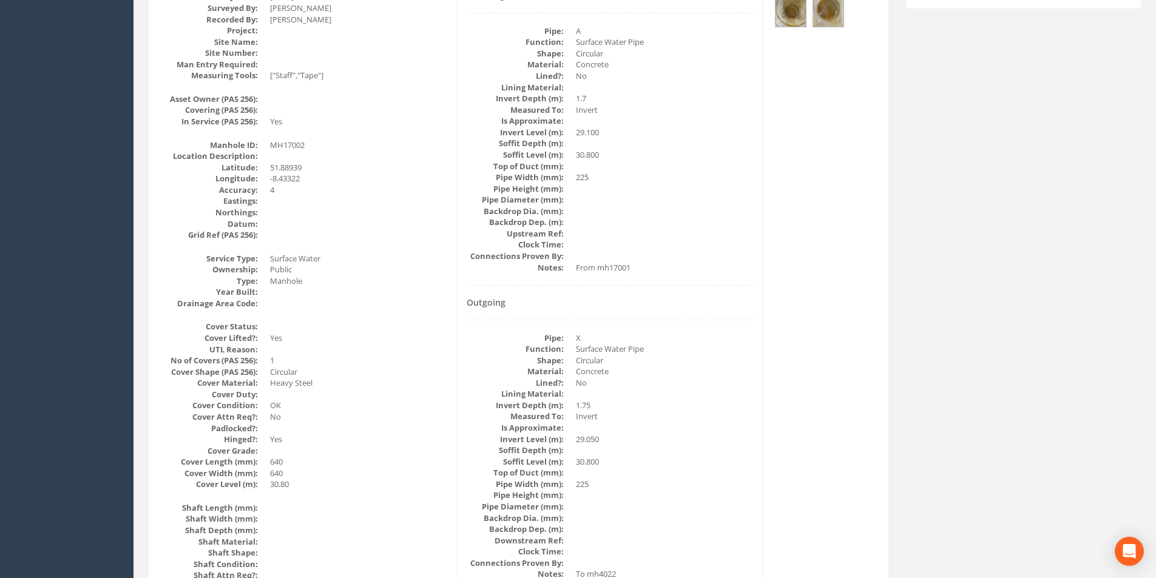
scroll to position [303, 0]
